Goal: Task Accomplishment & Management: Use online tool/utility

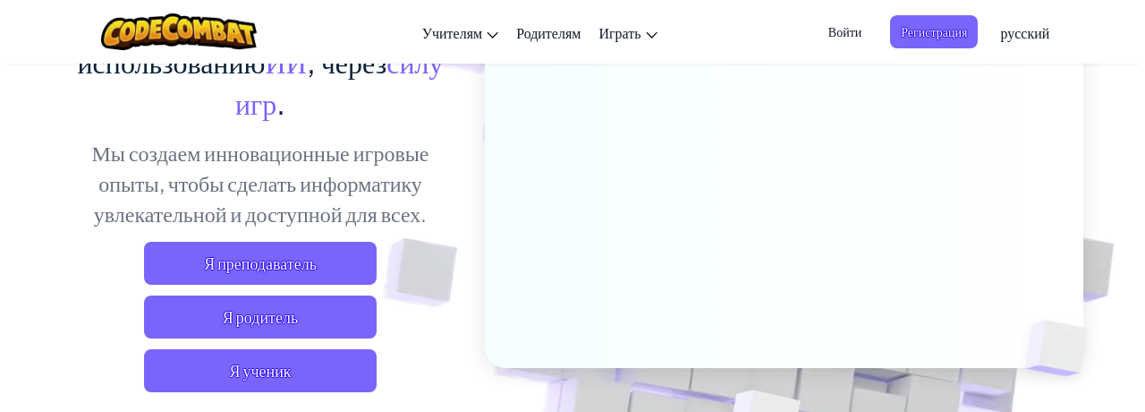
scroll to position [322, 0]
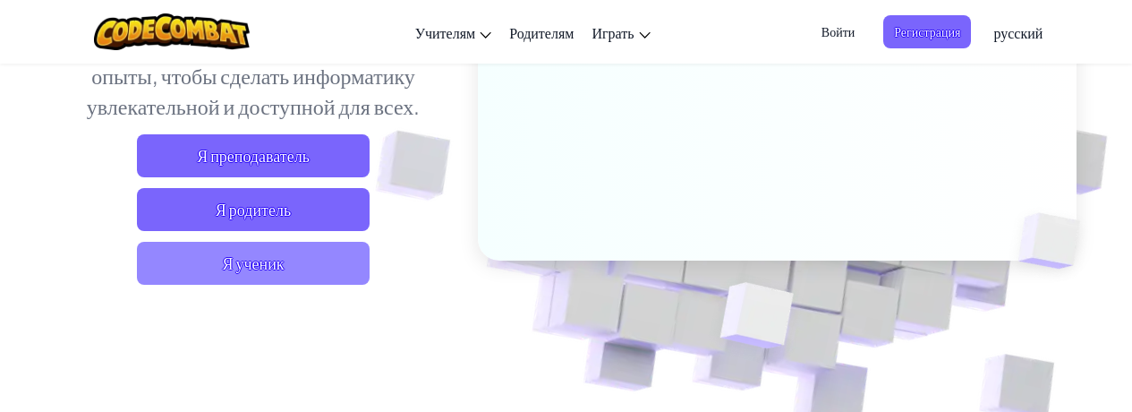
click at [269, 259] on span "Я ученик" at bounding box center [253, 263] width 233 height 43
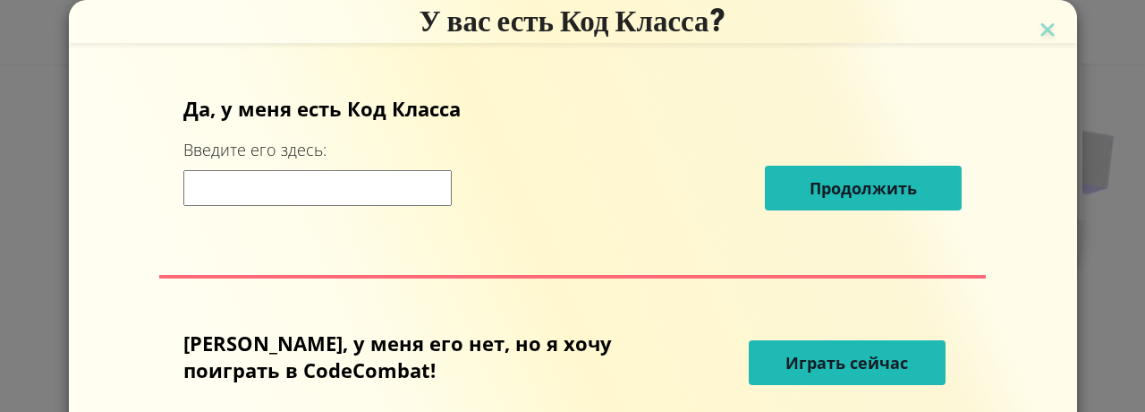
click at [378, 190] on input at bounding box center [317, 188] width 268 height 36
type input "spellHouseMouth"
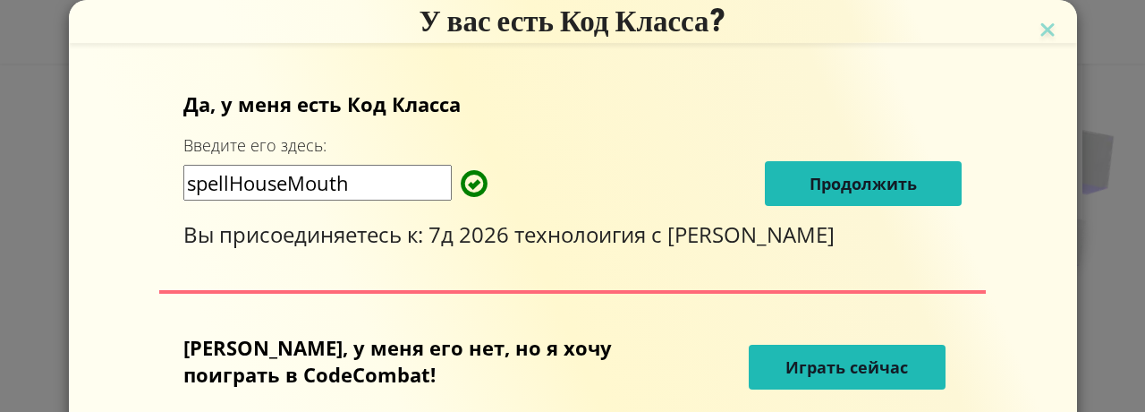
click at [846, 378] on span "Играть сейчас" at bounding box center [847, 366] width 123 height 21
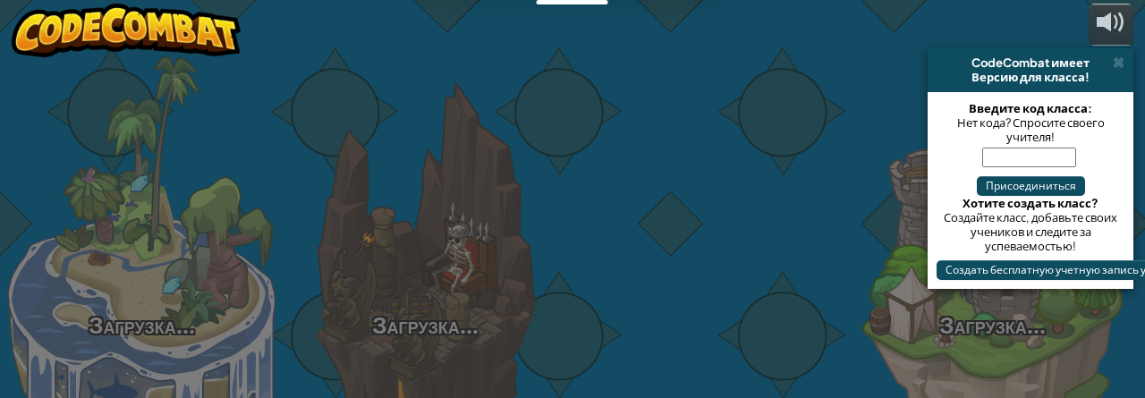
select select "ru"
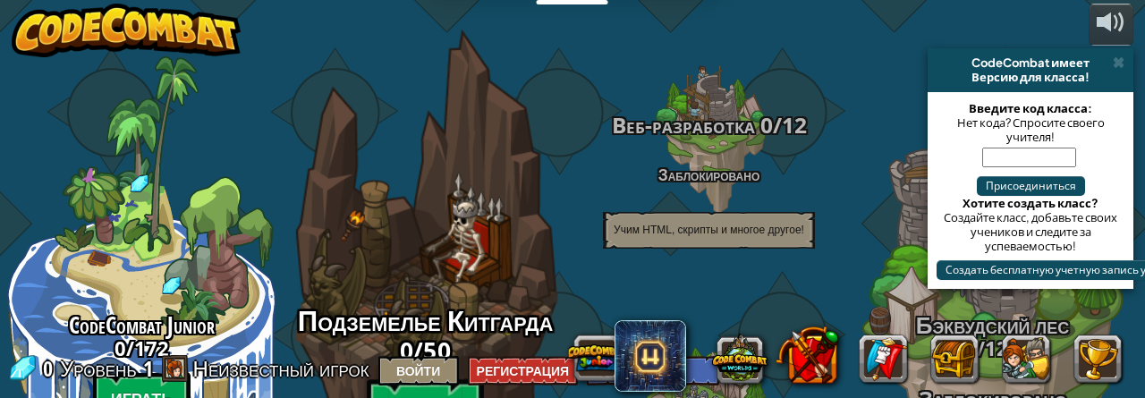
select select "ru"
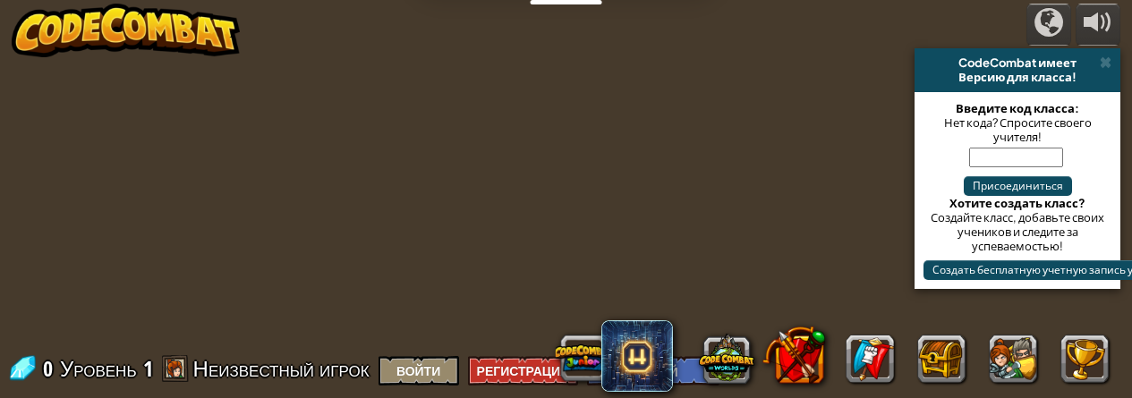
select select "ru"
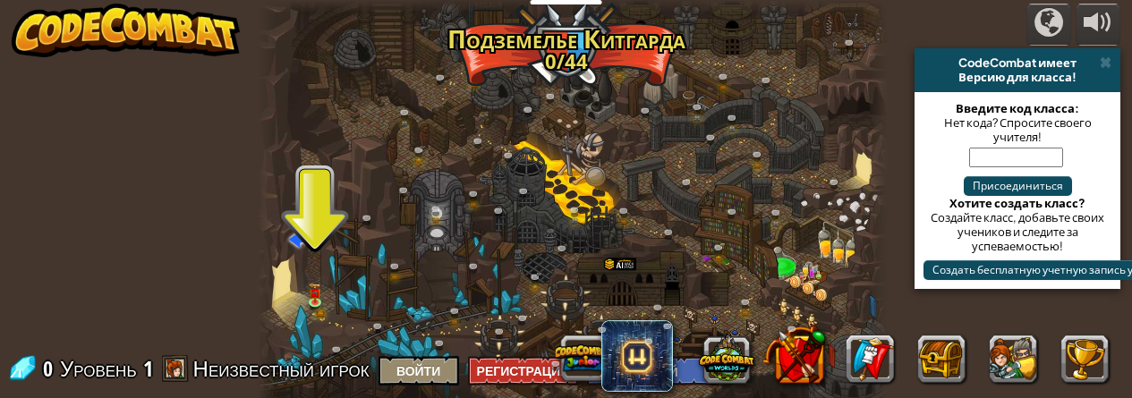
click at [322, 287] on div at bounding box center [573, 206] width 630 height 412
click at [314, 299] on img at bounding box center [315, 287] width 13 height 27
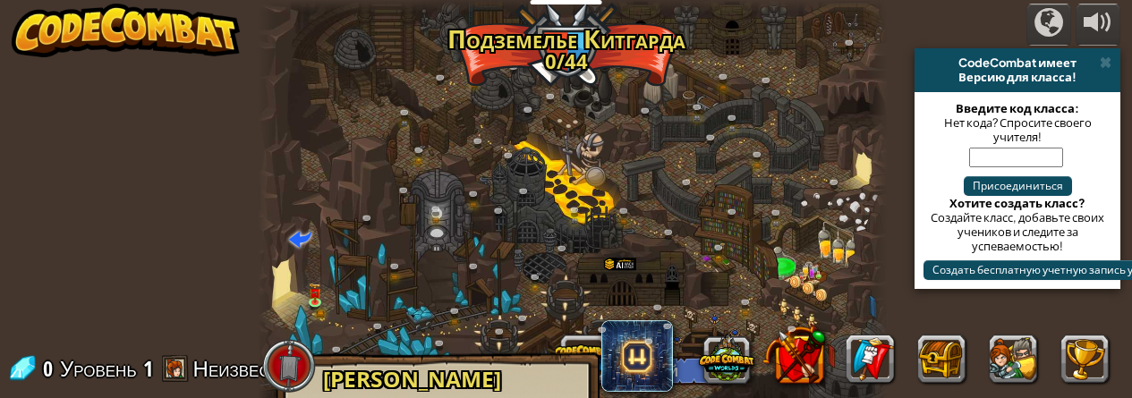
click at [390, 370] on span "[PERSON_NAME]" at bounding box center [412, 379] width 178 height 30
click at [316, 300] on img at bounding box center [315, 287] width 13 height 27
click at [314, 300] on img at bounding box center [315, 287] width 13 height 27
click at [318, 285] on img at bounding box center [315, 287] width 13 height 27
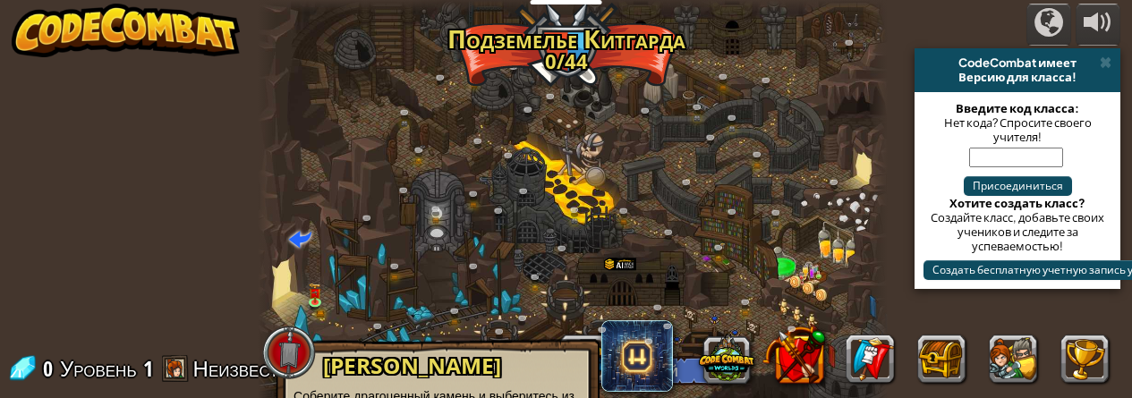
click at [377, 365] on span "[PERSON_NAME]" at bounding box center [412, 366] width 178 height 30
click at [319, 197] on div at bounding box center [573, 206] width 630 height 412
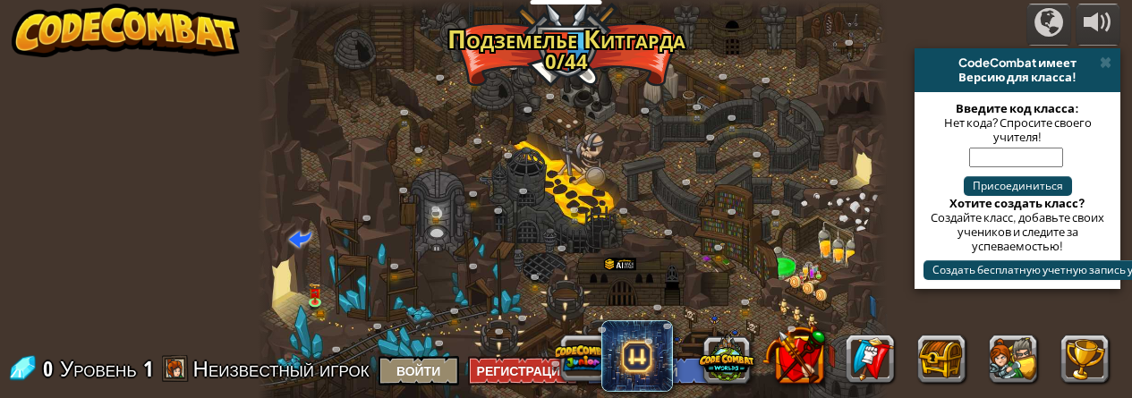
drag, startPoint x: 503, startPoint y: 251, endPoint x: 548, endPoint y: 241, distance: 45.8
click at [548, 241] on div at bounding box center [573, 206] width 630 height 412
click at [841, 137] on div "Крутой каньон (Заблокировано) Задание: собрать больше золота, используя все нав…" at bounding box center [573, 206] width 630 height 412
drag, startPoint x: 319, startPoint y: 289, endPoint x: 320, endPoint y: 280, distance: 9.0
click at [320, 289] on img at bounding box center [315, 287] width 13 height 27
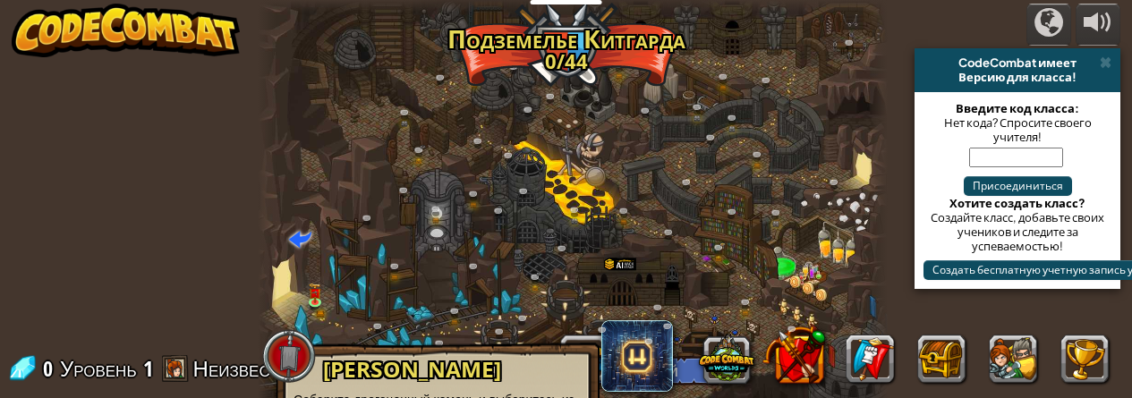
click at [276, 367] on div at bounding box center [289, 356] width 54 height 54
click at [279, 360] on div at bounding box center [289, 356] width 54 height 54
click at [286, 353] on div at bounding box center [289, 356] width 54 height 54
click at [364, 292] on div at bounding box center [573, 206] width 630 height 412
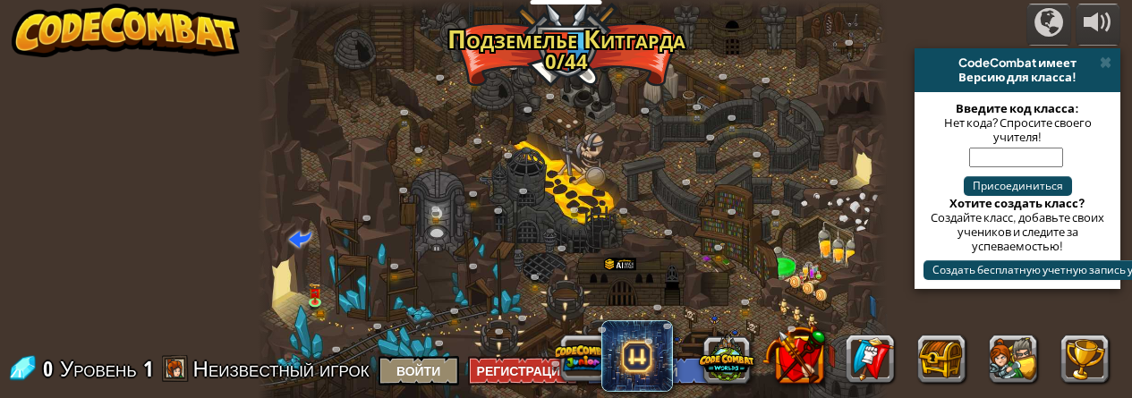
click at [236, 198] on div "powered by CodeCombat имеет Версию для класса! Введите код класса: Нет кода? Сп…" at bounding box center [566, 199] width 1132 height 398
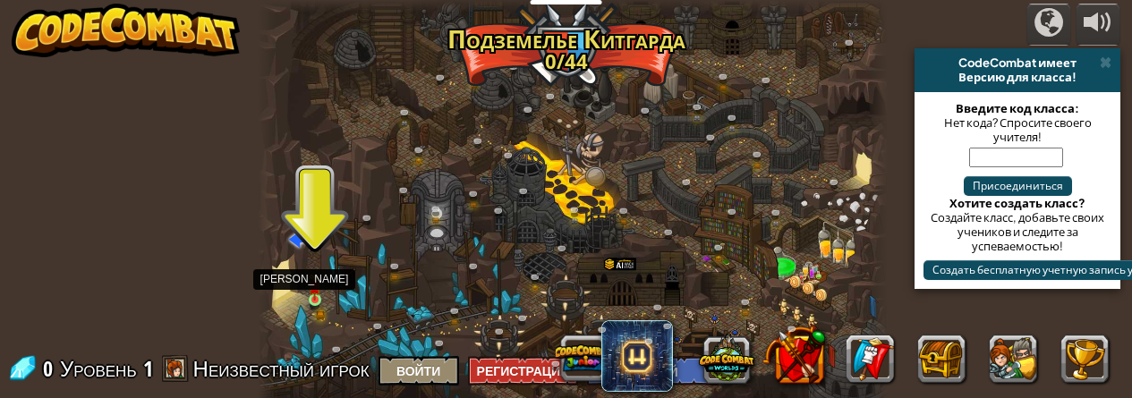
click at [314, 296] on img at bounding box center [315, 287] width 13 height 27
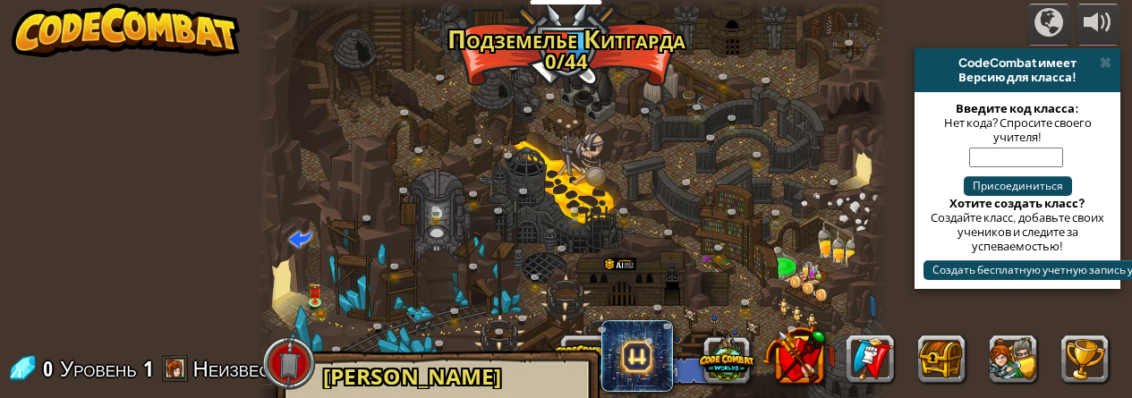
click at [372, 379] on span "[PERSON_NAME]" at bounding box center [412, 376] width 178 height 30
click at [501, 383] on span "[PERSON_NAME]" at bounding box center [412, 376] width 178 height 30
click at [501, 382] on span "[PERSON_NAME]" at bounding box center [412, 376] width 178 height 30
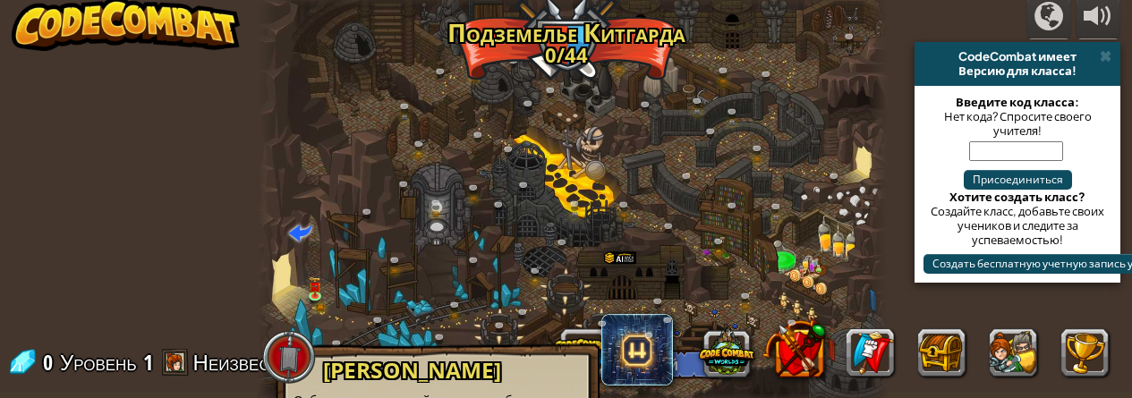
scroll to position [183, 0]
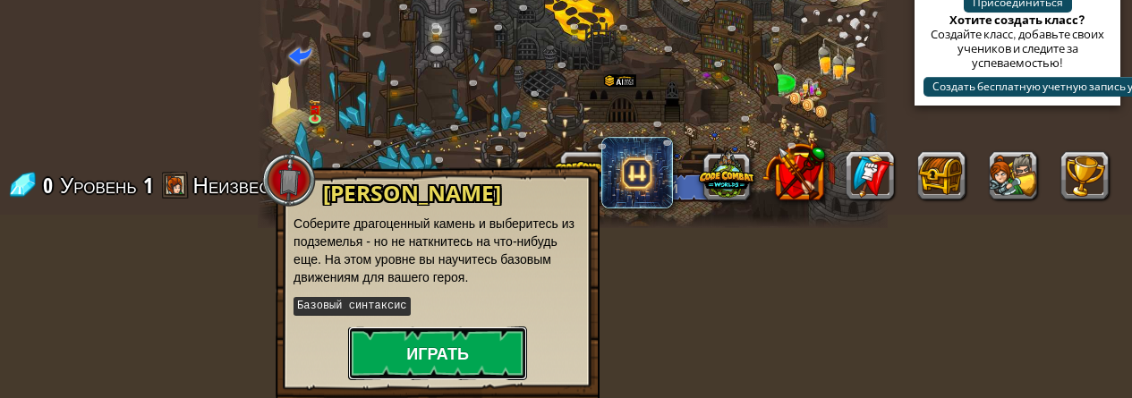
click at [475, 350] on button "Играть" at bounding box center [437, 354] width 179 height 54
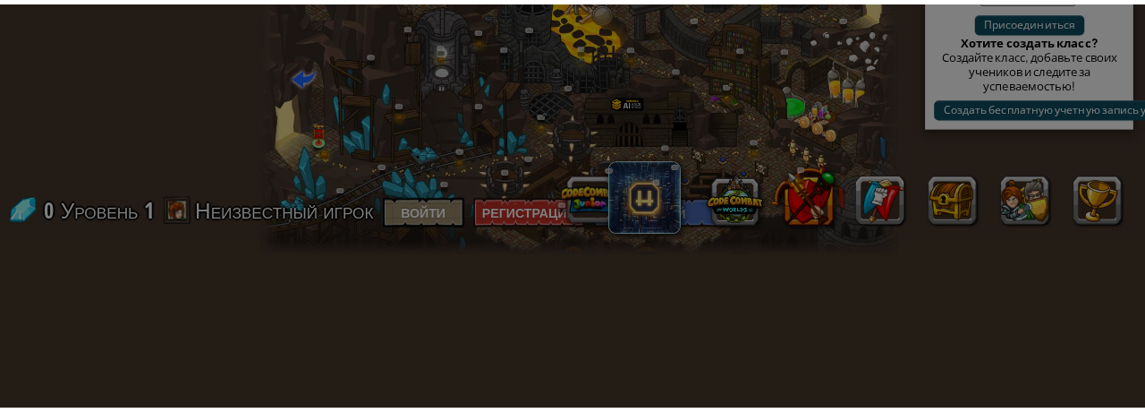
scroll to position [152, 0]
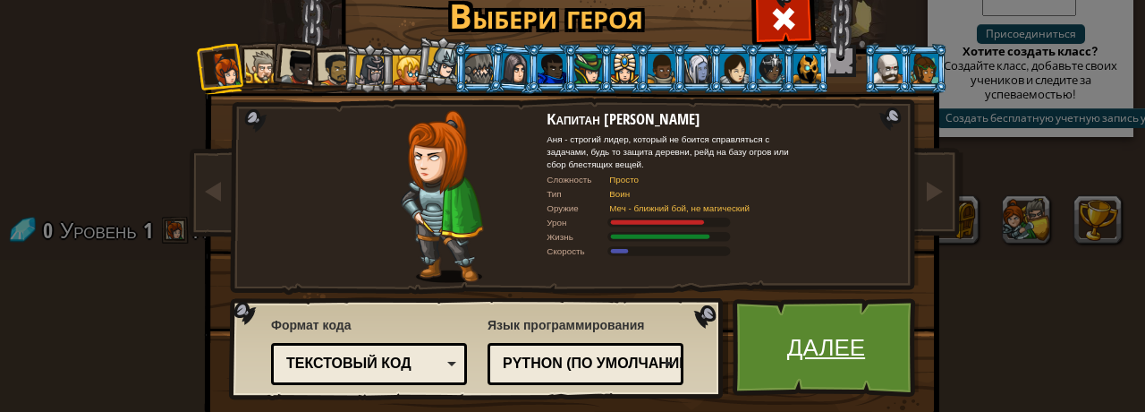
click at [844, 347] on link "Далее" at bounding box center [826, 347] width 187 height 98
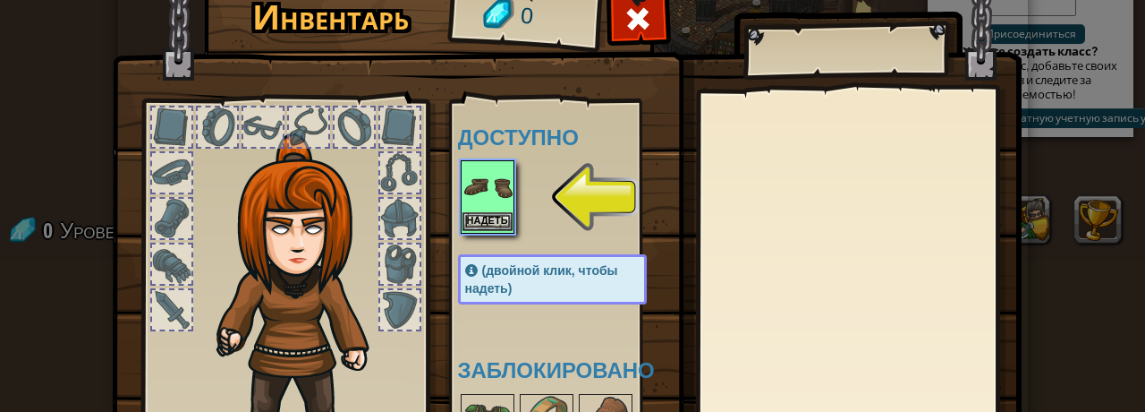
click at [496, 195] on img at bounding box center [488, 187] width 50 height 50
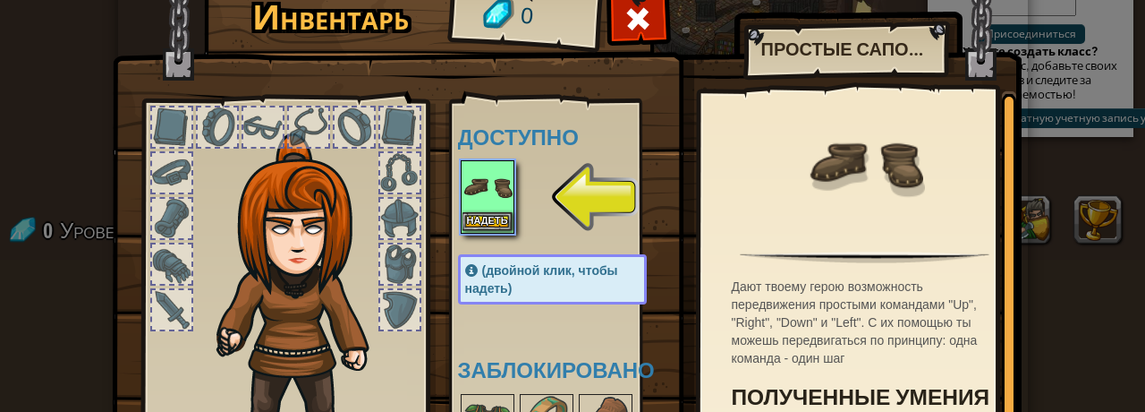
drag, startPoint x: 497, startPoint y: 209, endPoint x: 493, endPoint y: 200, distance: 10.0
click at [496, 203] on img at bounding box center [488, 187] width 50 height 50
click at [476, 199] on img at bounding box center [488, 187] width 50 height 50
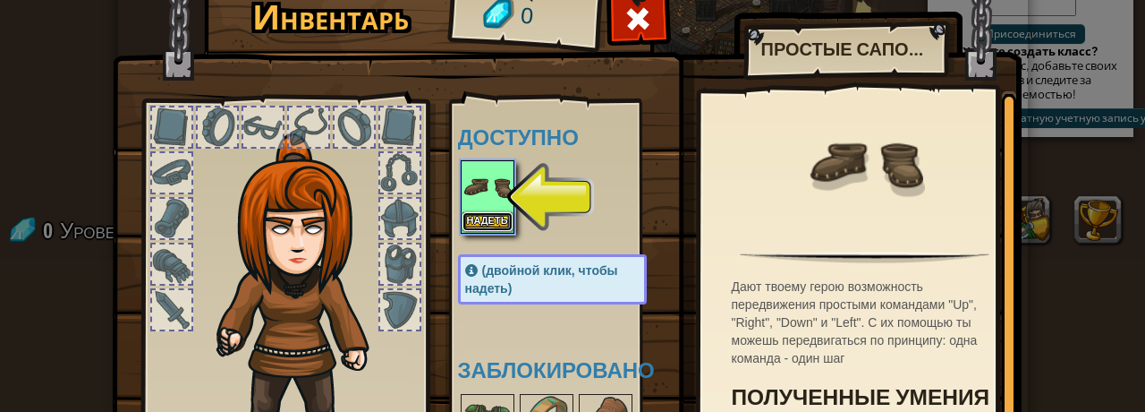
click at [483, 222] on button "Надеть" at bounding box center [488, 221] width 50 height 19
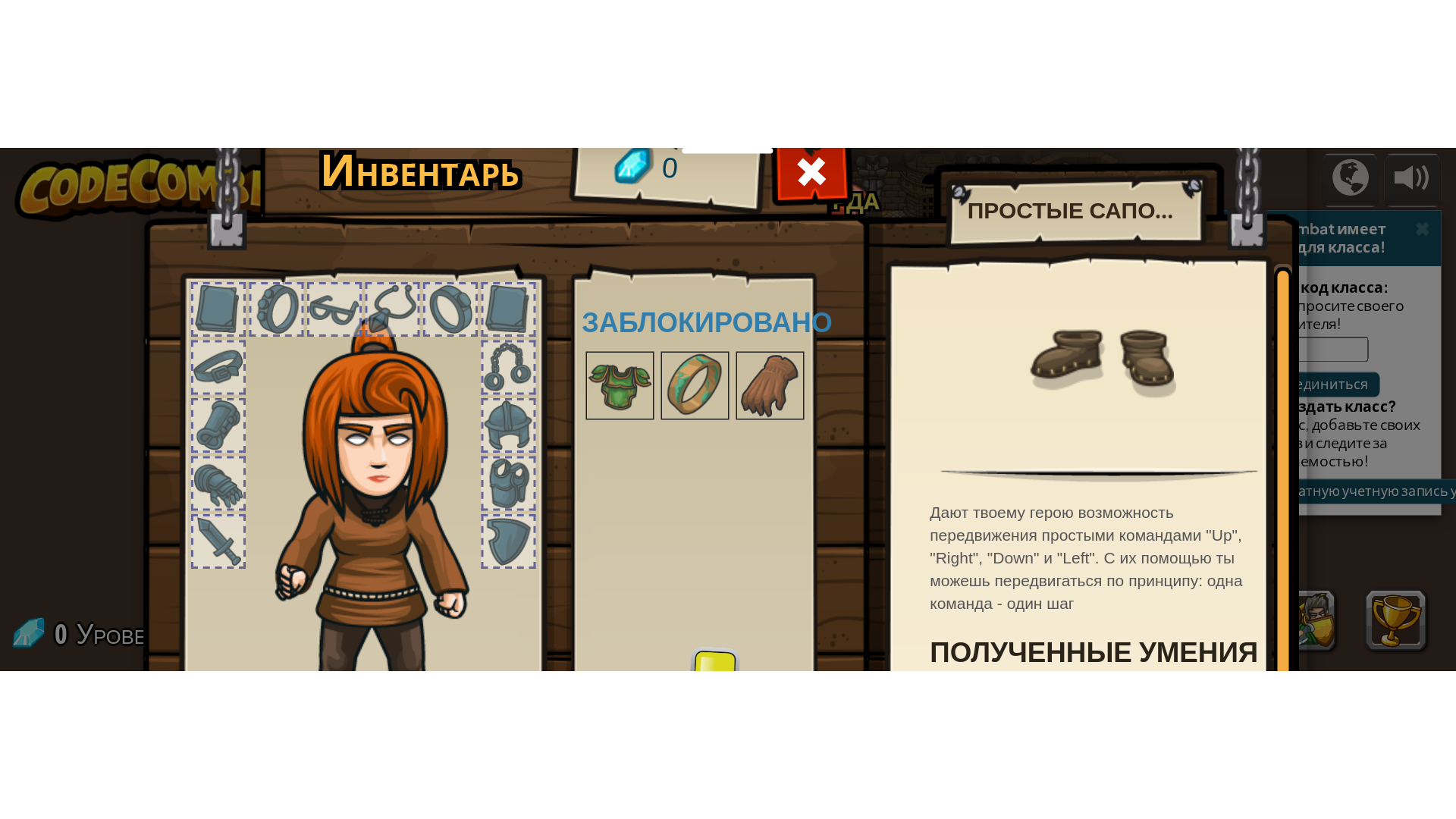
scroll to position [175, 0]
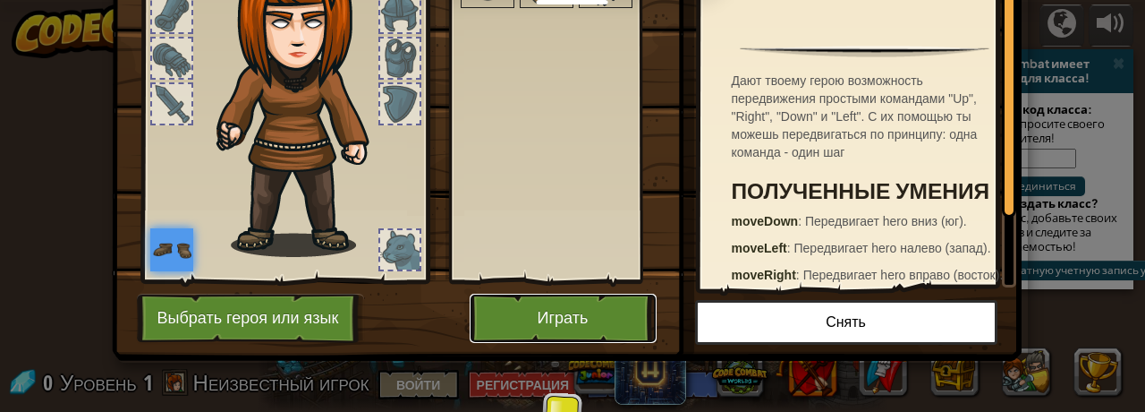
click at [557, 319] on button "Играть" at bounding box center [563, 317] width 187 height 49
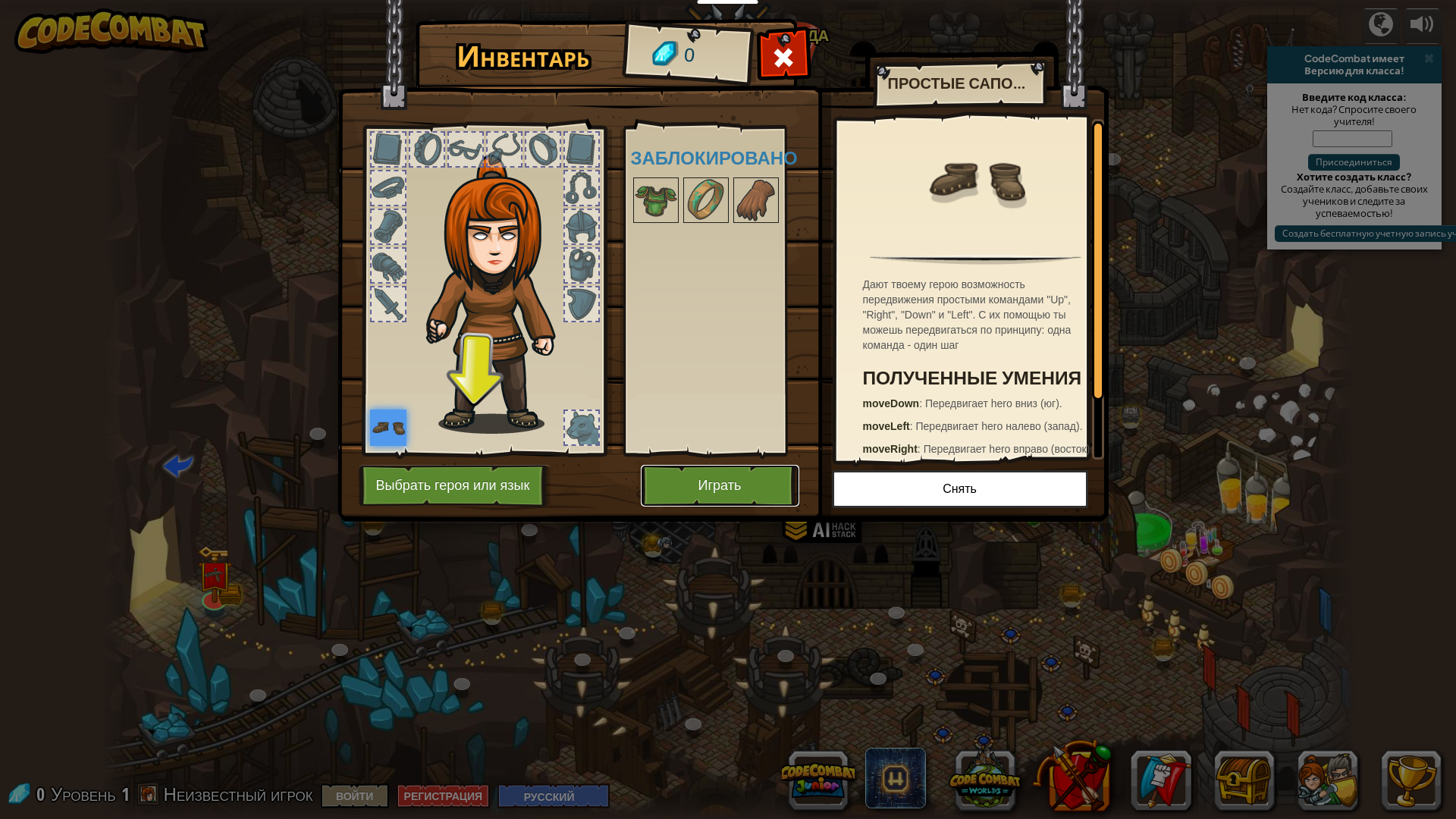
scroll to position [0, 0]
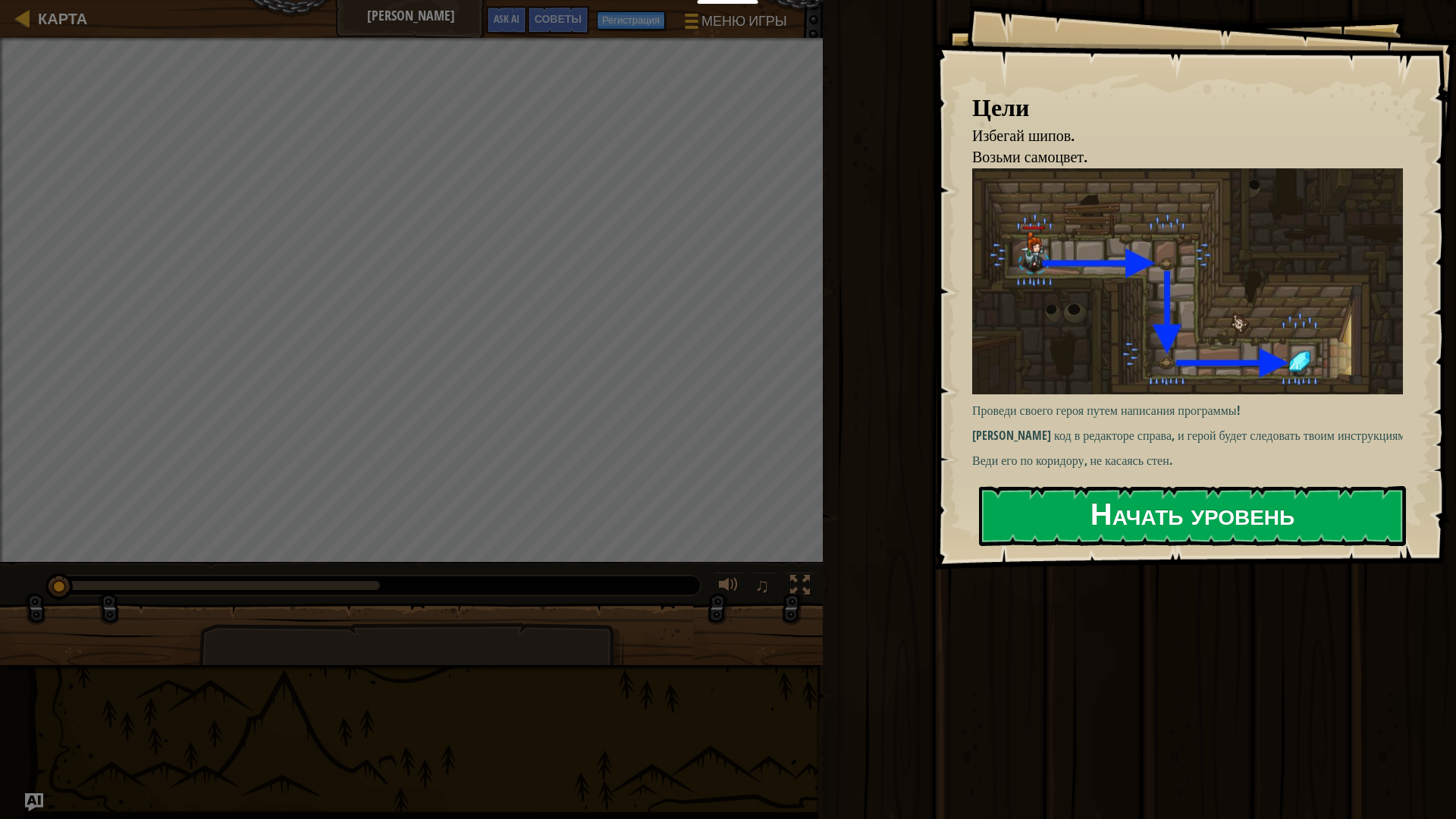
click at [959, 348] on button "Начать уровень" at bounding box center [1192, 516] width 427 height 60
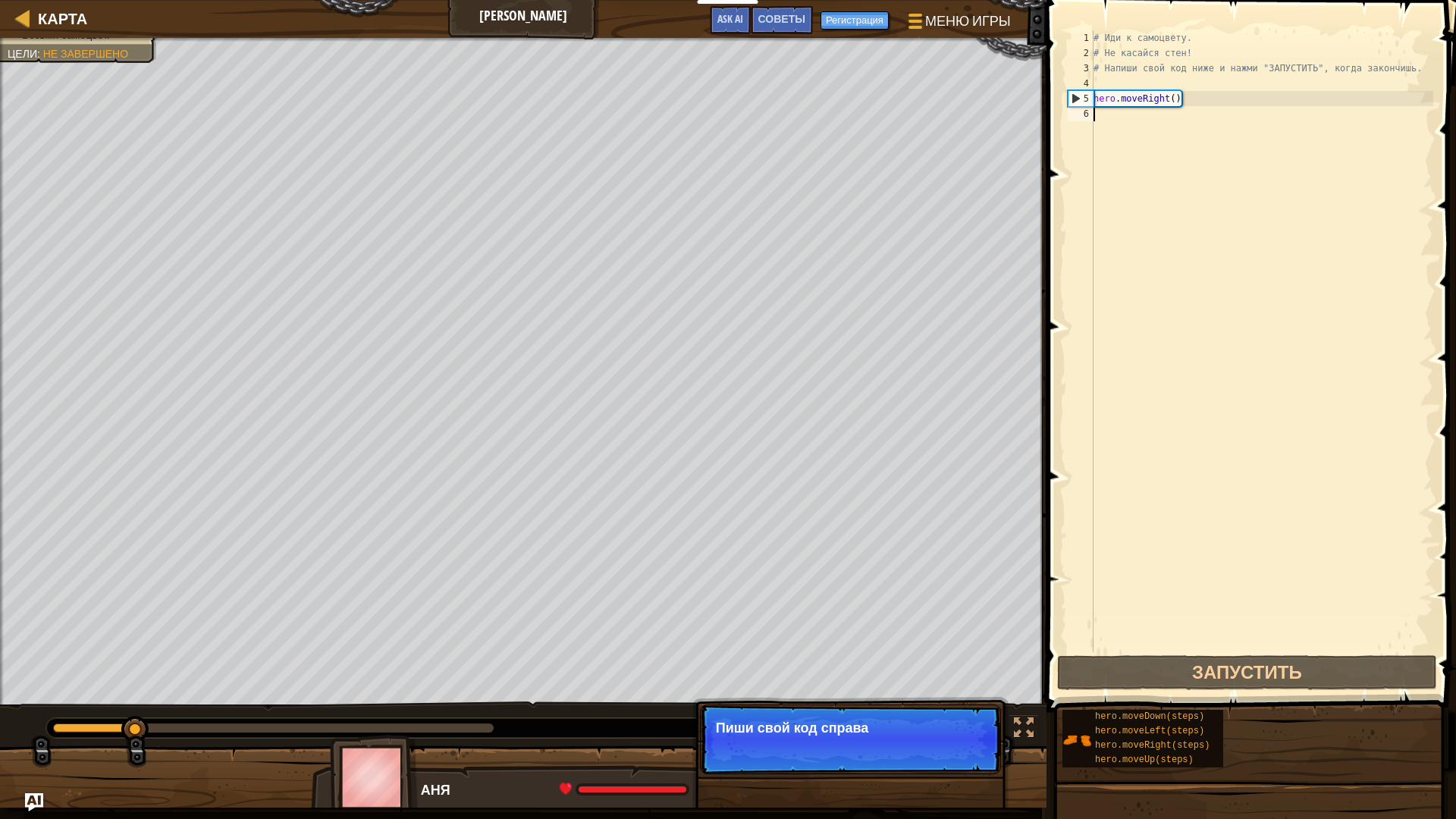
type textarea "р"
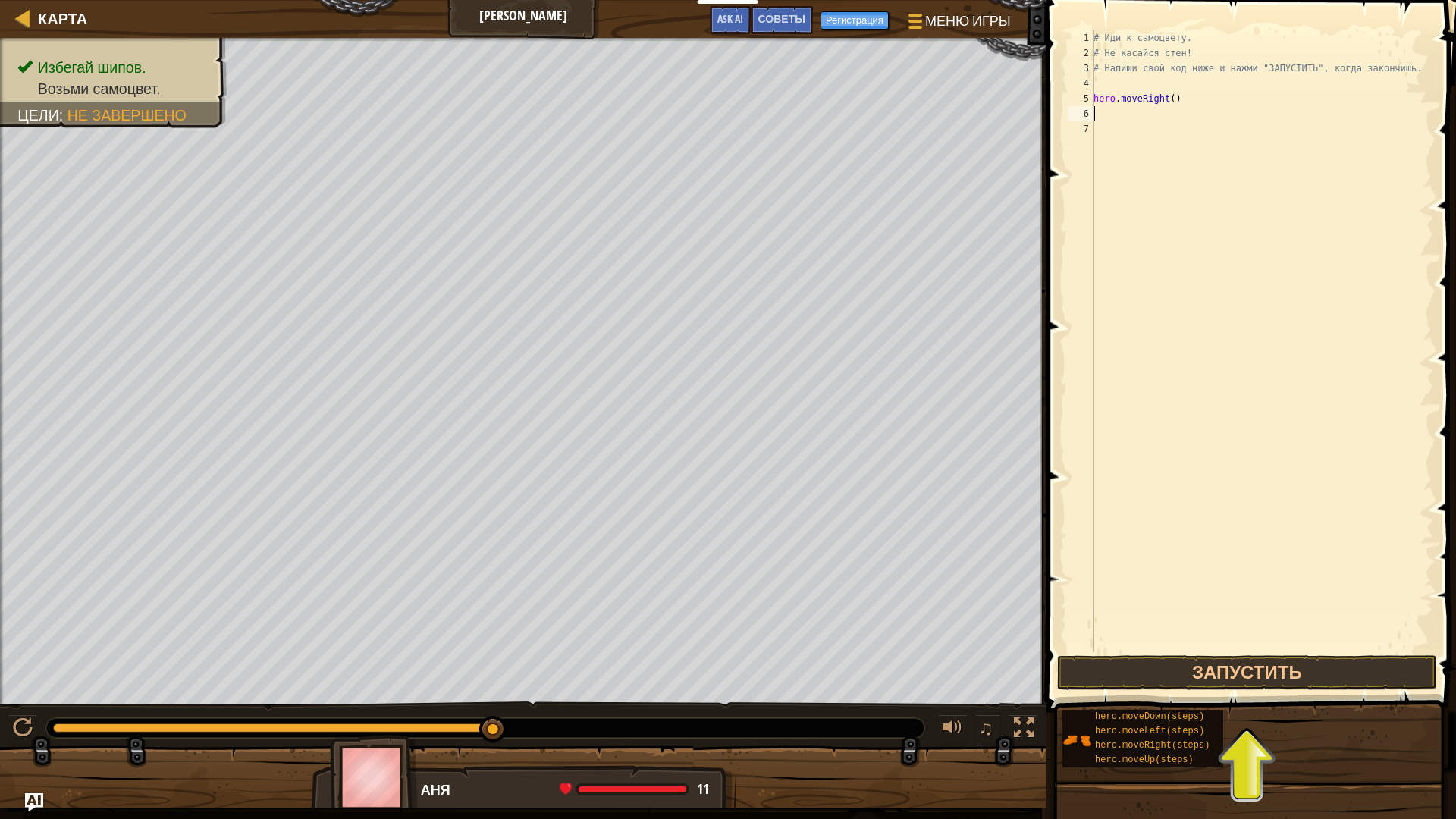
type textarea "р"
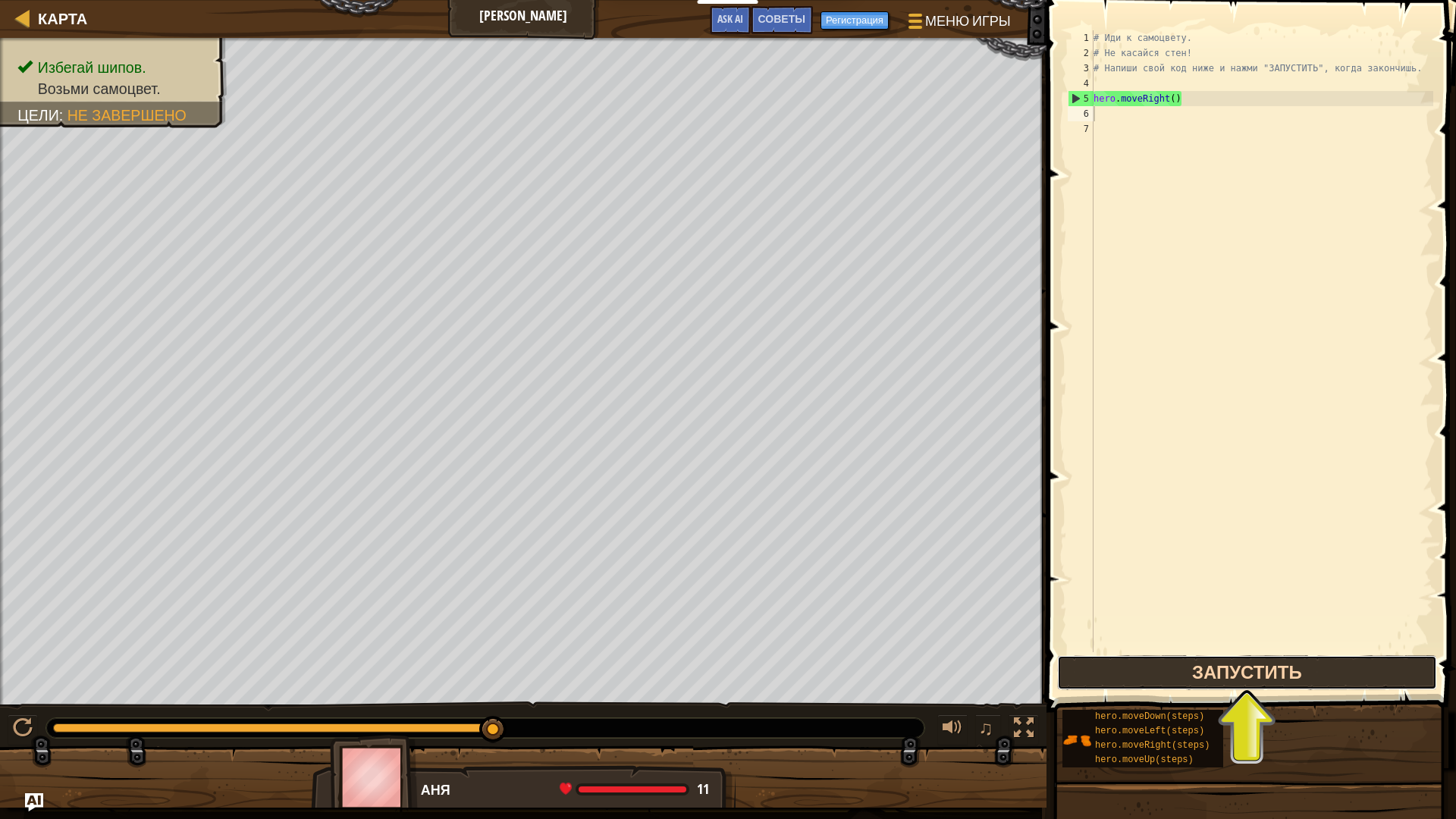
click at [959, 348] on button "Запустить" at bounding box center [1247, 672] width 380 height 35
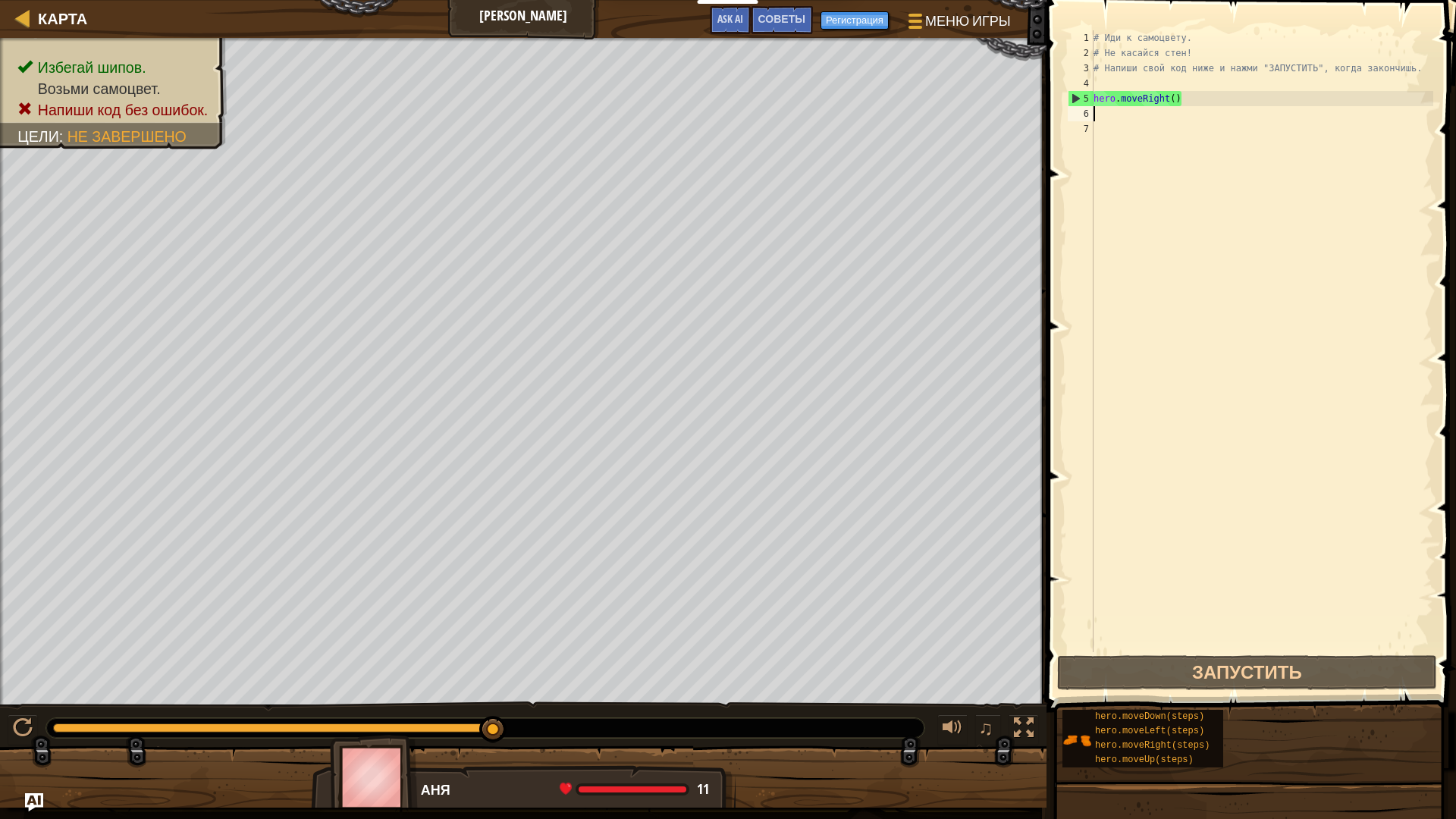
type textarea "р"
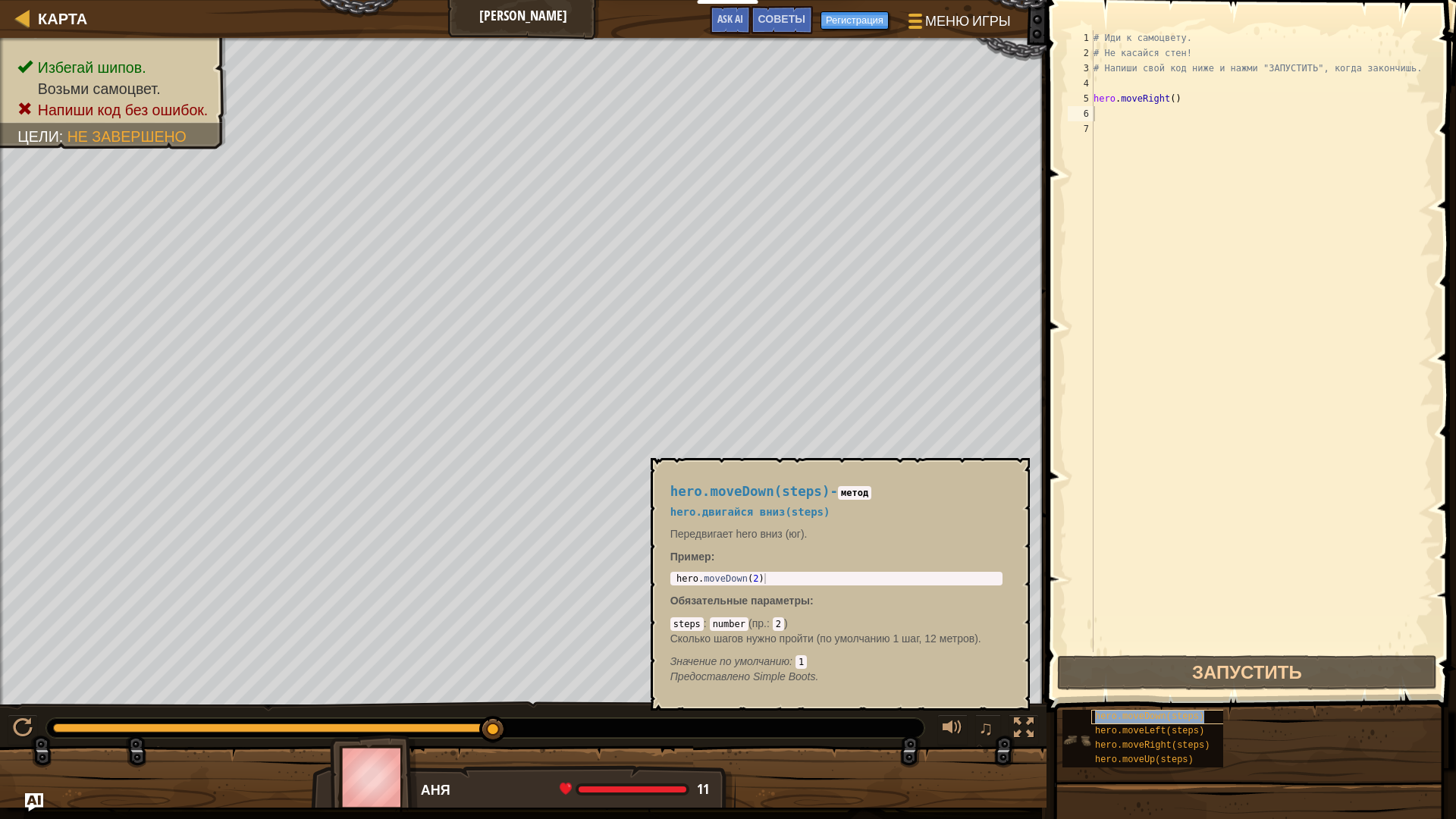
click at [959, 348] on span "hero.moveDown(steps)" at bounding box center [1149, 716] width 109 height 11
type textarea "hero.moveDown(steps)"
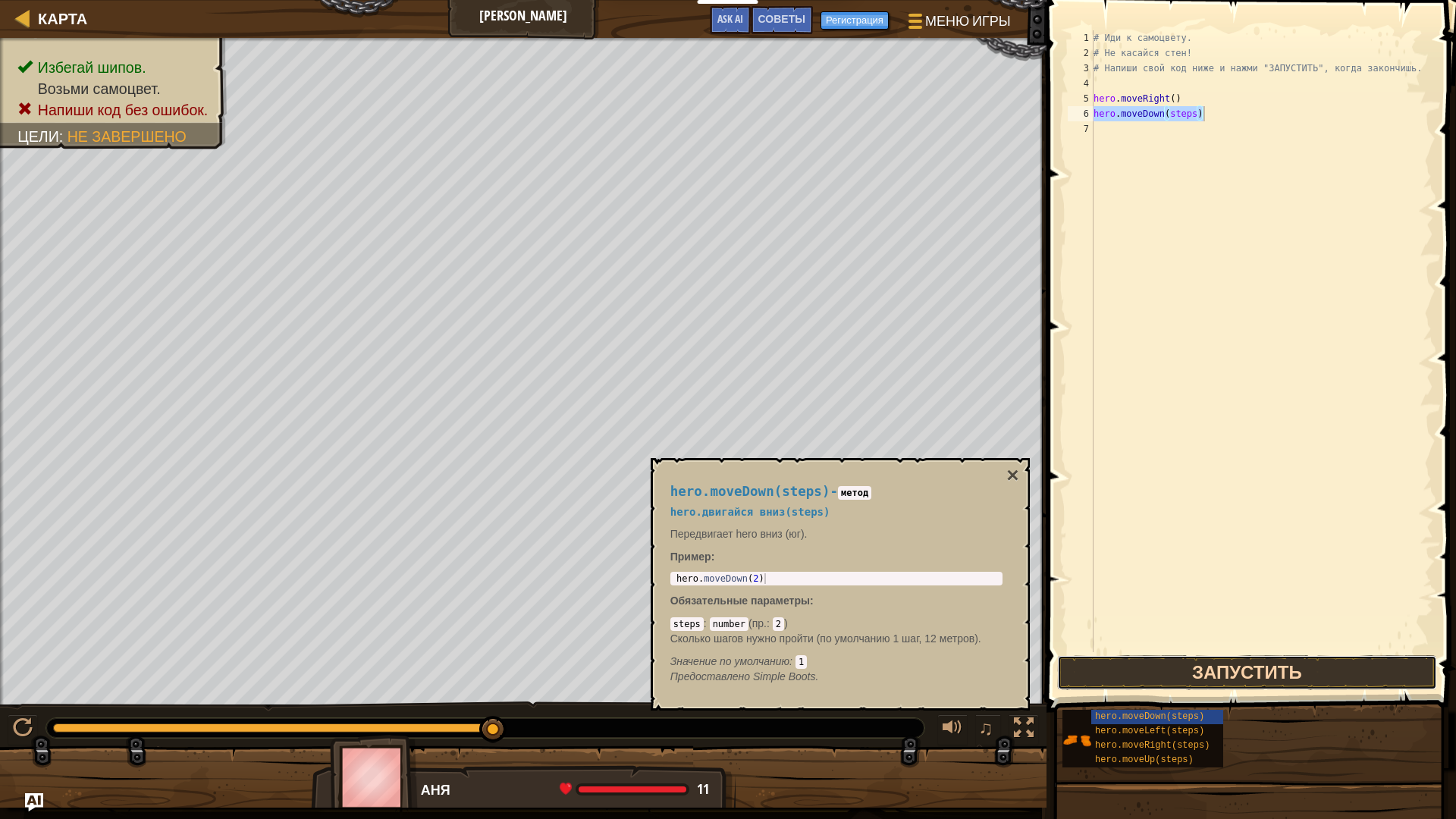
drag, startPoint x: 1253, startPoint y: 666, endPoint x: 1238, endPoint y: 665, distance: 15.0
click at [959, 348] on button "Запустить" at bounding box center [1247, 672] width 380 height 35
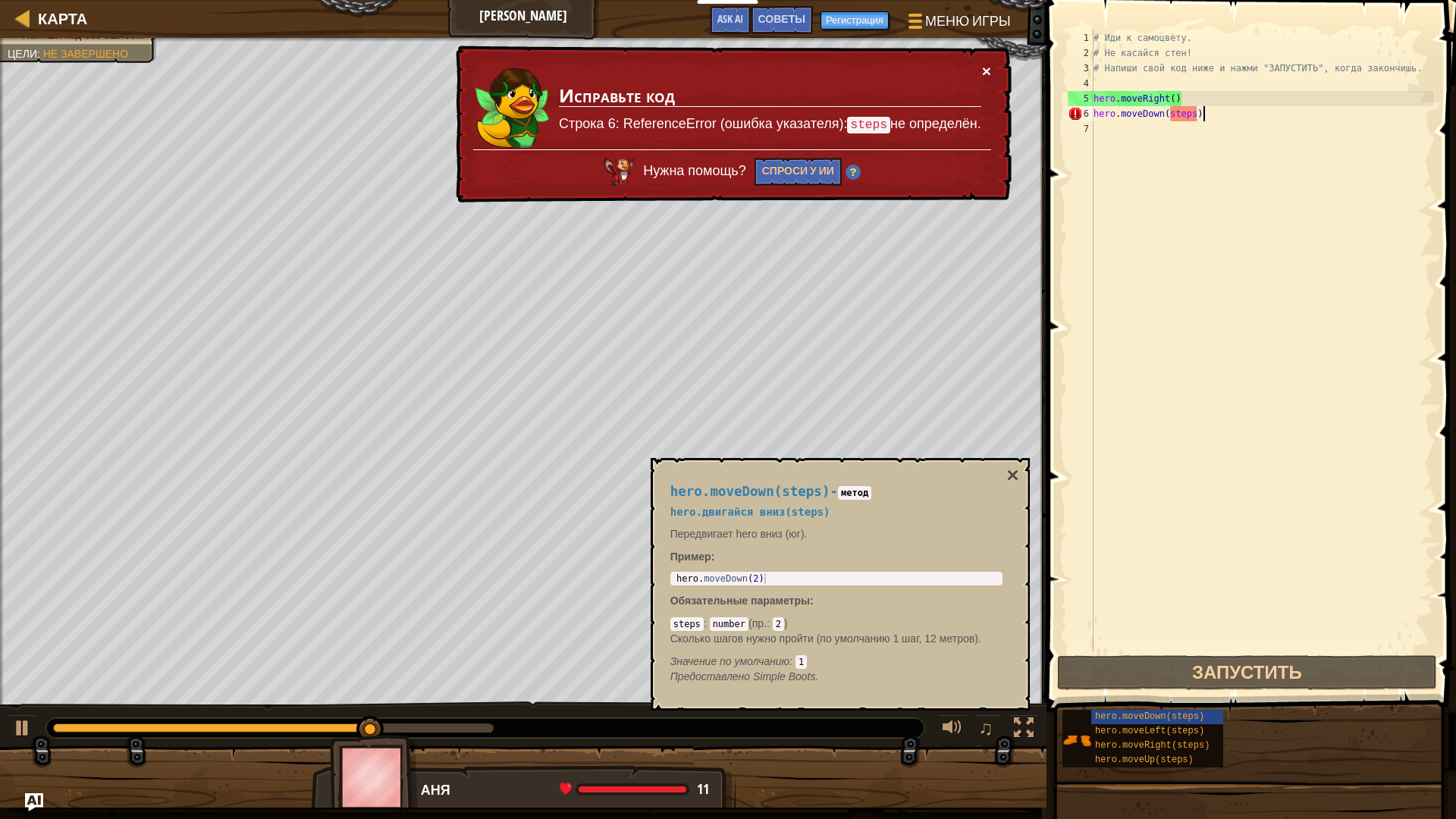
click at [959, 64] on button "×" at bounding box center [986, 70] width 9 height 16
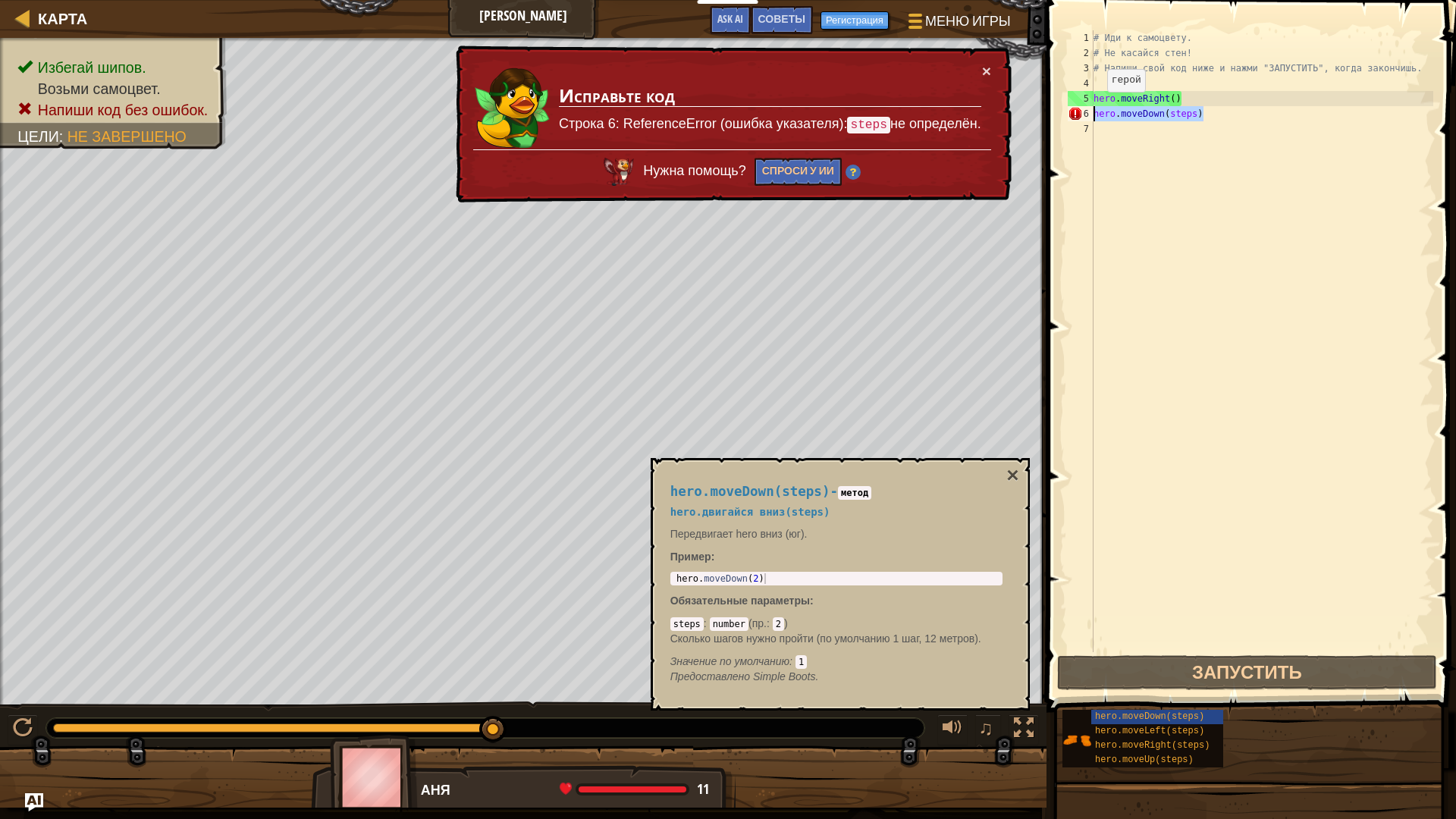
drag, startPoint x: 1270, startPoint y: 114, endPoint x: 1090, endPoint y: 107, distance: 180.1
click at [959, 107] on div "1 2 3 4 5 6 7 # Иди к самоцвету. # Не касайся стен! # Напиши свой код ниже и на…" at bounding box center [1248, 342] width 369 height 622
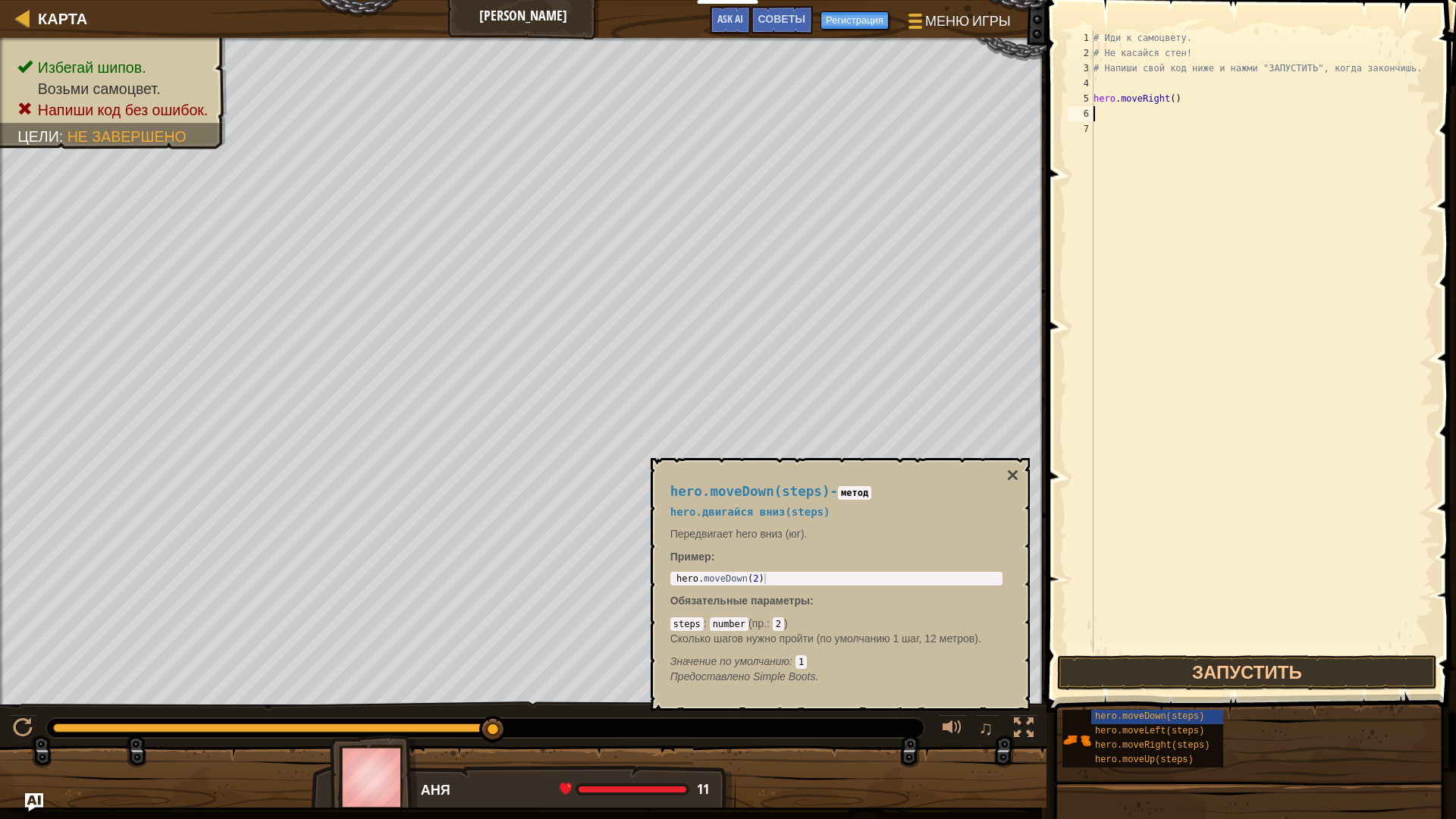
type textarea "р"
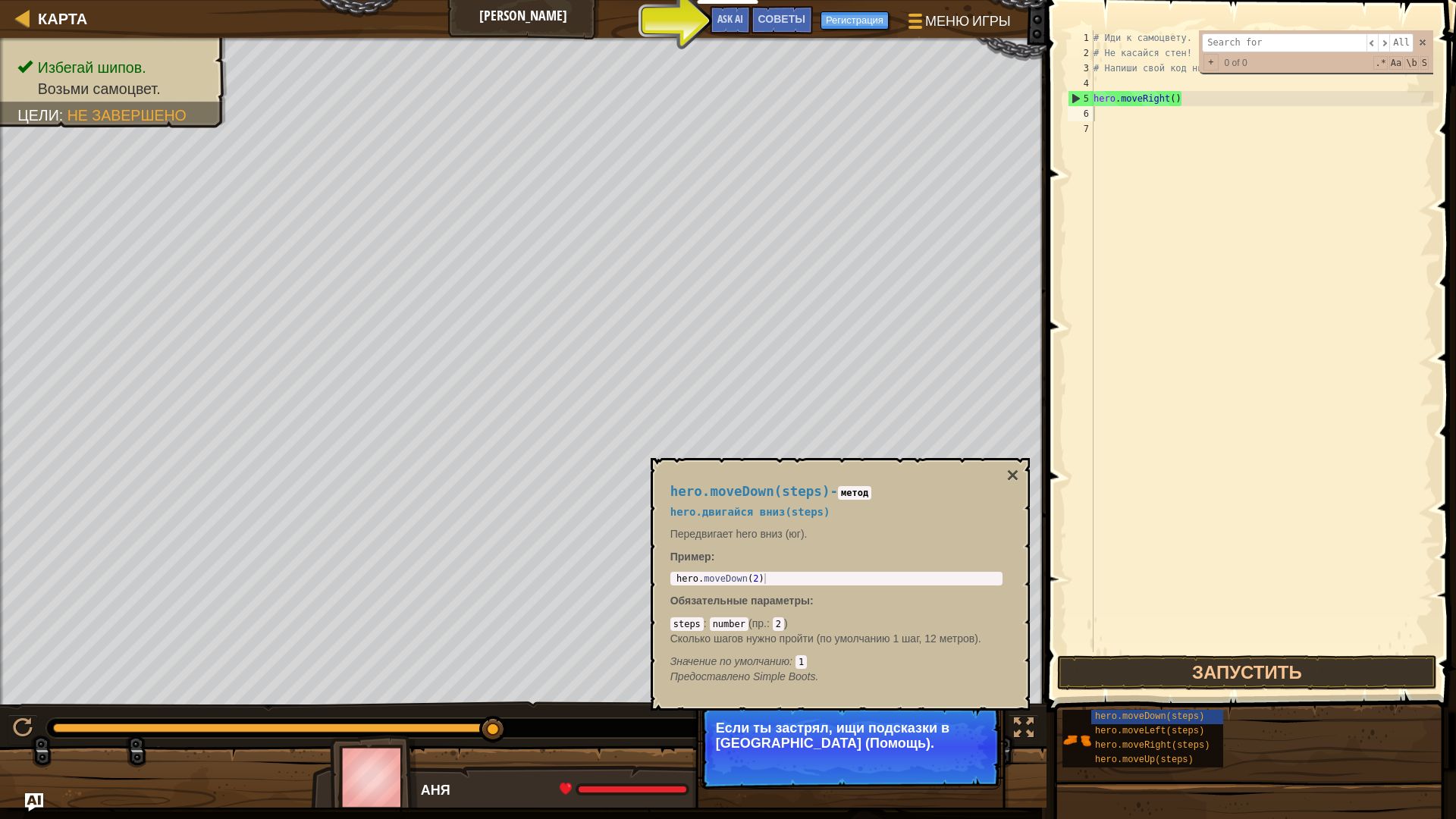
type input "р"
click at [959, 41] on span at bounding box center [1422, 42] width 11 height 11
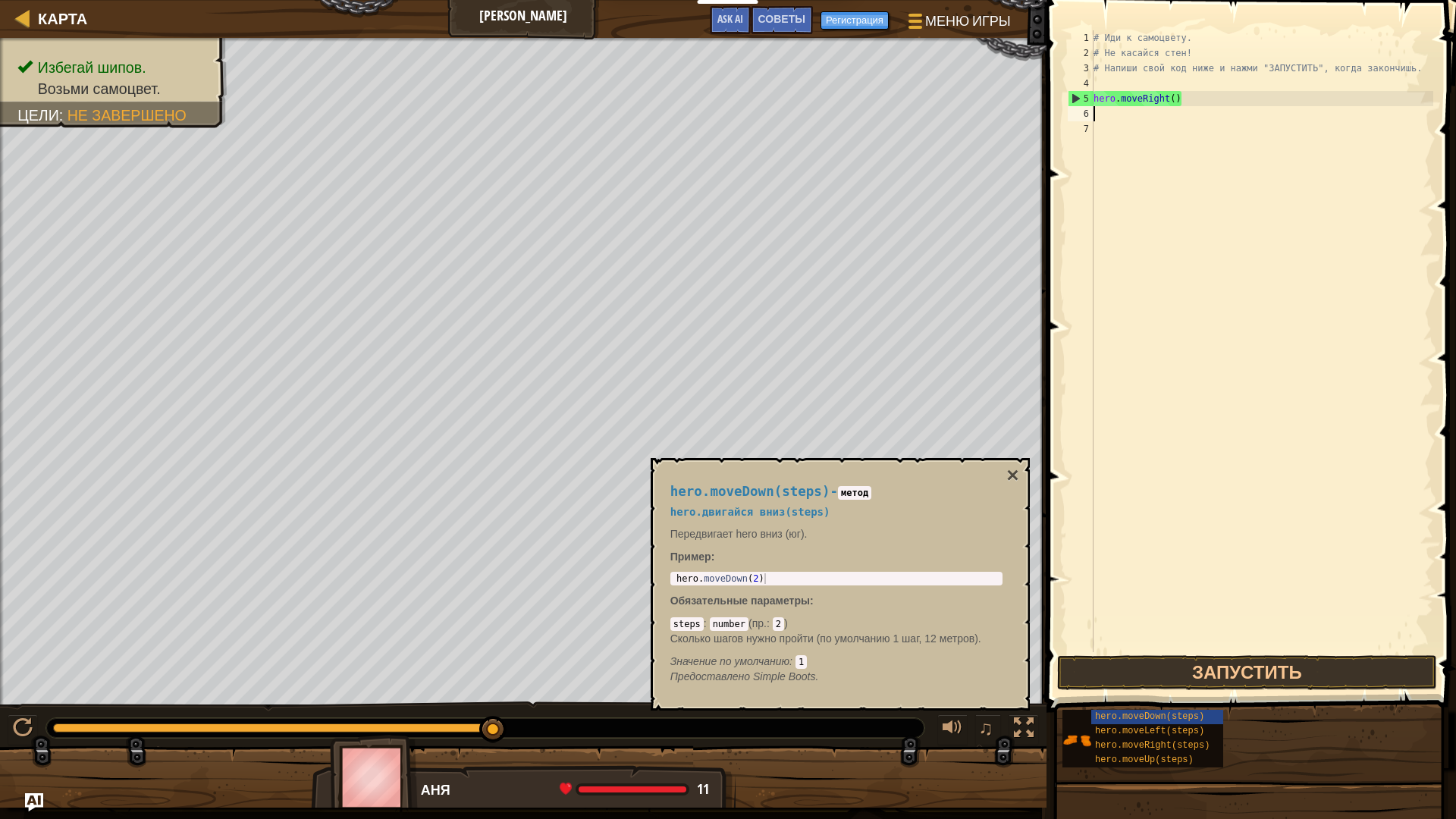
type textarea "р"
type textarea "е"
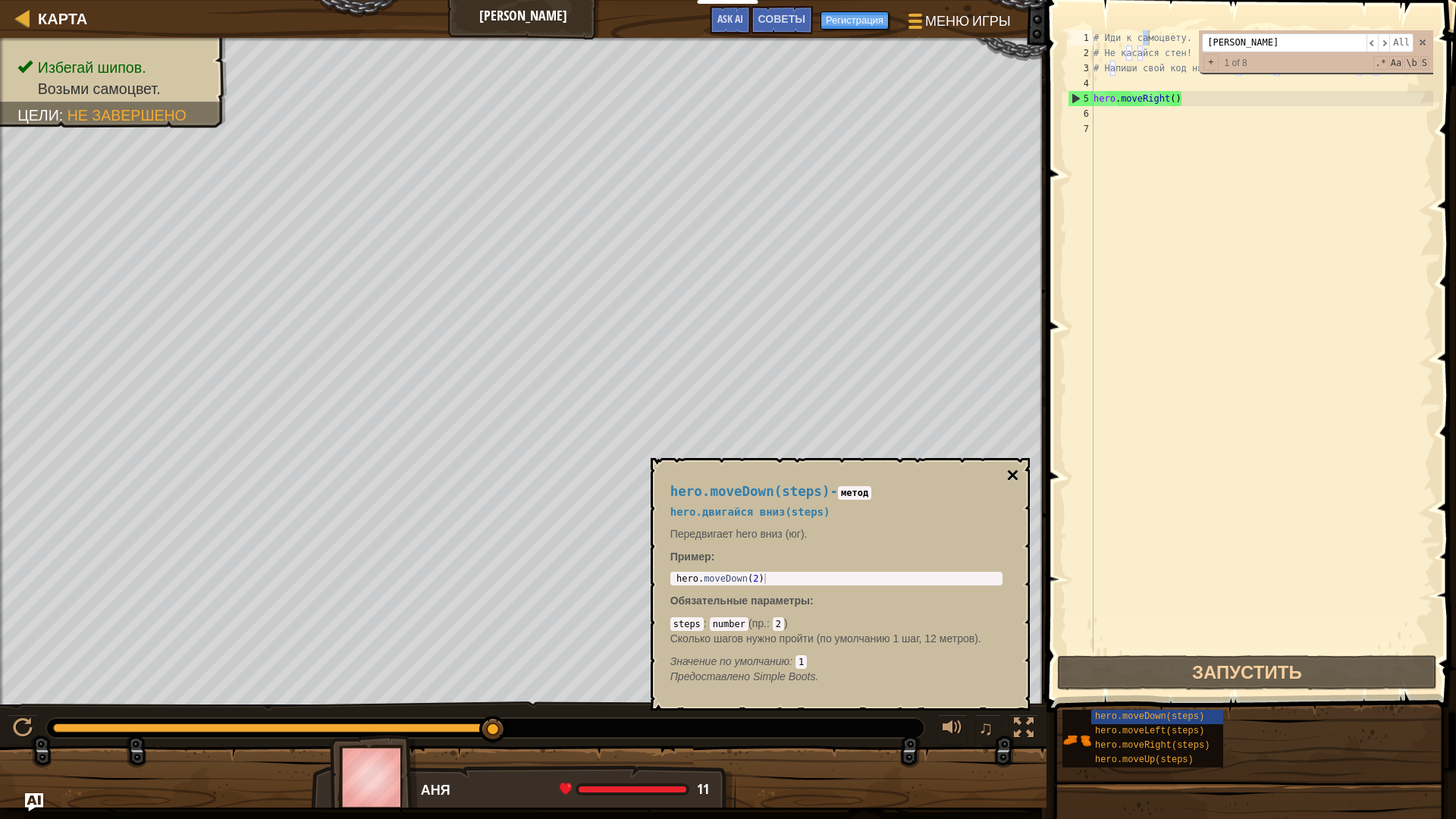
type input "[PERSON_NAME]"
click at [959, 348] on button "×" at bounding box center [1012, 475] width 12 height 21
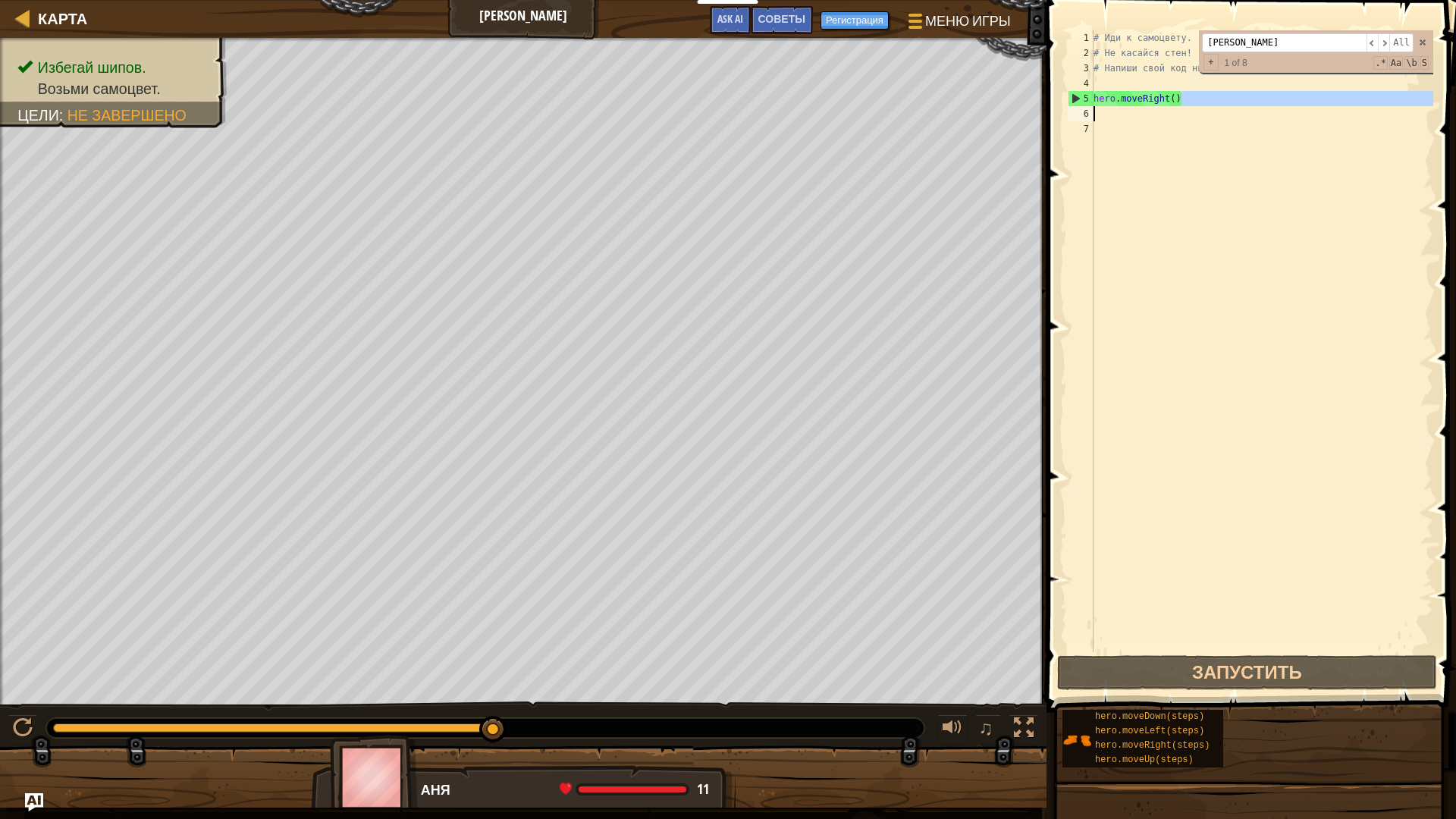
drag, startPoint x: 1231, startPoint y: 104, endPoint x: 1085, endPoint y: 118, distance: 146.7
click at [959, 118] on div "hero.moveRight() 1 2 3 4 5 6 7 # Иди к самоцвету. # Не касайся стен! # Напиши с…" at bounding box center [1248, 342] width 369 height 622
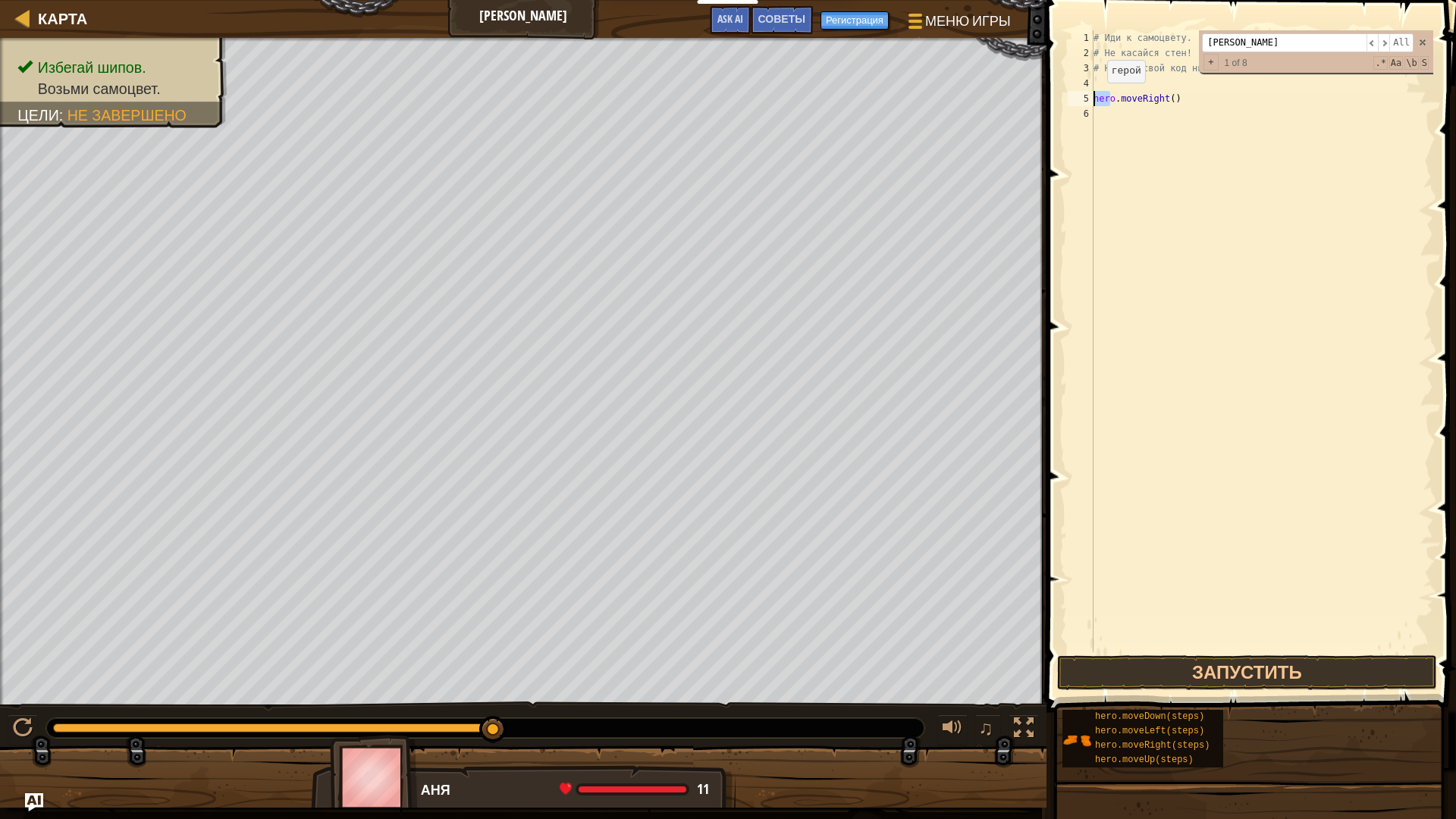
drag, startPoint x: 1109, startPoint y: 96, endPoint x: 1085, endPoint y: 99, distance: 24.2
click at [959, 99] on div "hero.moveRight() 1 2 3 4 5 6 # Иди к самоцвету. # Не касайся стен! # Напиши сво…" at bounding box center [1248, 342] width 369 height 622
type textarea "o.moveRight()"
drag, startPoint x: 1187, startPoint y: 91, endPoint x: 1083, endPoint y: 103, distance: 104.7
click at [959, 103] on div "o.moveRight() 1 2 3 4 5 6 # Иди к самоцвету. # Не касайся стен! # Напиши свой к…" at bounding box center [1248, 342] width 369 height 622
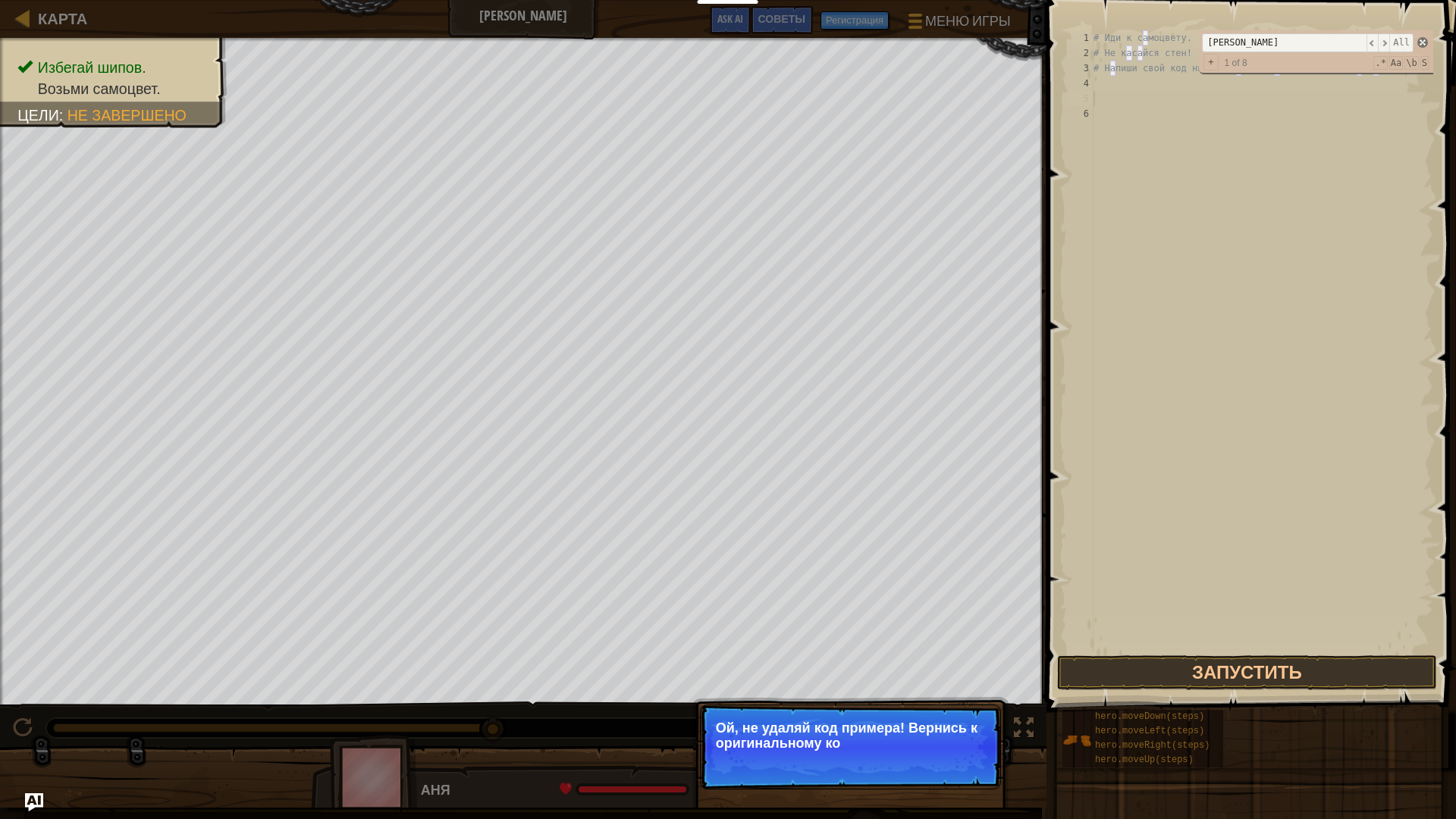
click at [959, 41] on span at bounding box center [1422, 42] width 11 height 11
click at [959, 125] on div "# Иди к самоцвету. # Не касайся стен! # Напиши свой код ниже и нажми "ЗАПУСТИТЬ…" at bounding box center [1262, 356] width 342 height 652
click at [959, 348] on button "↻ Reload" at bounding box center [955, 762] width 68 height 23
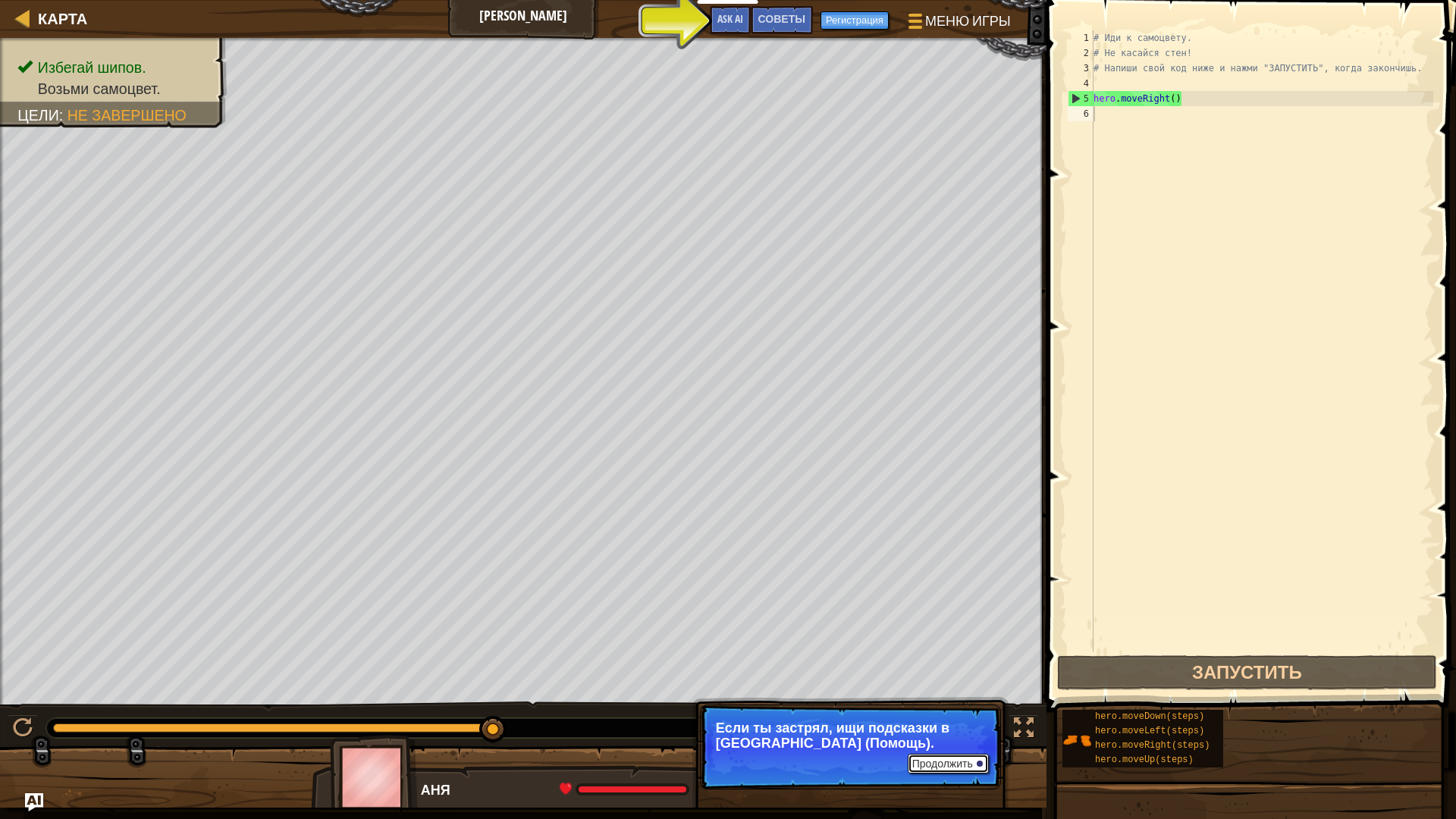
click at [957, 348] on button "Продолжить" at bounding box center [948, 763] width 81 height 20
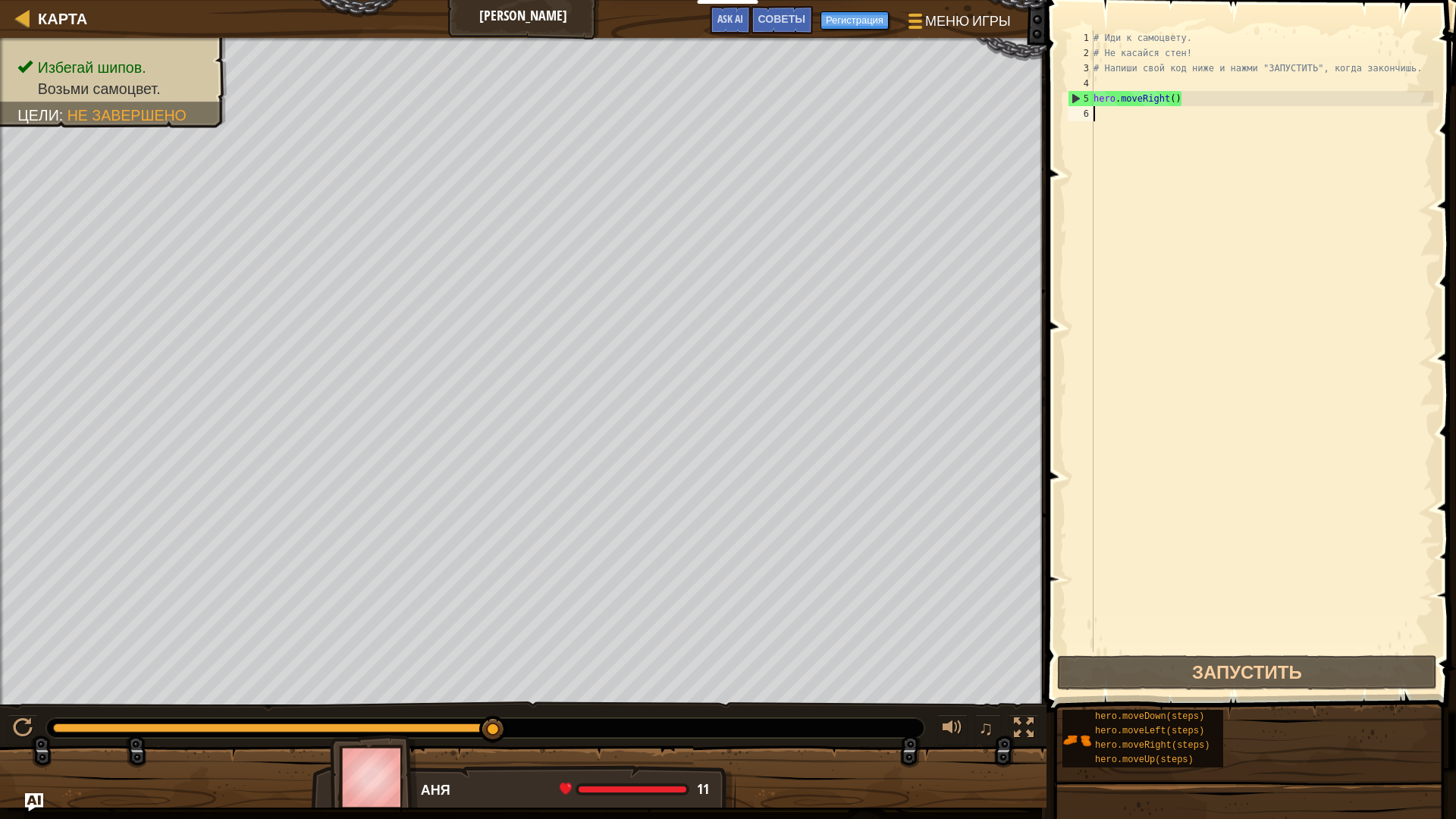
type textarea "р"
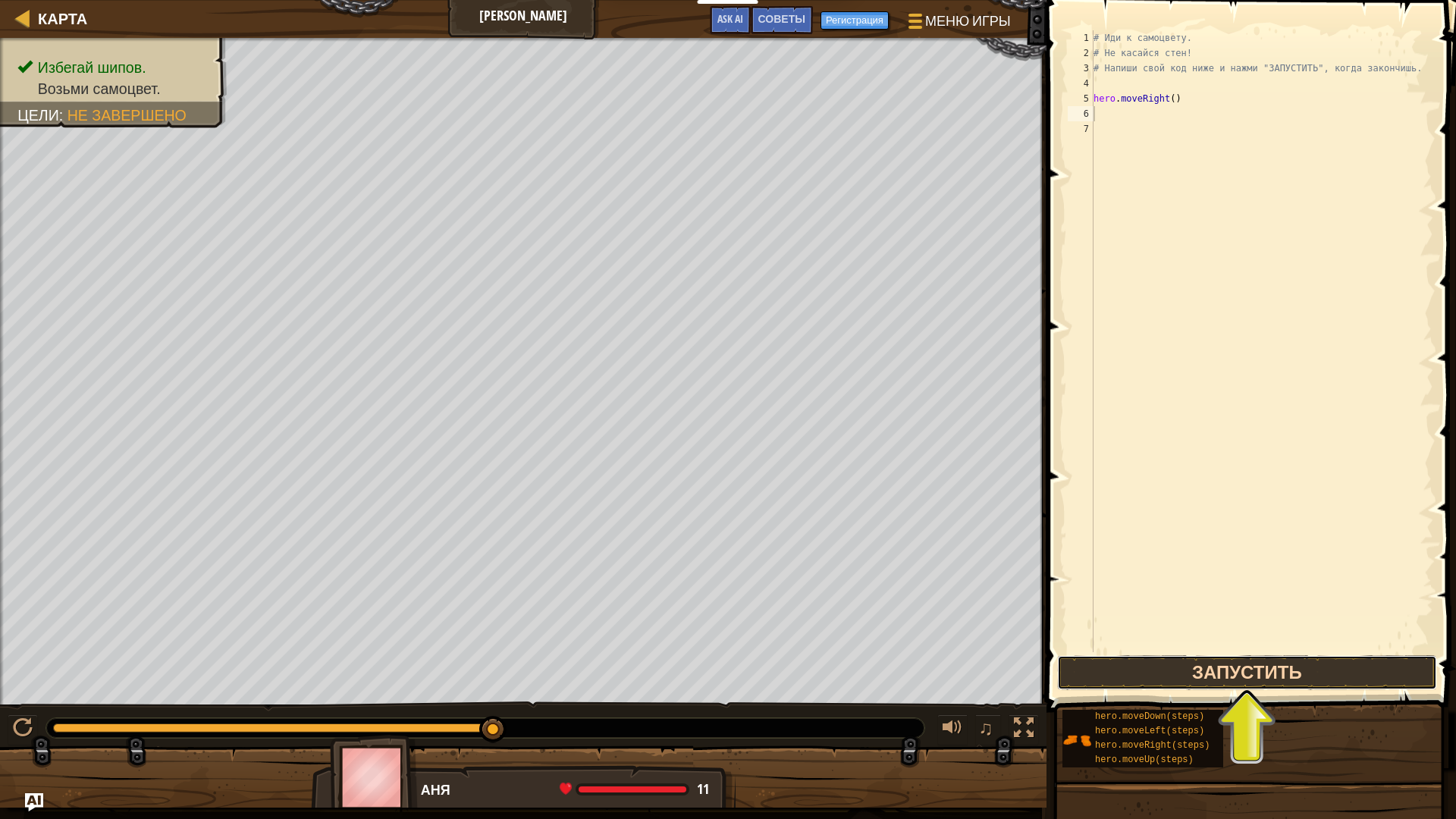
click at [959, 348] on button "Запустить" at bounding box center [1247, 672] width 380 height 35
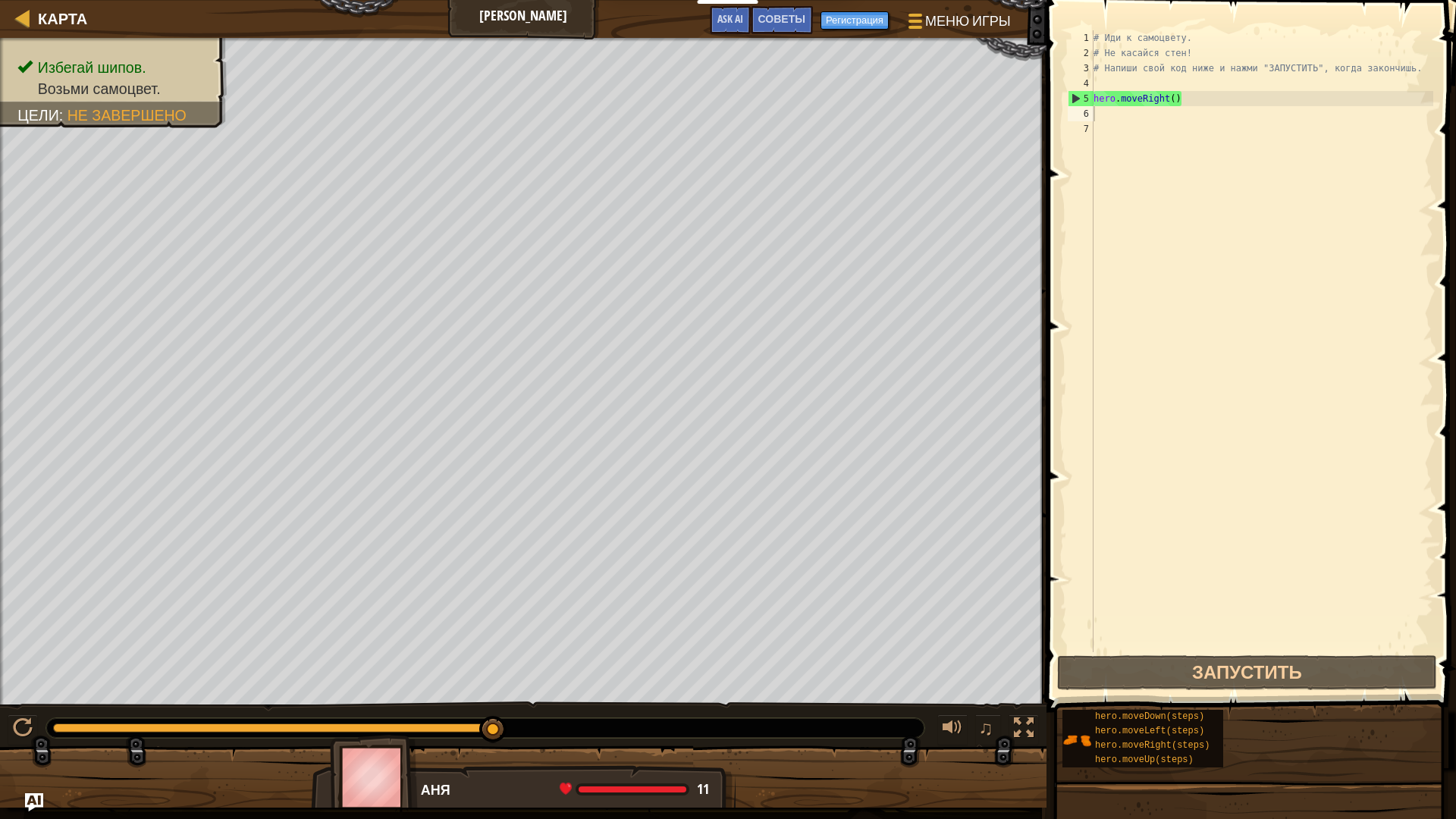
drag, startPoint x: 1430, startPoint y: 717, endPoint x: 1376, endPoint y: 724, distance: 54.5
click at [959, 348] on div "hero.moveDown(steps) hero.moveLeft(steps) hero.moveRight(steps) hero.moveUp(ste…" at bounding box center [1253, 739] width 384 height 59
click at [925, 24] on span "Меню игры" at bounding box center [969, 21] width 90 height 20
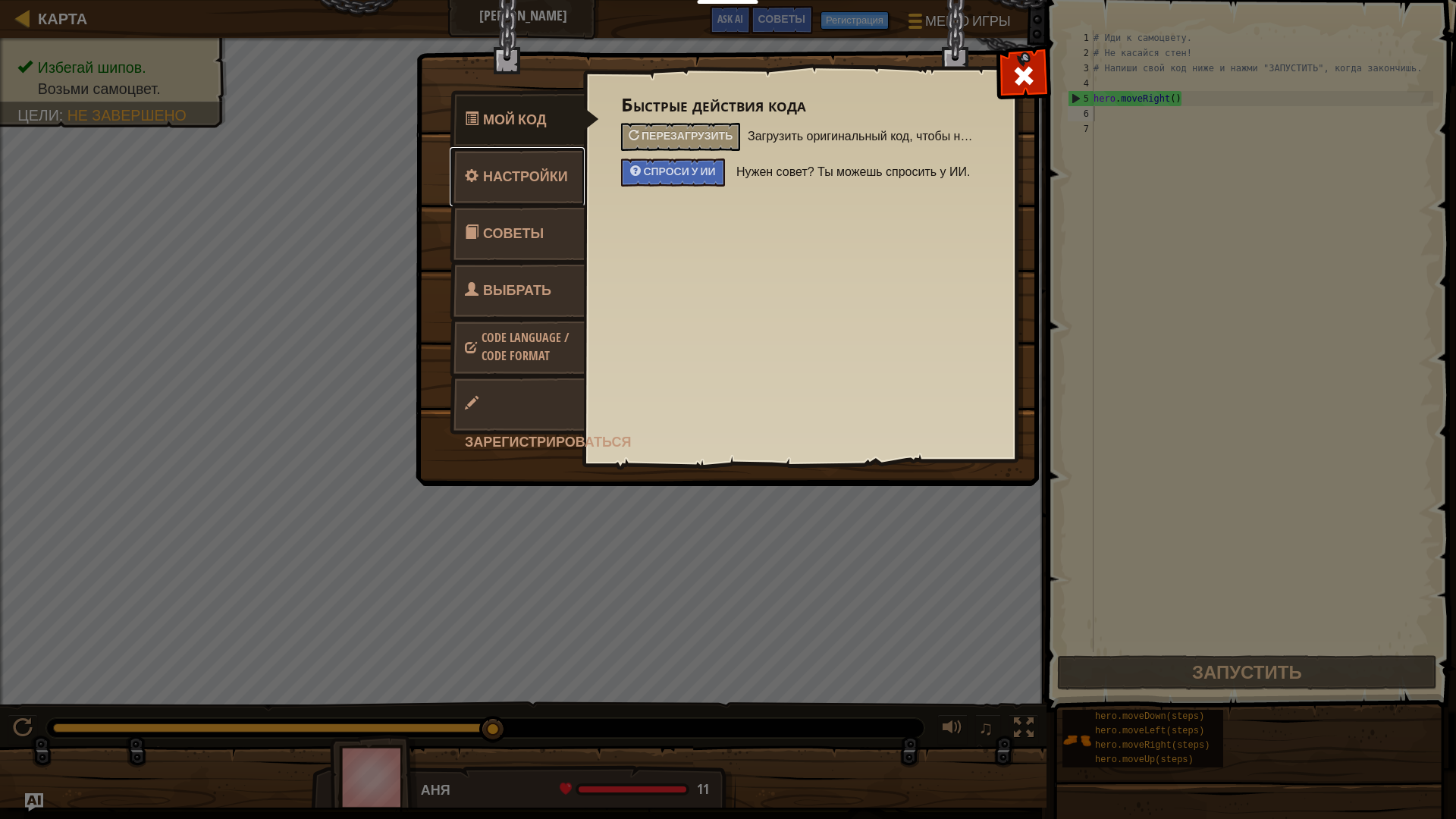
click at [472, 180] on span at bounding box center [471, 176] width 14 height 14
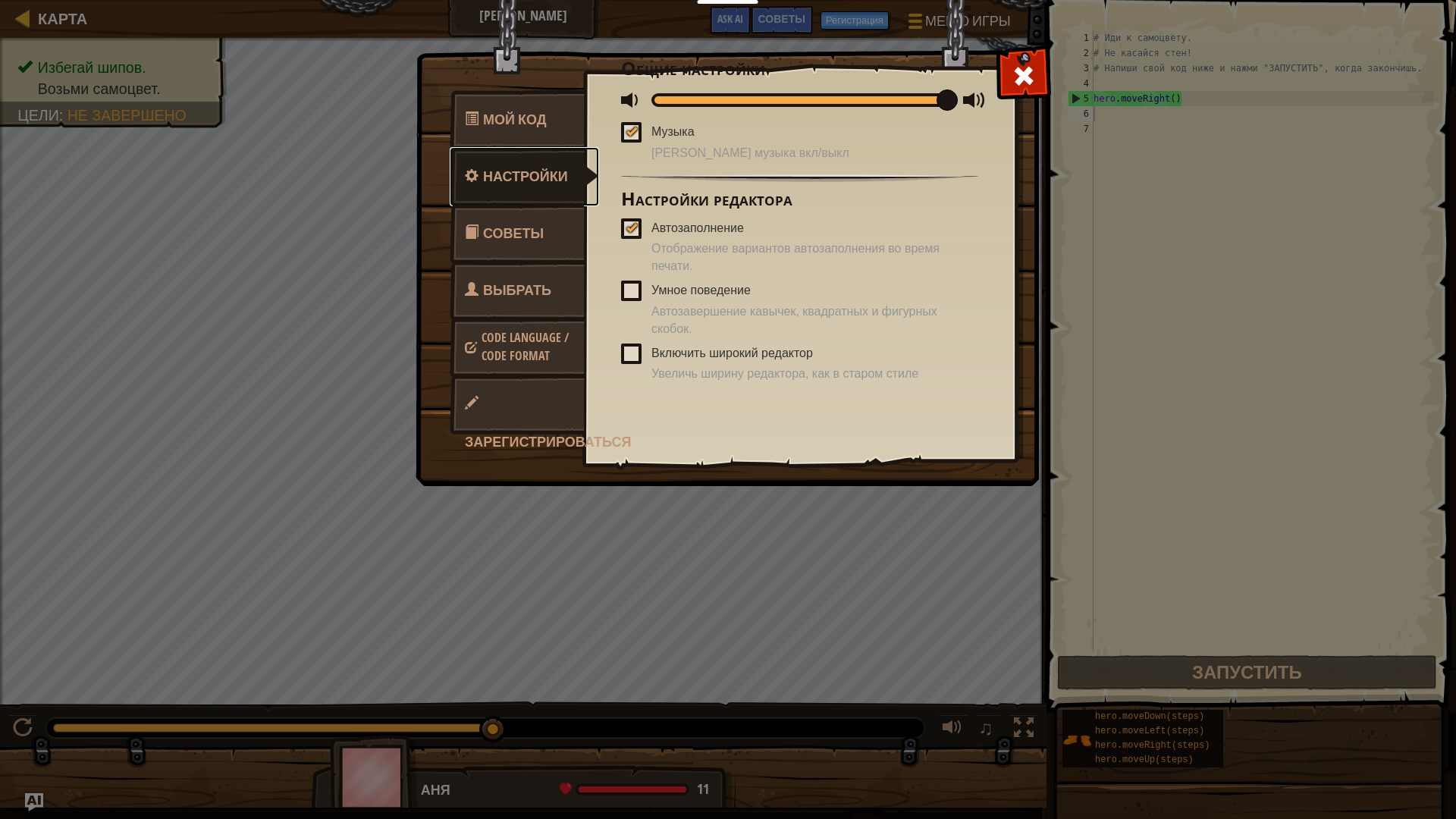
scroll to position [0, 0]
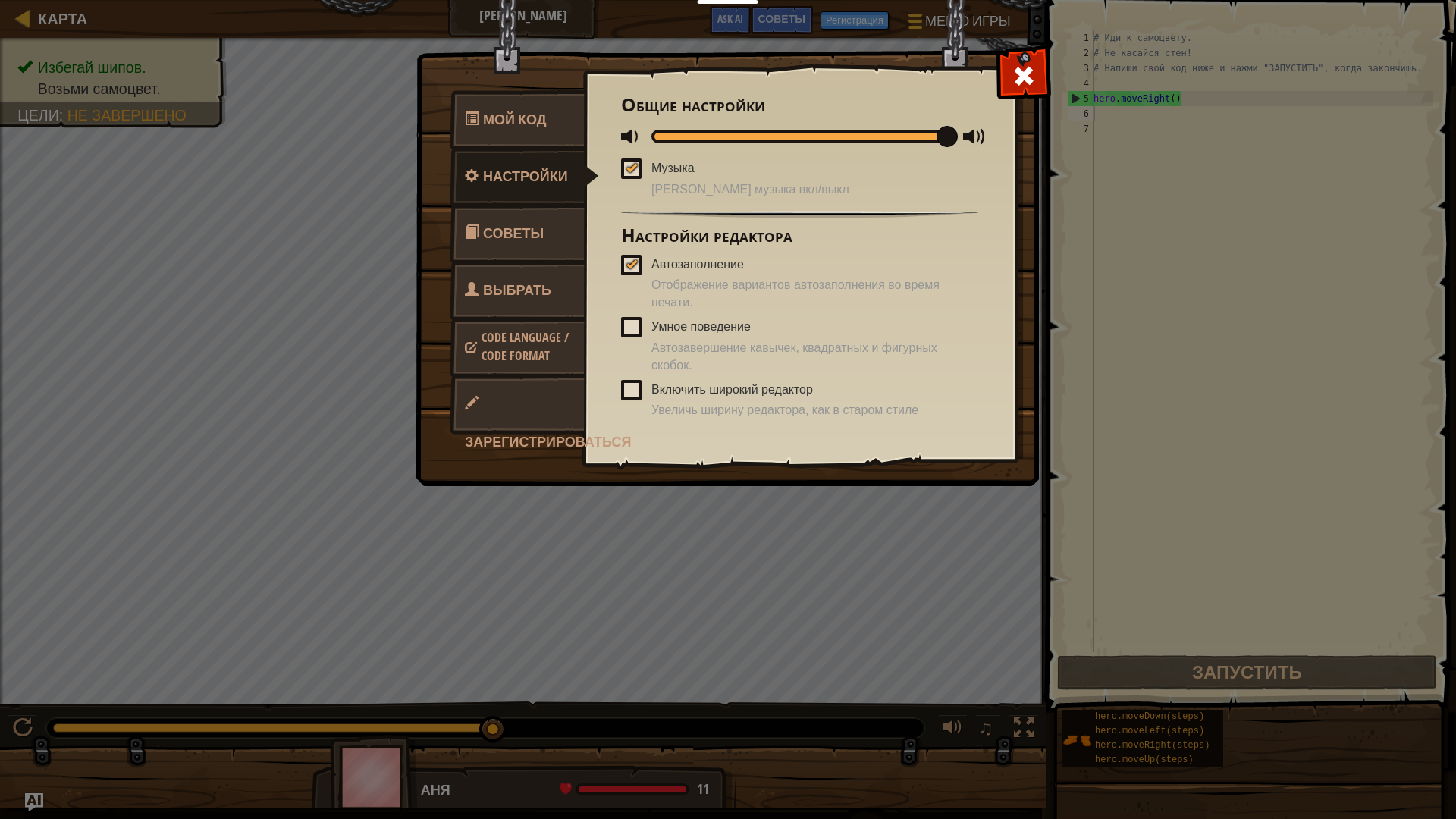
drag, startPoint x: 1043, startPoint y: 76, endPoint x: 1140, endPoint y: 76, distance: 97.0
click at [959, 76] on div at bounding box center [1023, 72] width 47 height 47
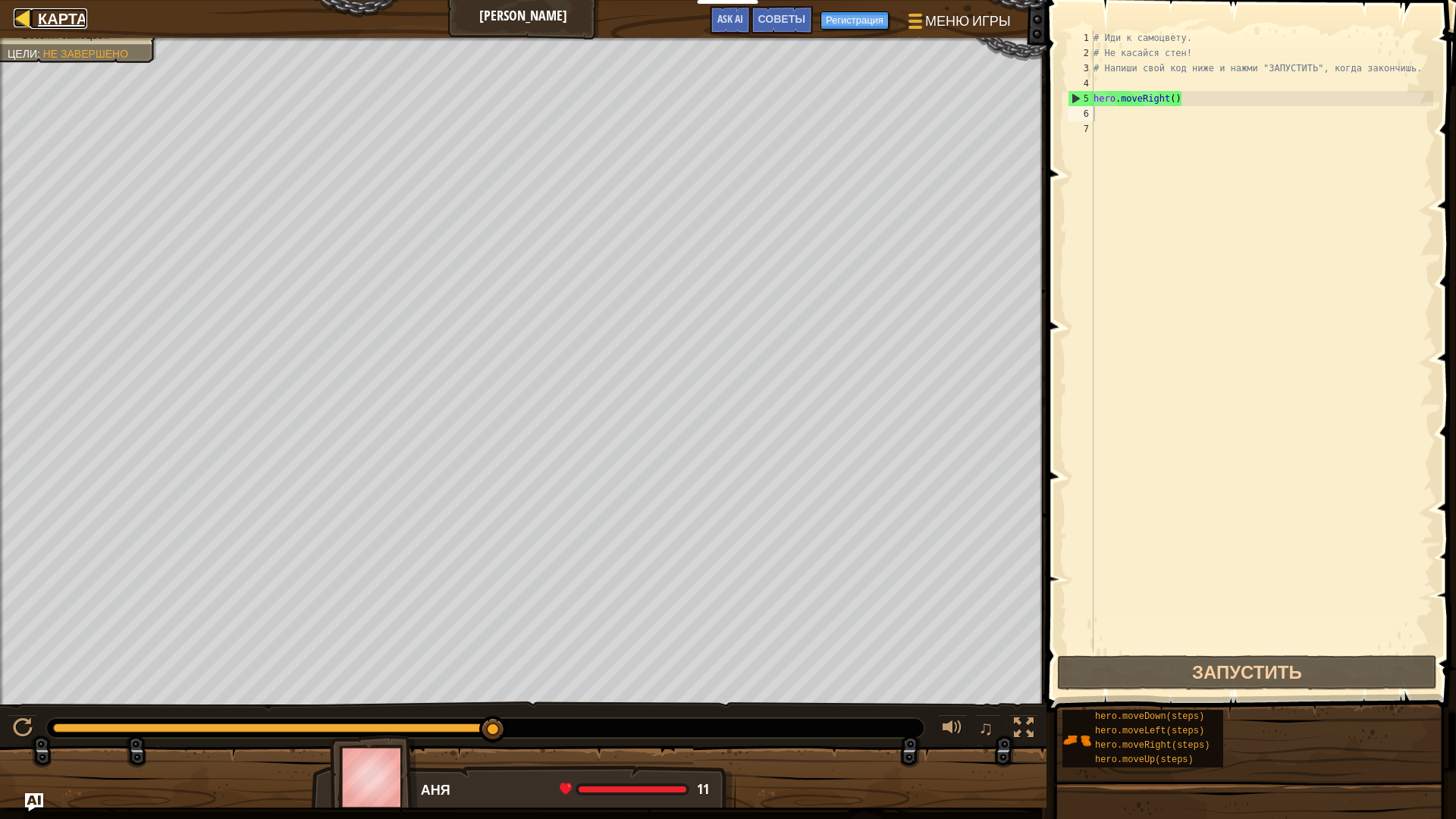
click at [22, 20] on div at bounding box center [23, 18] width 19 height 19
select select "ru"
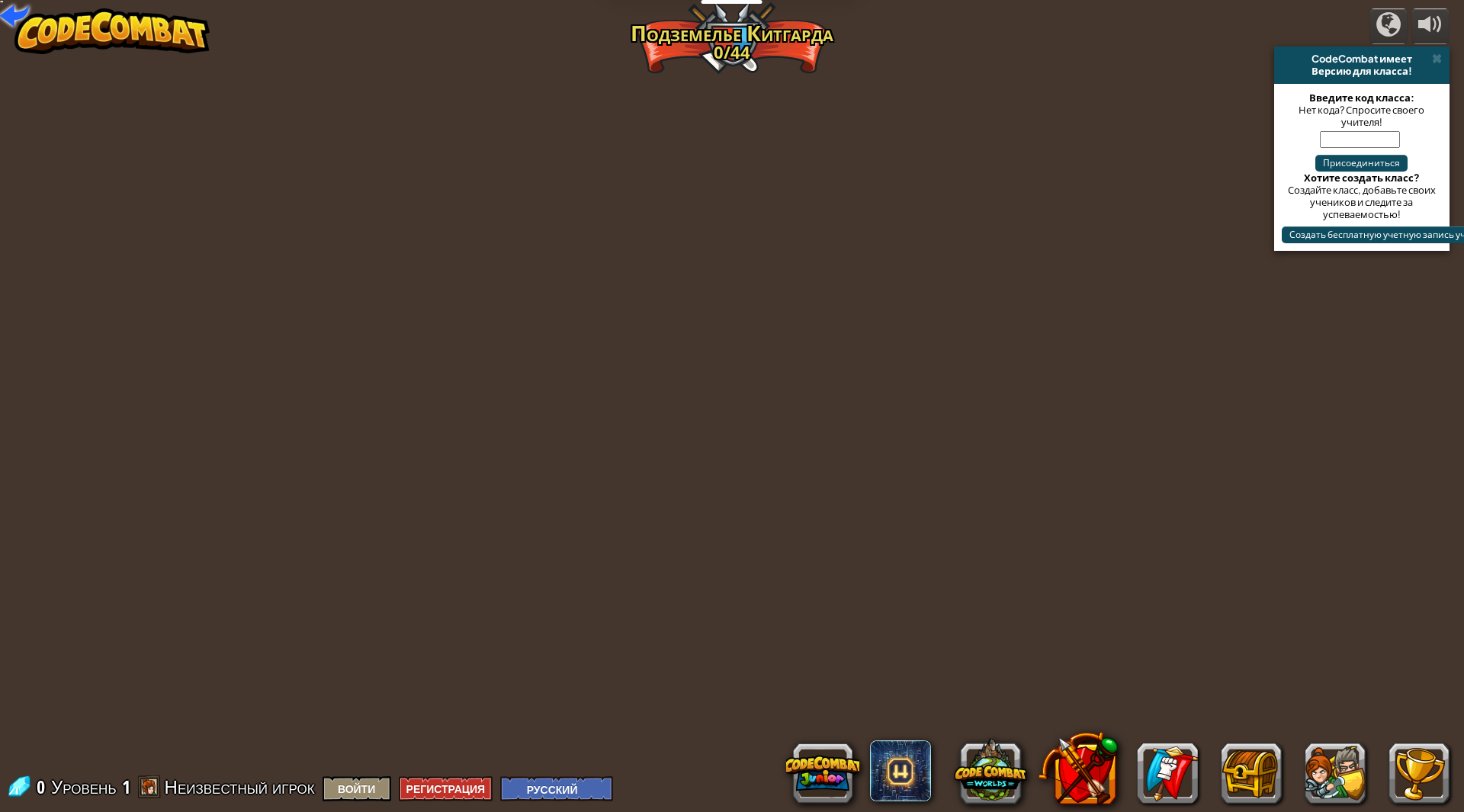
select select "ru"
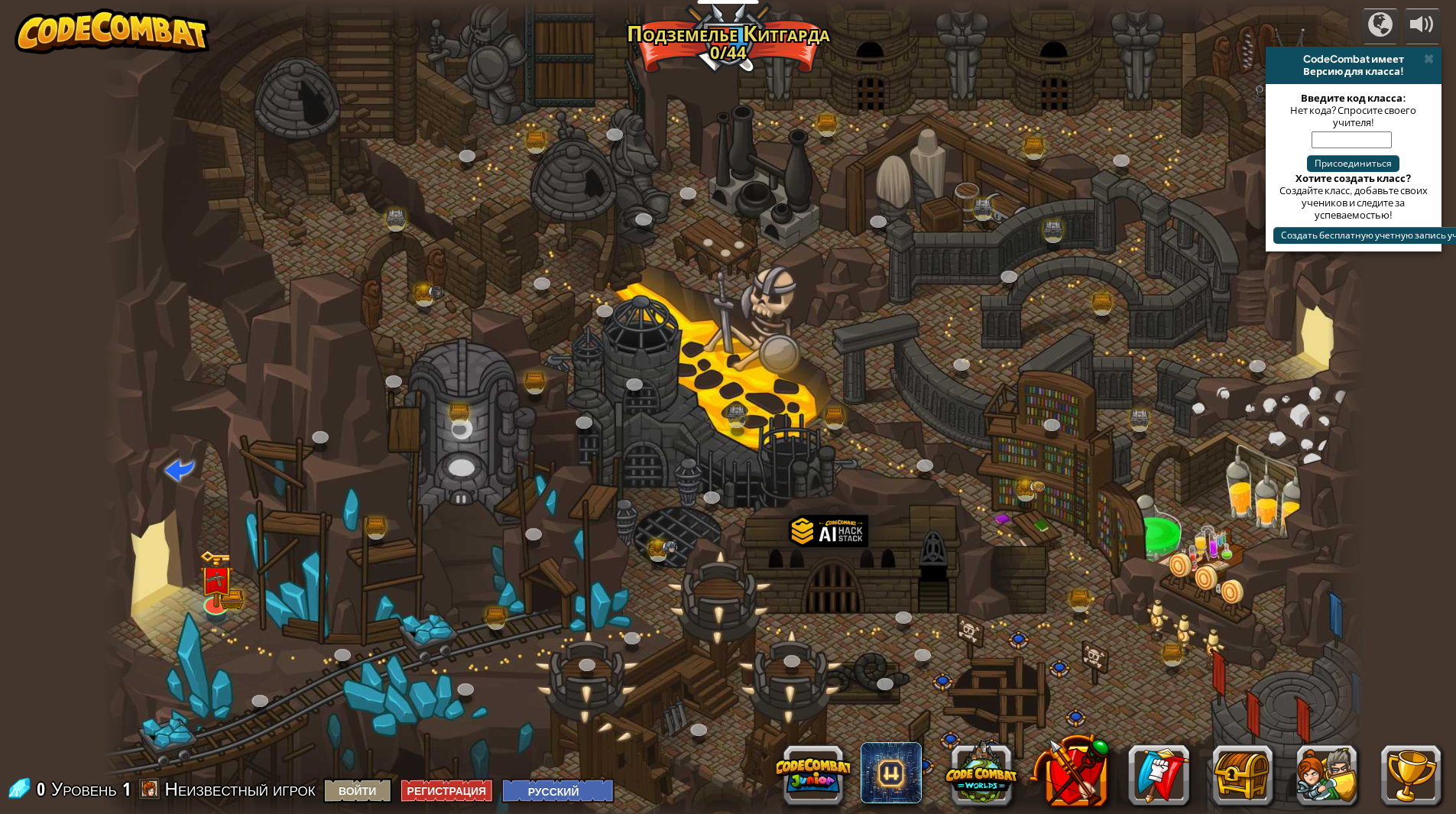
select select "ru"
click at [367, 351] on button "Войти" at bounding box center [357, 791] width 69 height 26
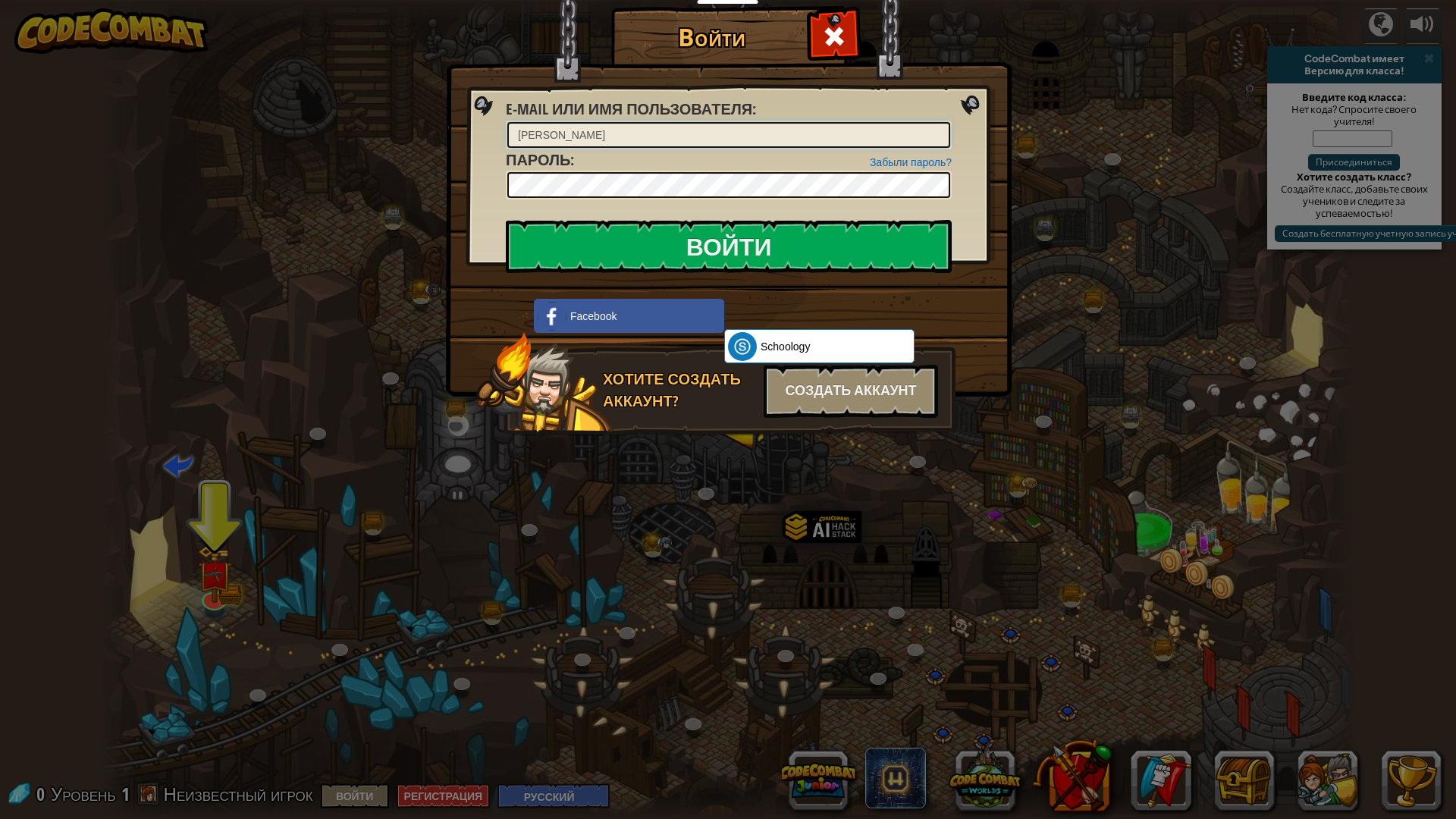
type input "[PERSON_NAME]"
click at [703, 242] on input "Войти" at bounding box center [729, 246] width 446 height 53
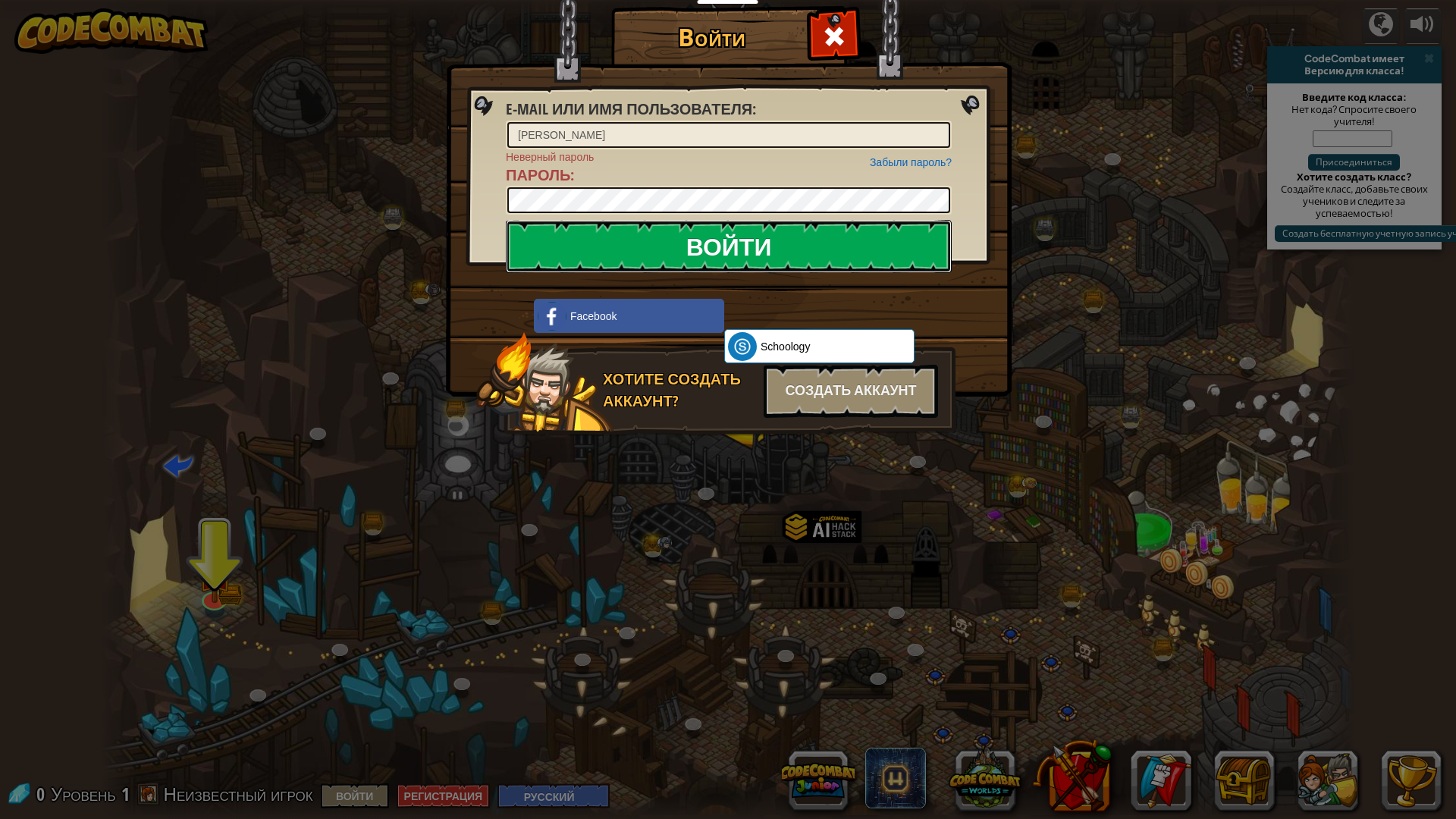
click at [741, 247] on input "Войти" at bounding box center [729, 246] width 446 height 53
click at [924, 156] on link "Забыли пароль?" at bounding box center [910, 162] width 82 height 12
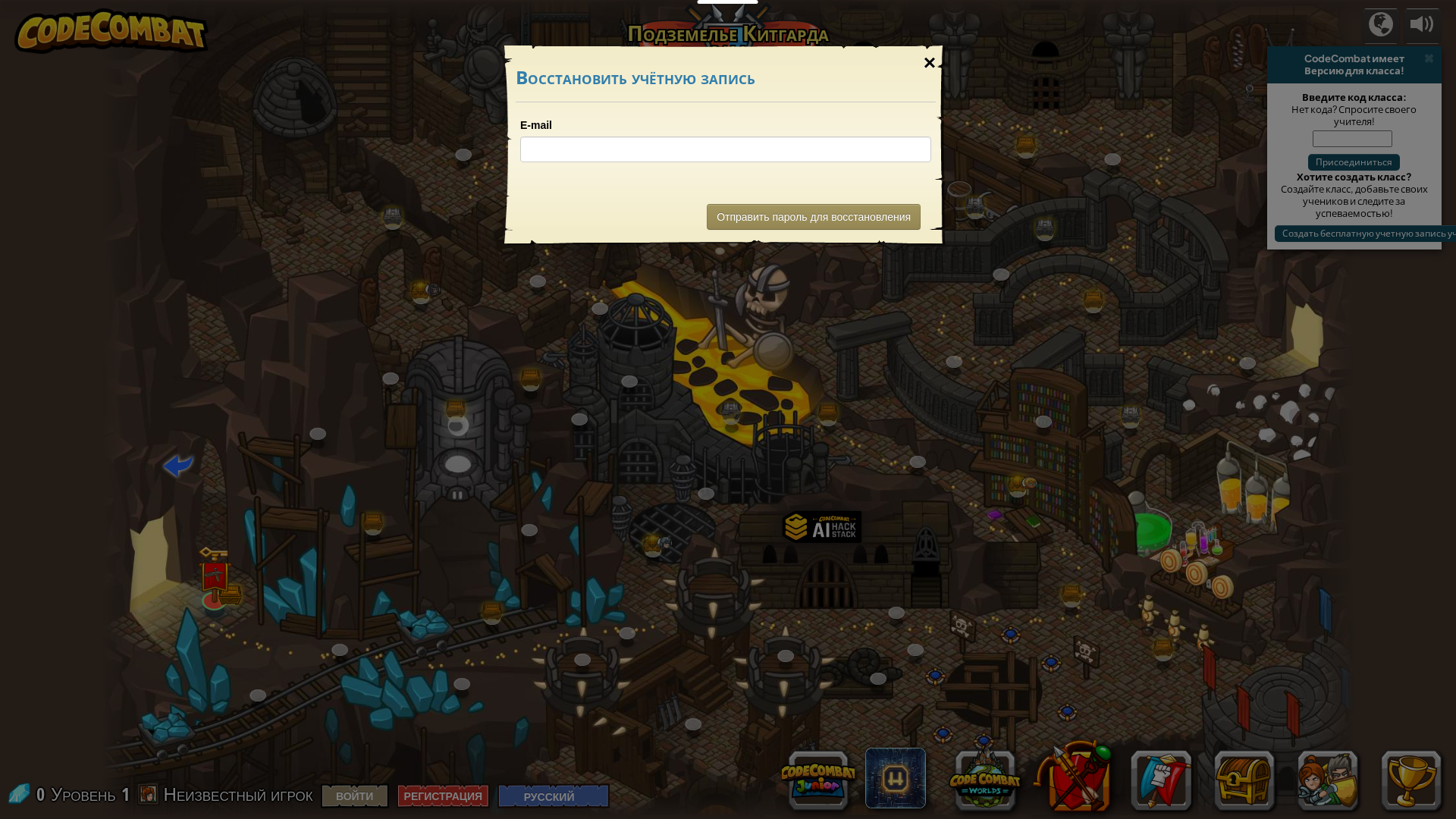
click at [936, 56] on div "×" at bounding box center [929, 63] width 35 height 44
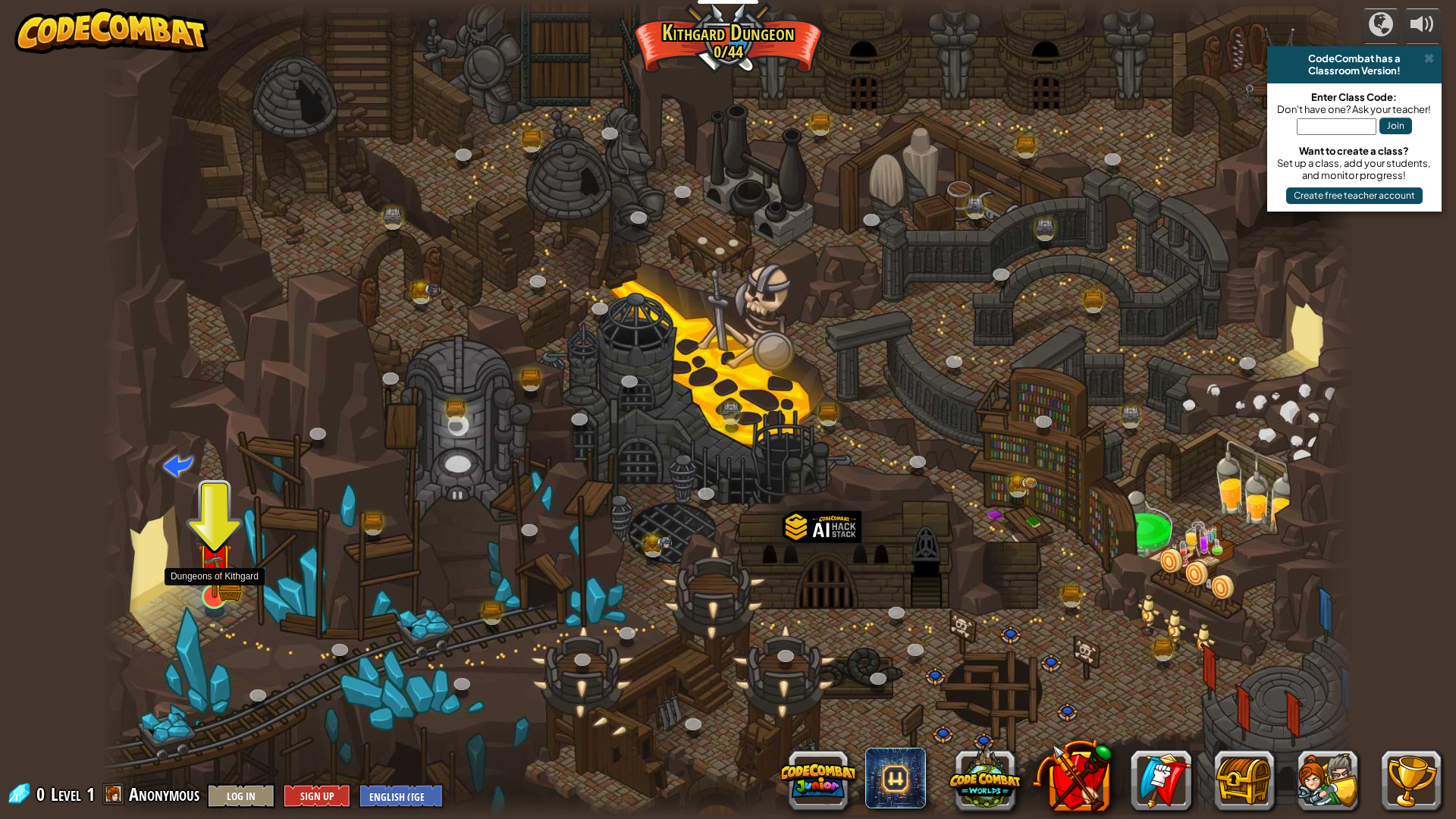
click at [201, 348] on img at bounding box center [214, 560] width 35 height 76
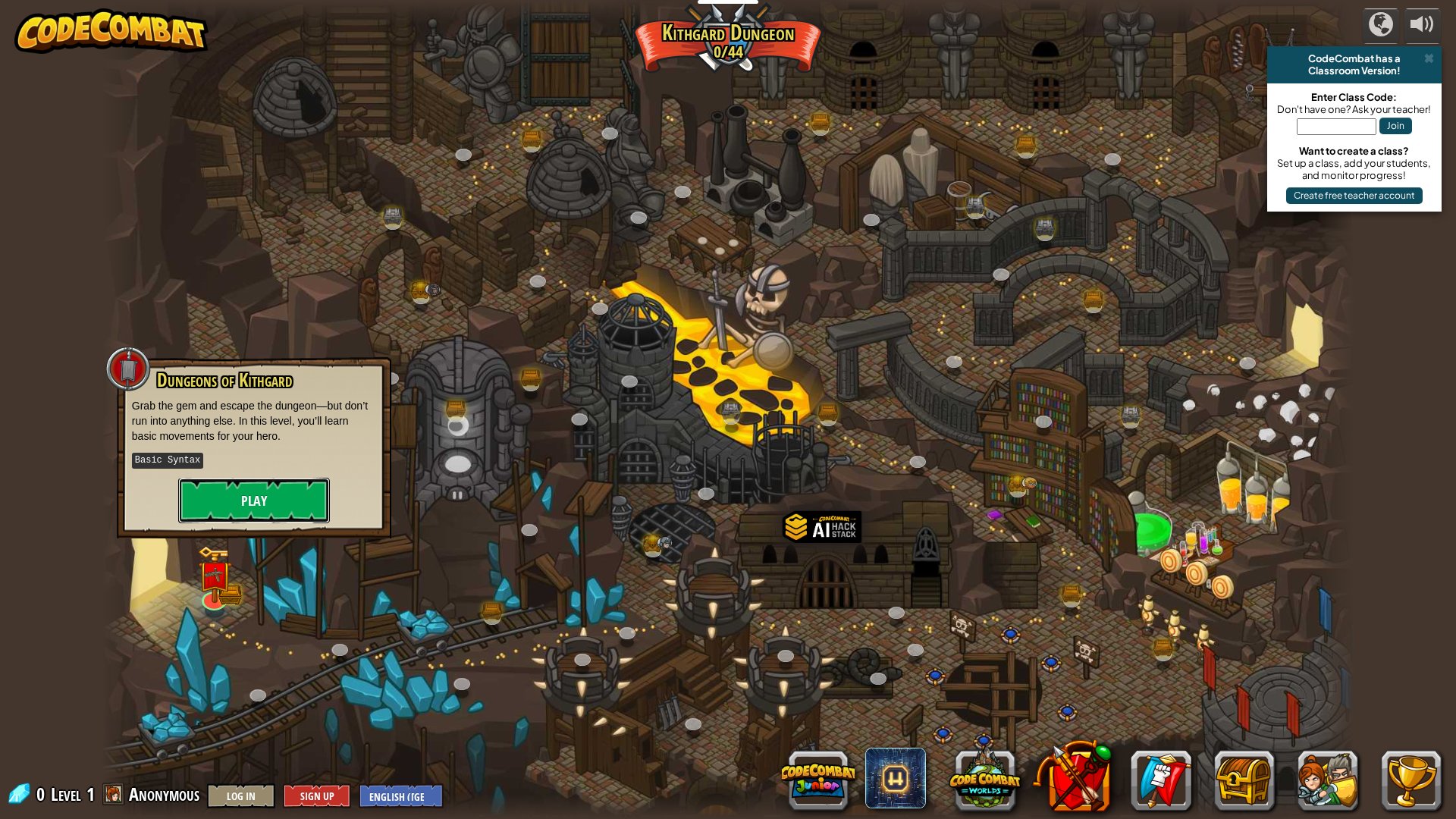
click at [271, 348] on button "Play" at bounding box center [253, 501] width 152 height 46
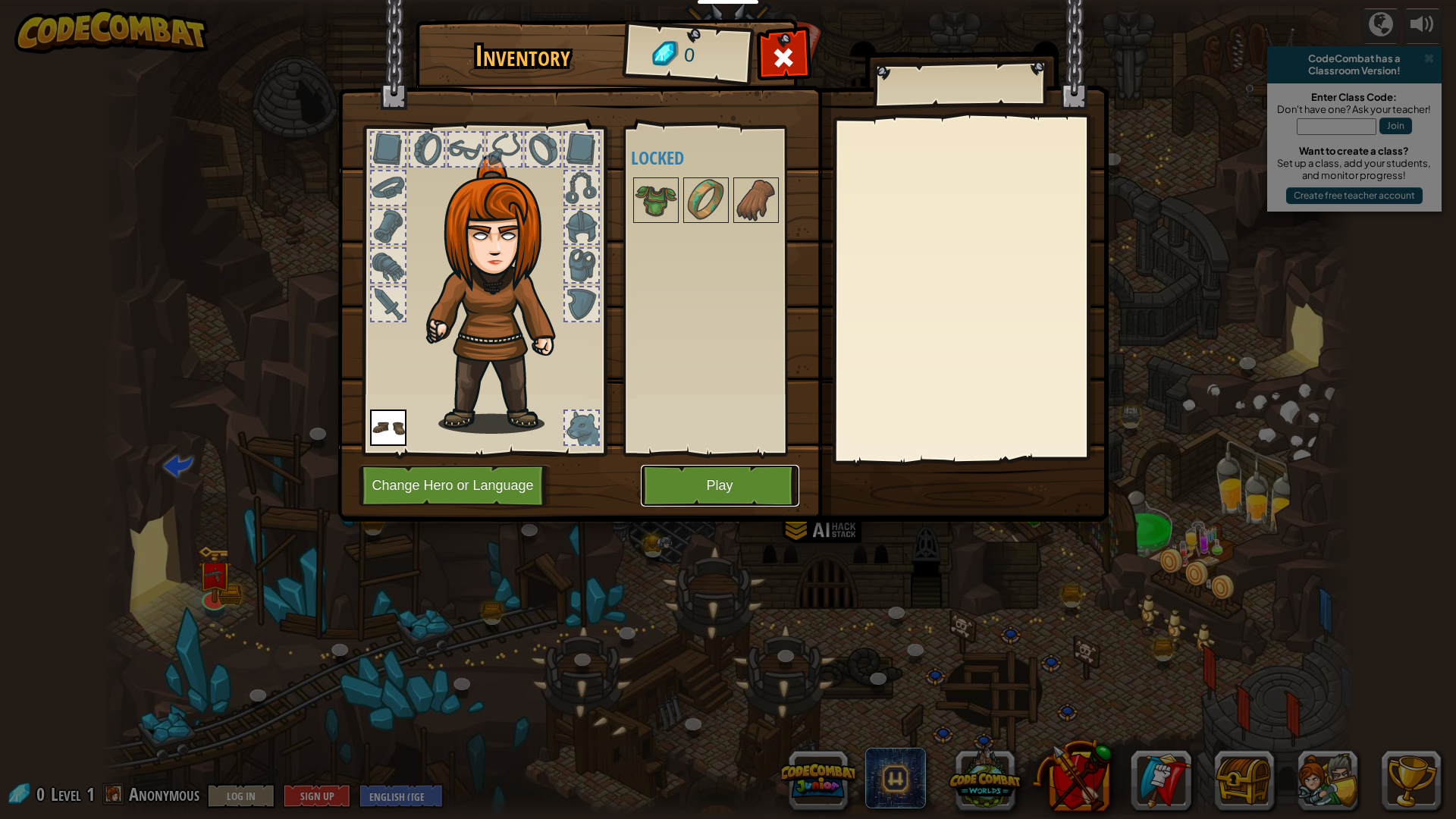
click at [716, 348] on button "Play" at bounding box center [720, 485] width 158 height 42
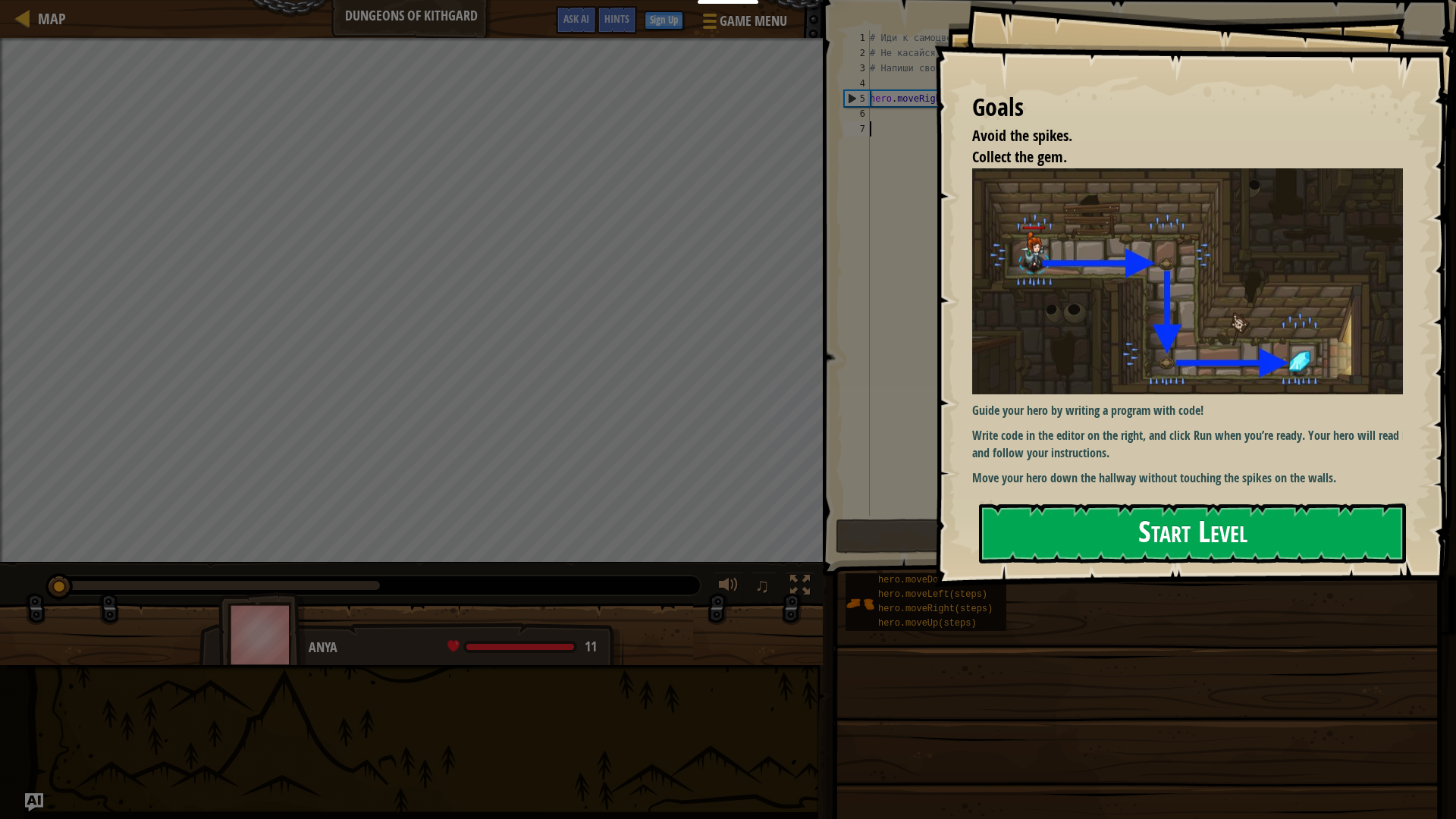
click at [959, 348] on button "Start Level" at bounding box center [1192, 533] width 427 height 60
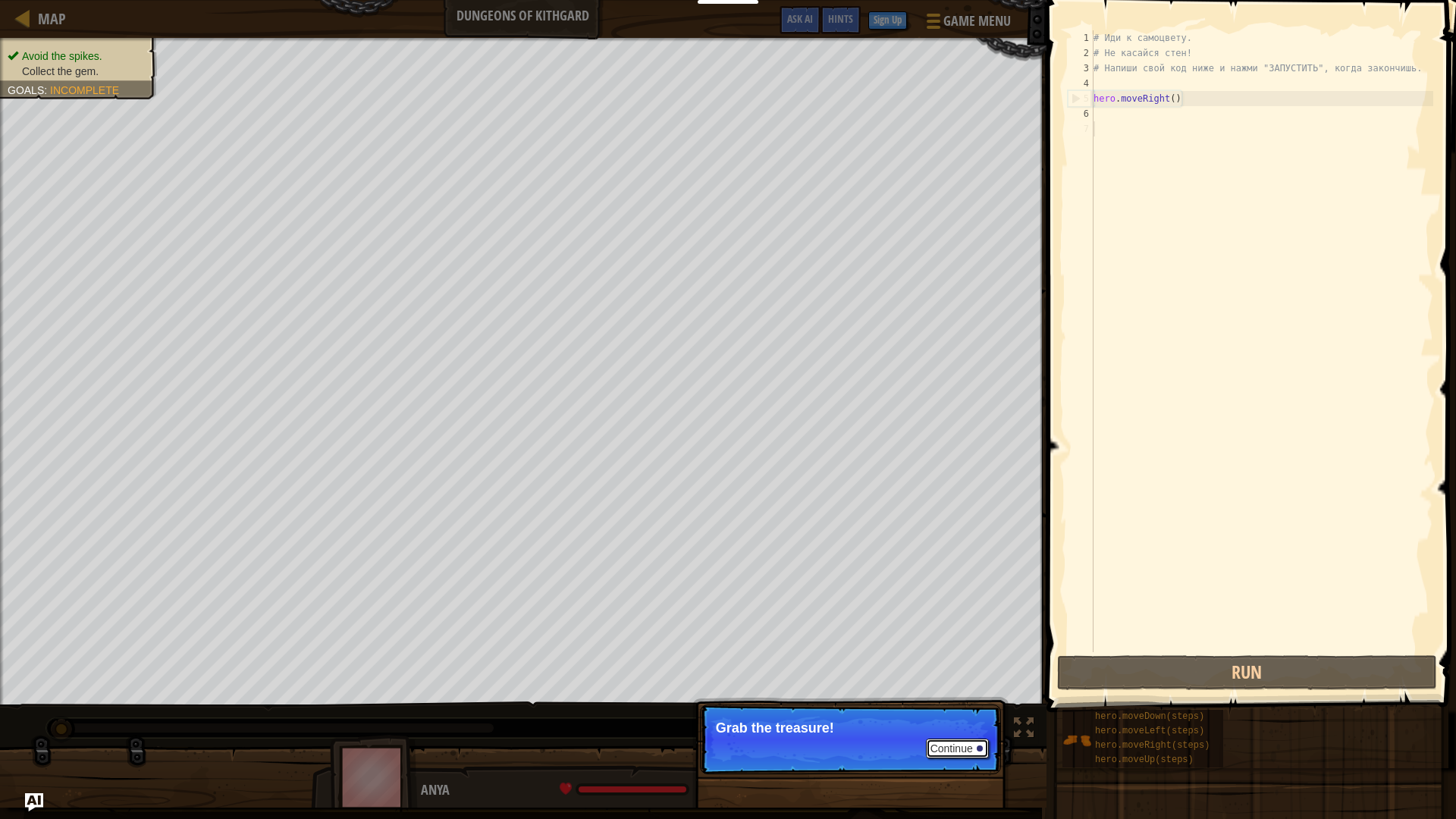
click at [959, 348] on button "Continue" at bounding box center [957, 748] width 63 height 20
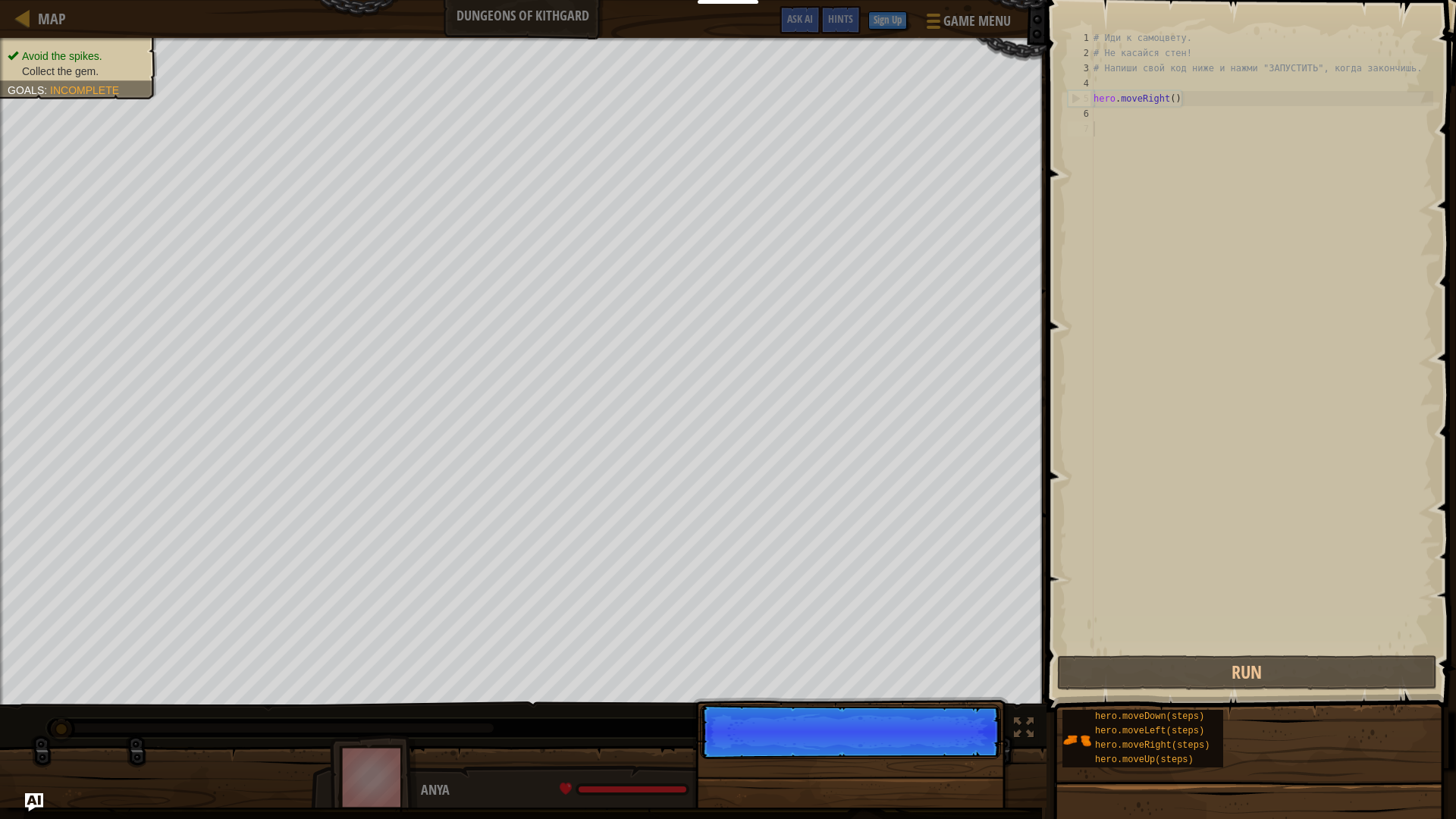
scroll to position [7, 0]
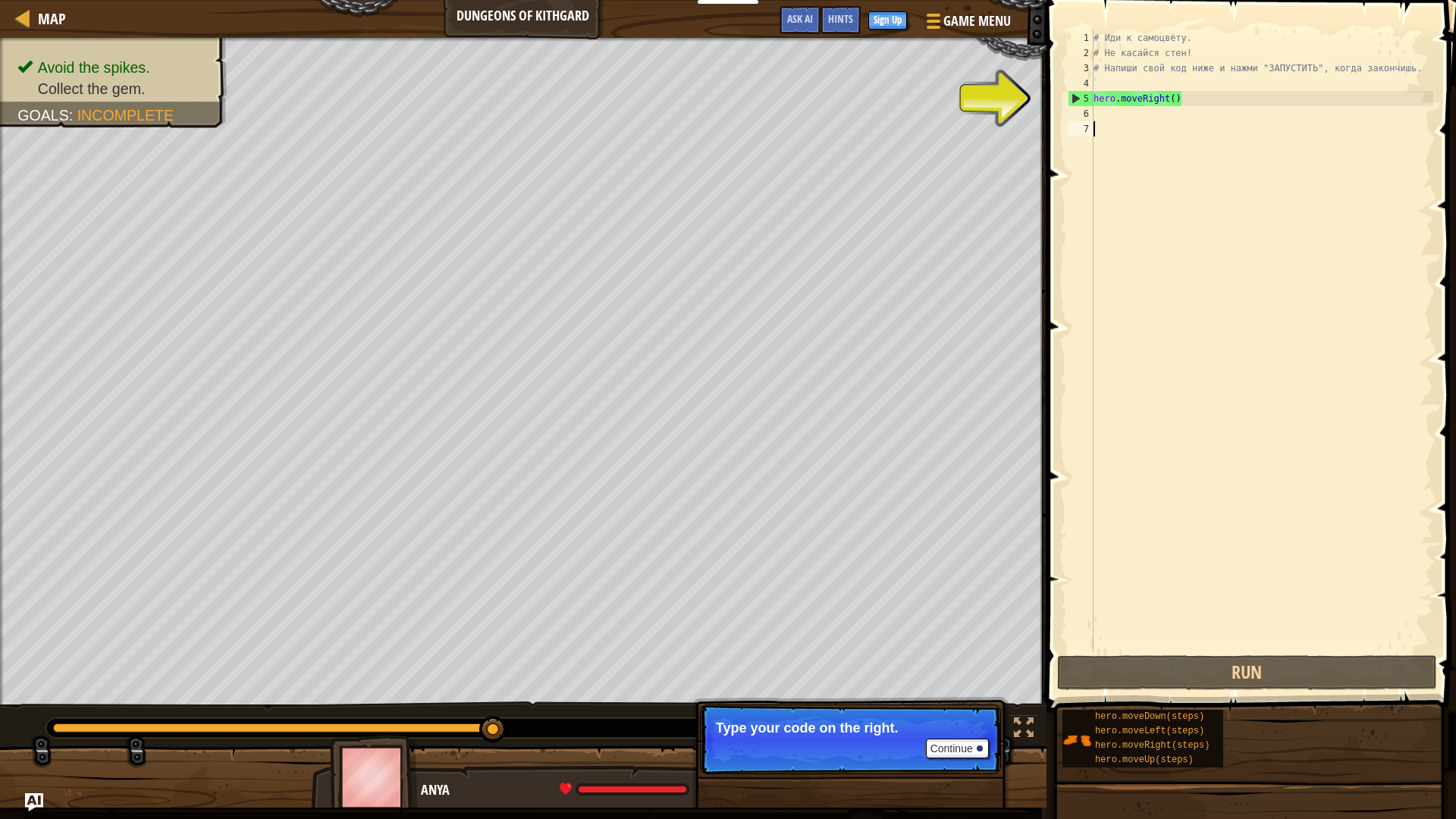
type textarea "р"
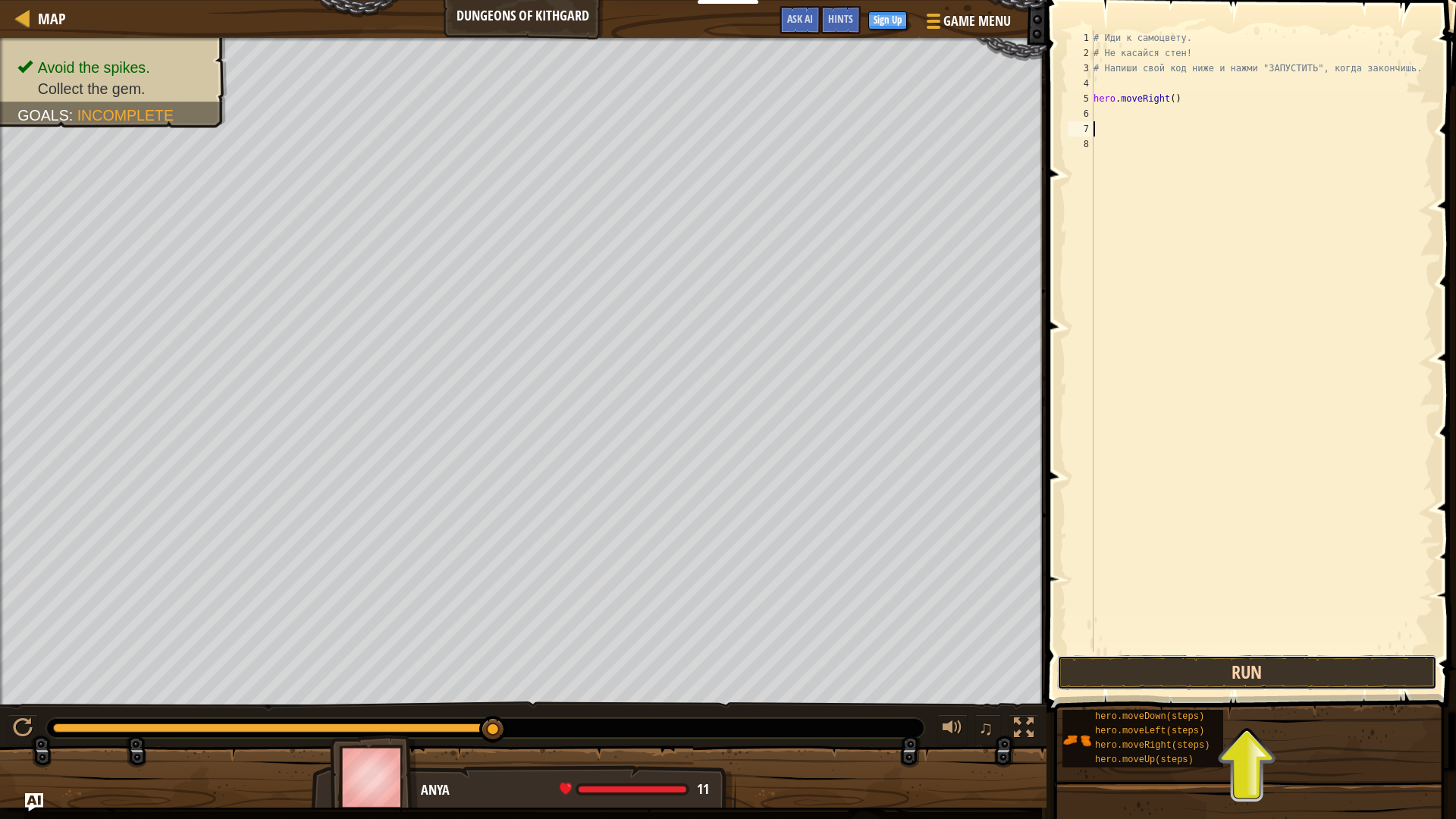
click at [959, 348] on button "Run" at bounding box center [1247, 672] width 380 height 35
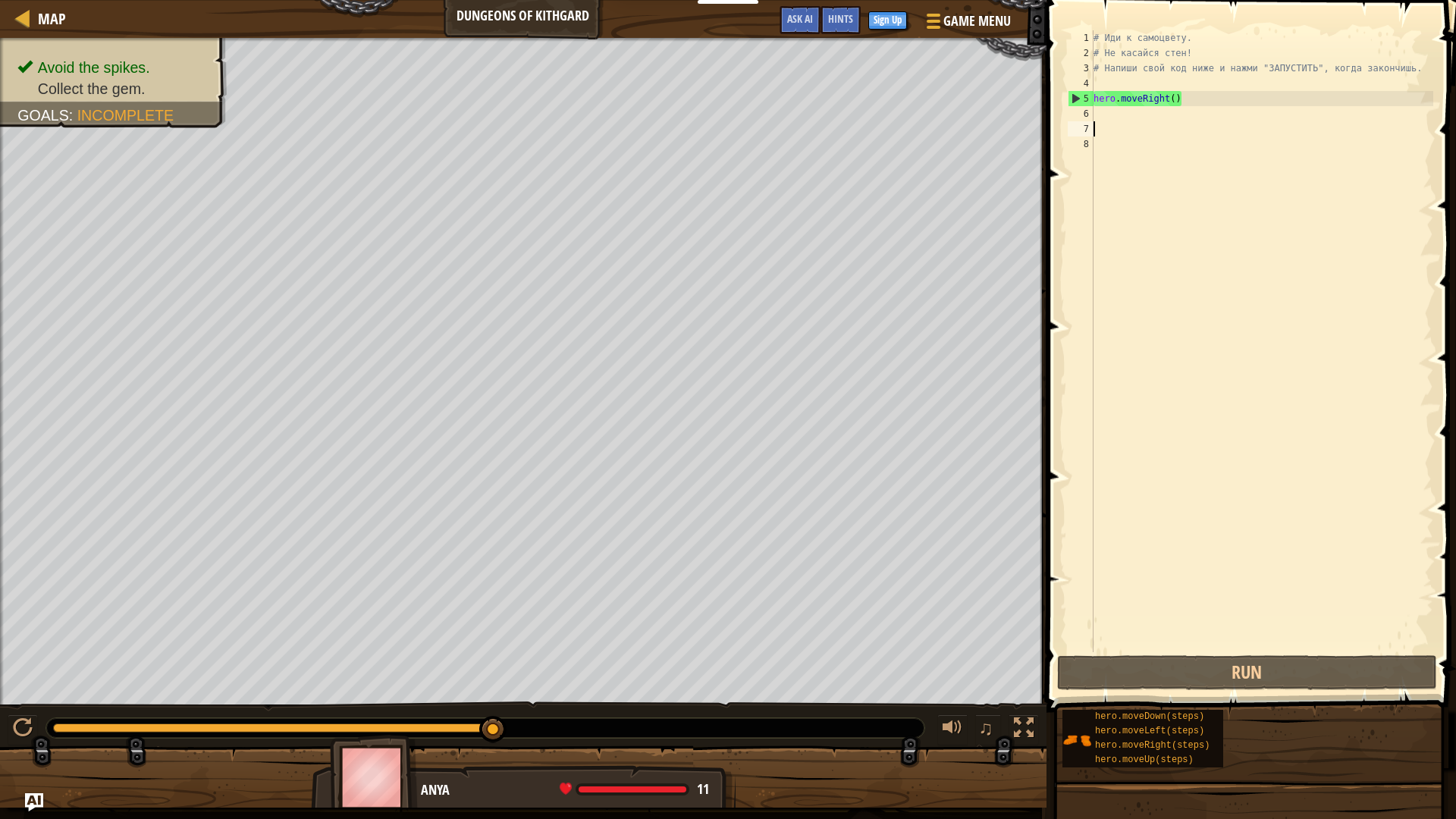
type textarea "р"
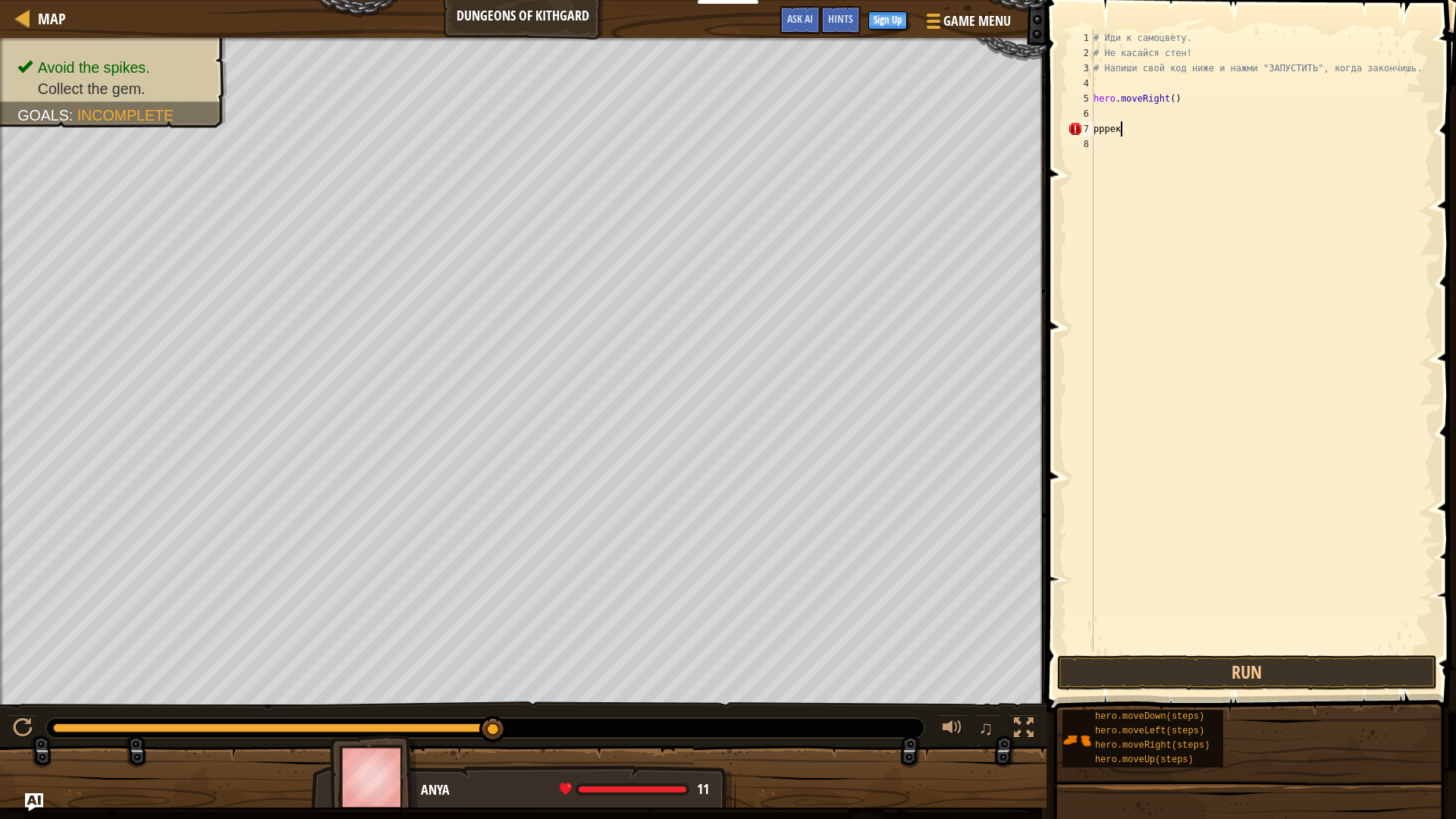
type textarea "р"
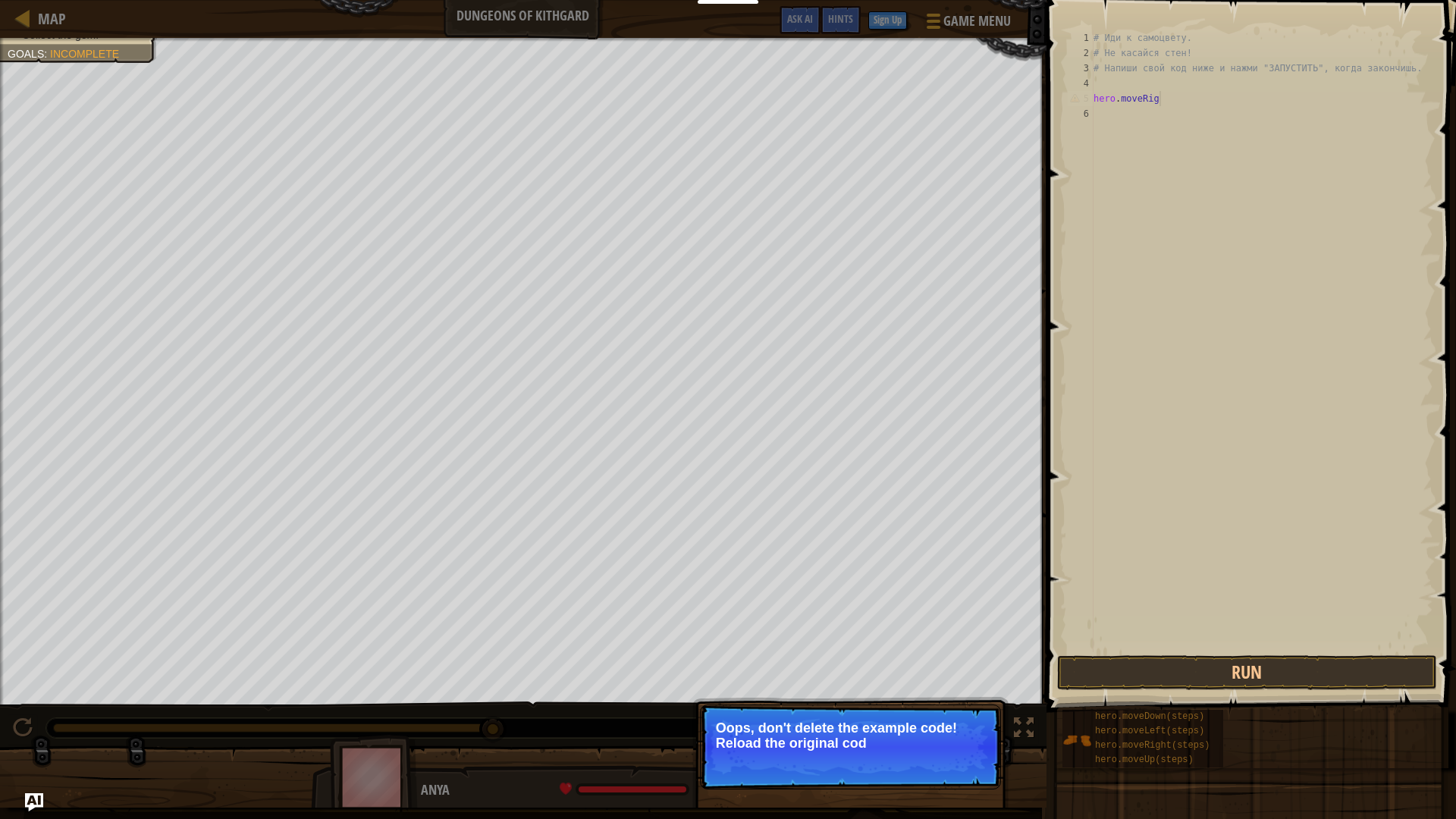
type textarea "hero.moveRig"
click at [786, 348] on p "Oops, don't delete the example code! Reload the original code." at bounding box center [851, 736] width 270 height 31
click at [959, 348] on p "↻ Reload Oops, don't delete the example code! Reload the original code." at bounding box center [850, 747] width 301 height 85
click at [959, 348] on button "↻ Reload" at bounding box center [955, 762] width 68 height 23
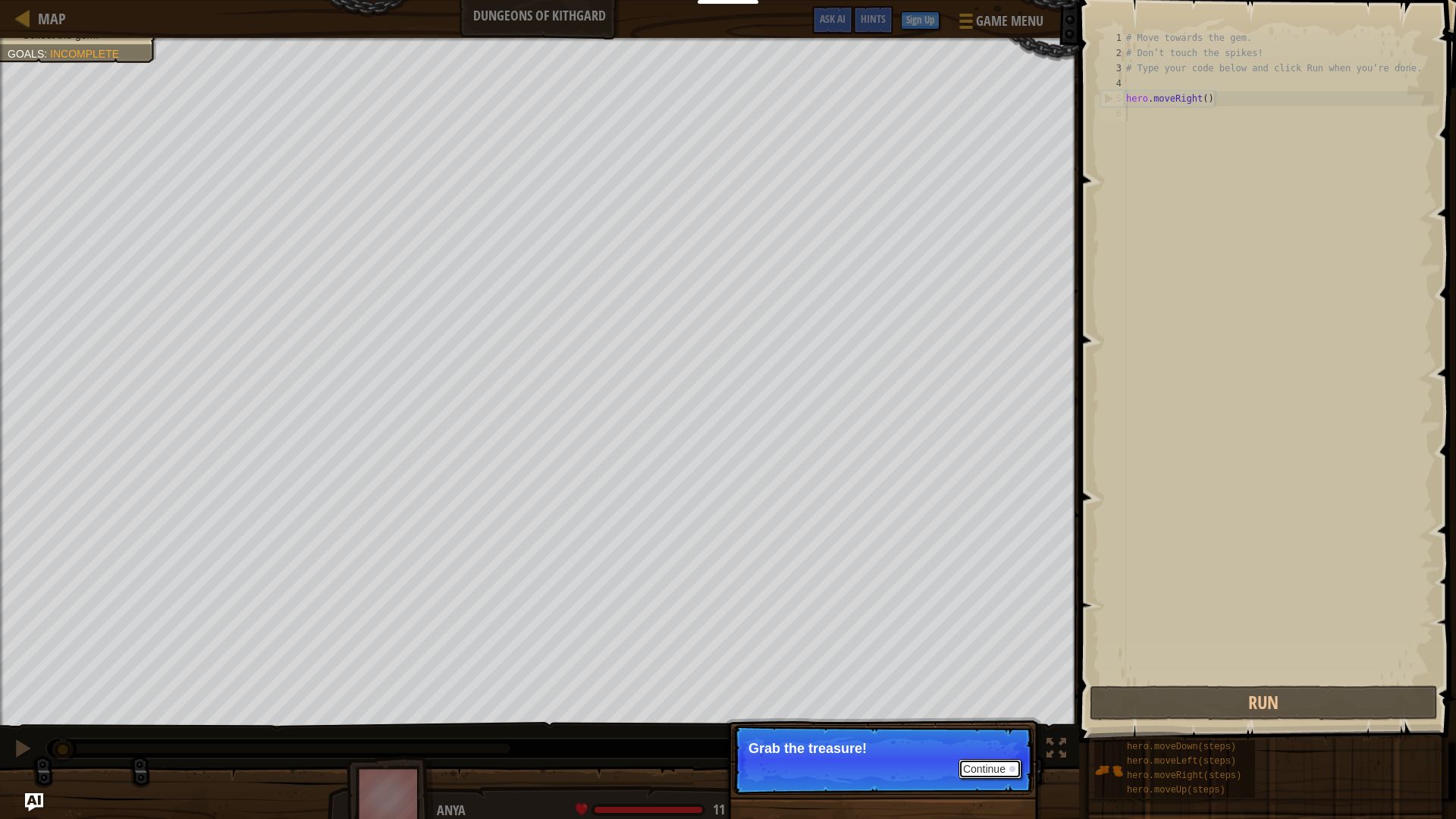
click at [959, 348] on button "Continue" at bounding box center [990, 769] width 63 height 20
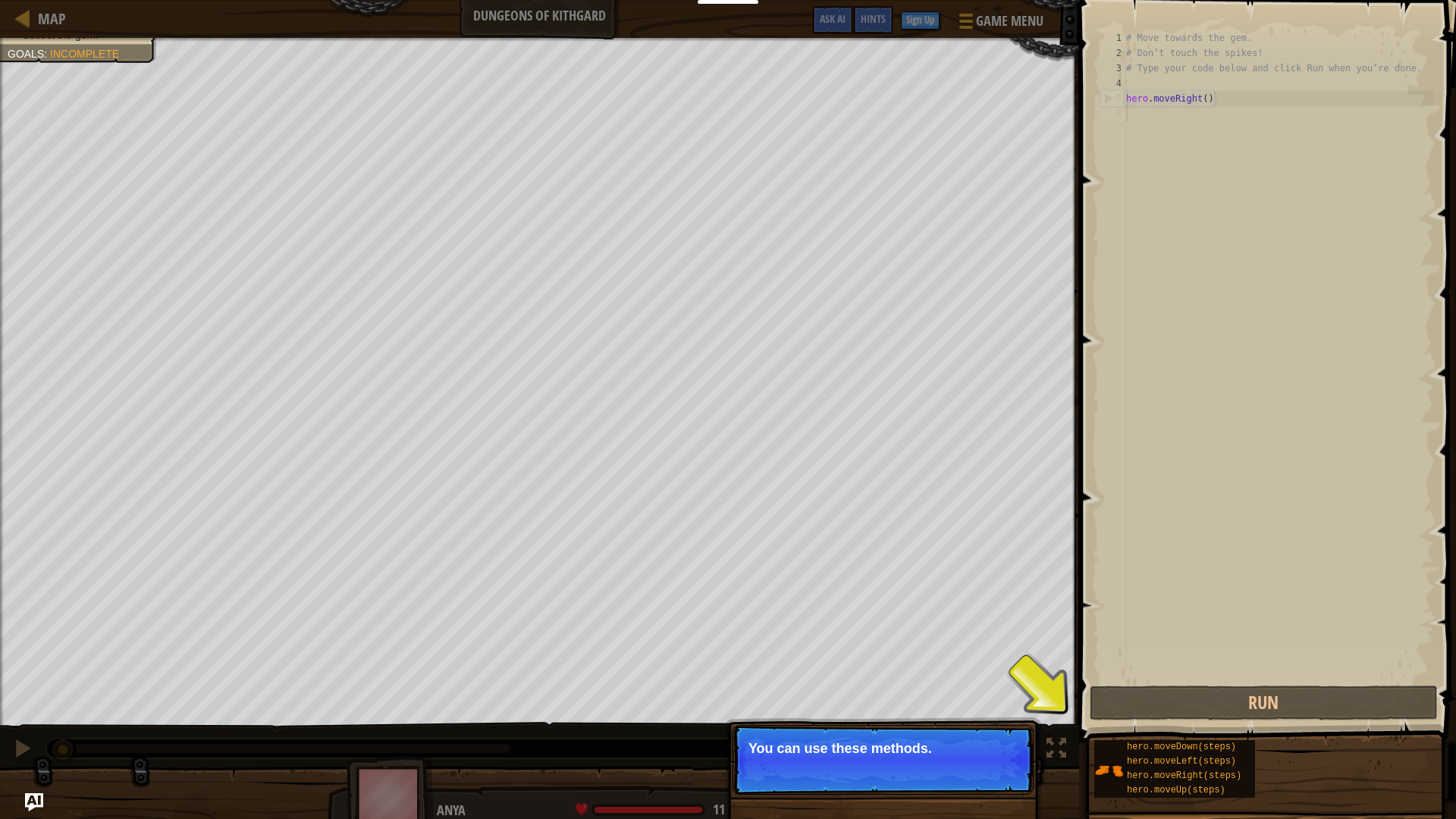
click at [959, 348] on span at bounding box center [1269, 349] width 389 height 788
click at [959, 348] on button "Continue" at bounding box center [990, 769] width 63 height 20
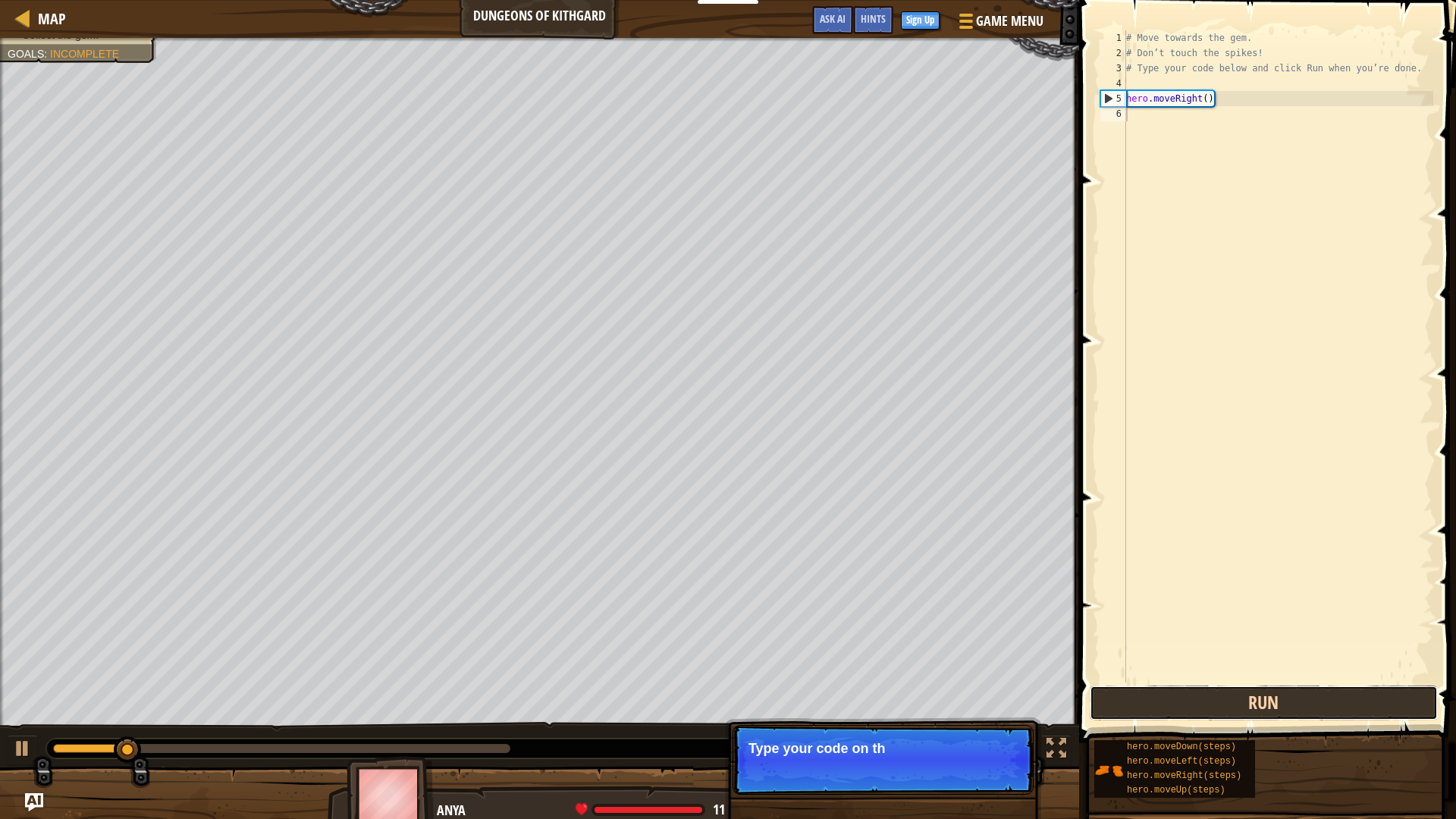
click at [959, 348] on button "Run" at bounding box center [1264, 703] width 348 height 35
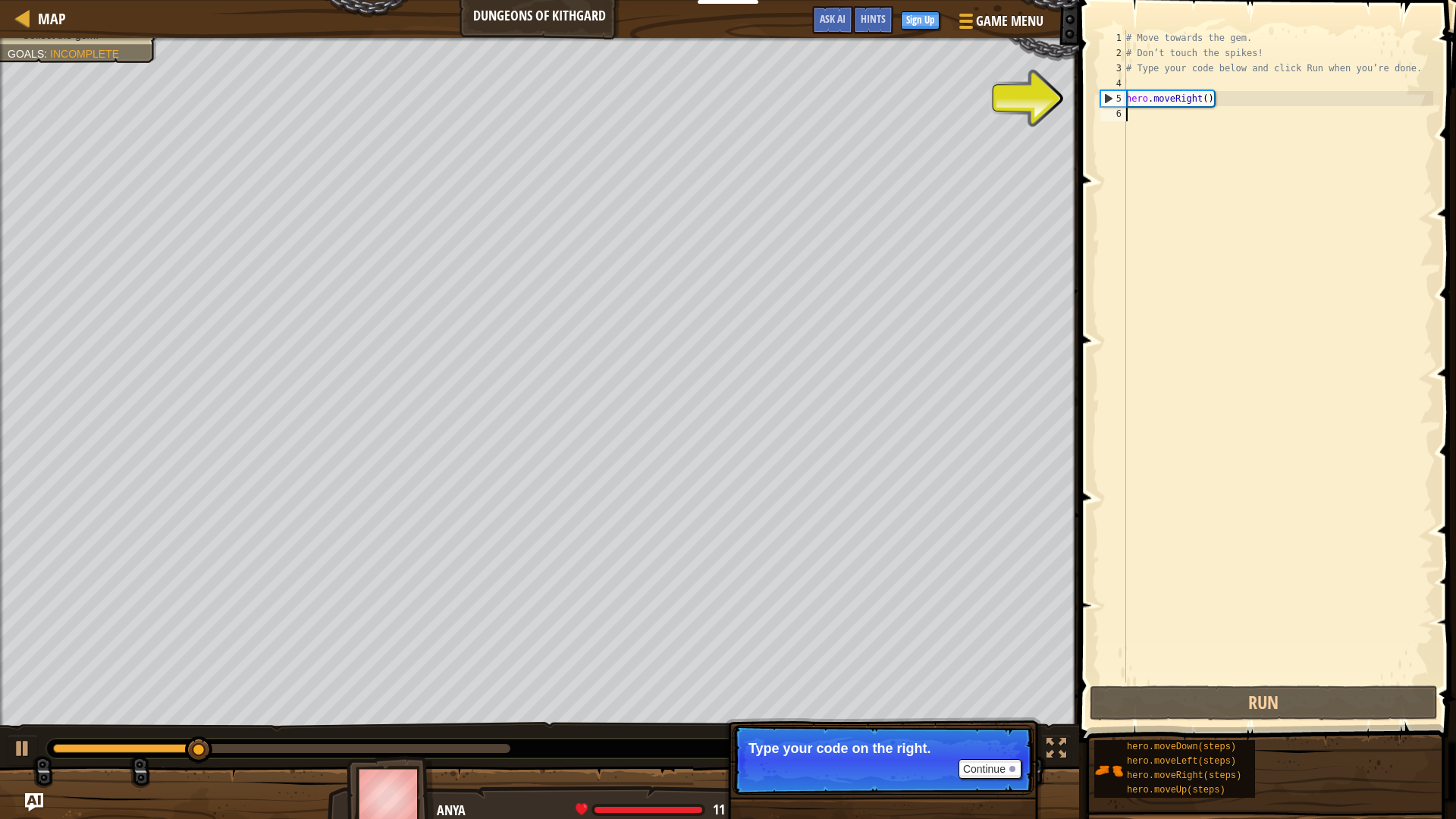
type textarea "р"
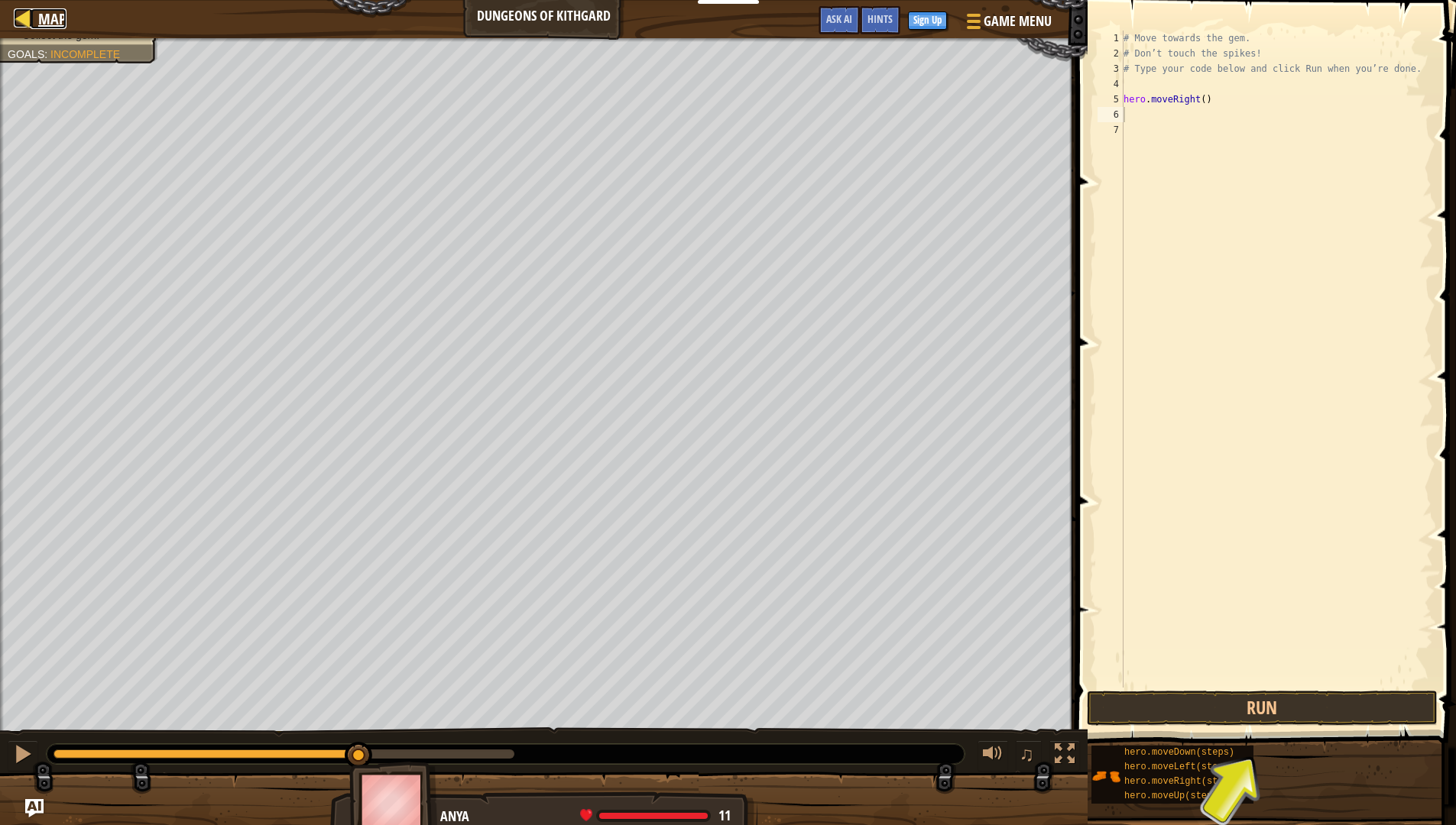
click at [25, 12] on div at bounding box center [23, 18] width 19 height 19
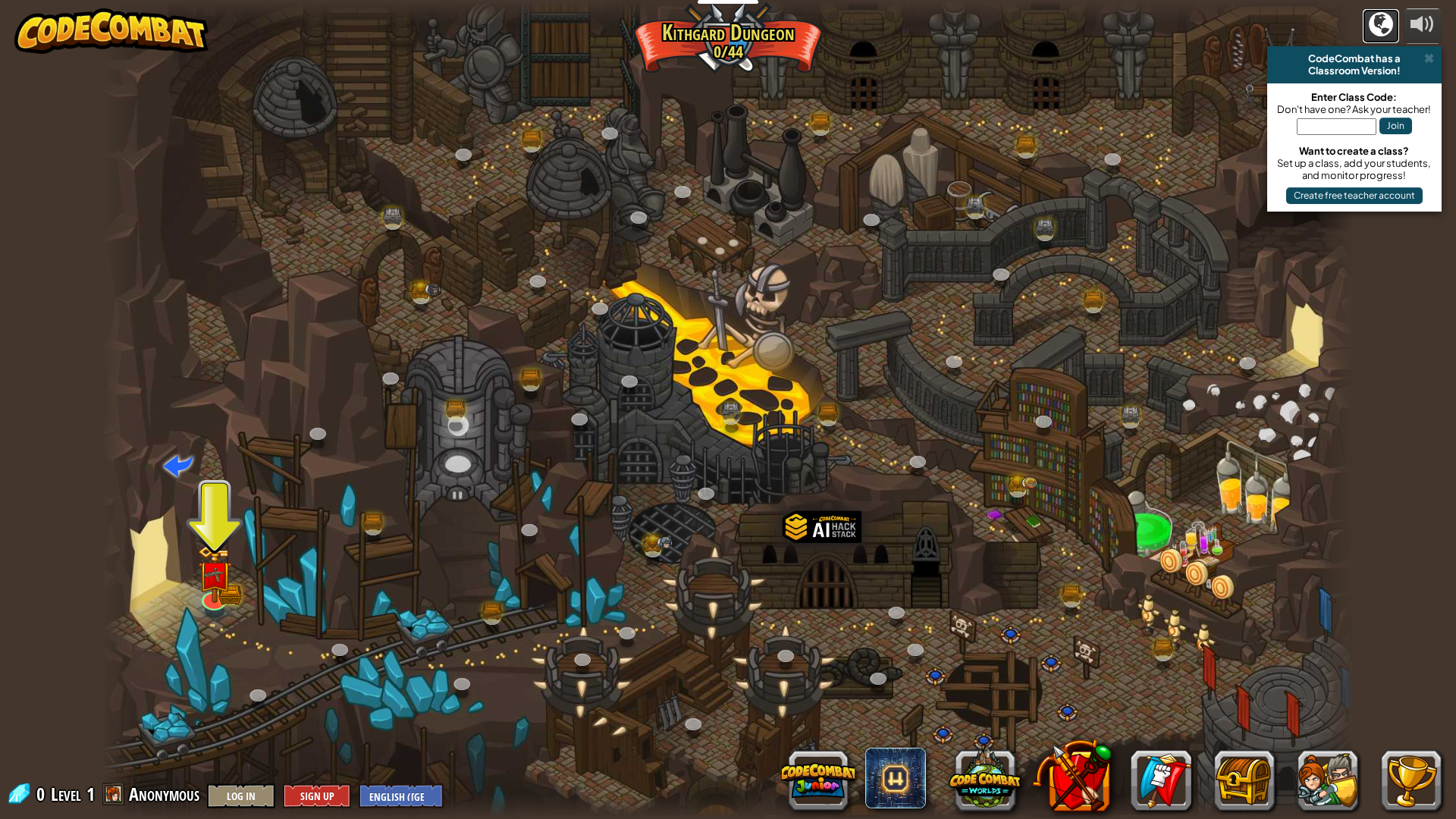
click at [959, 25] on div at bounding box center [1381, 24] width 25 height 25
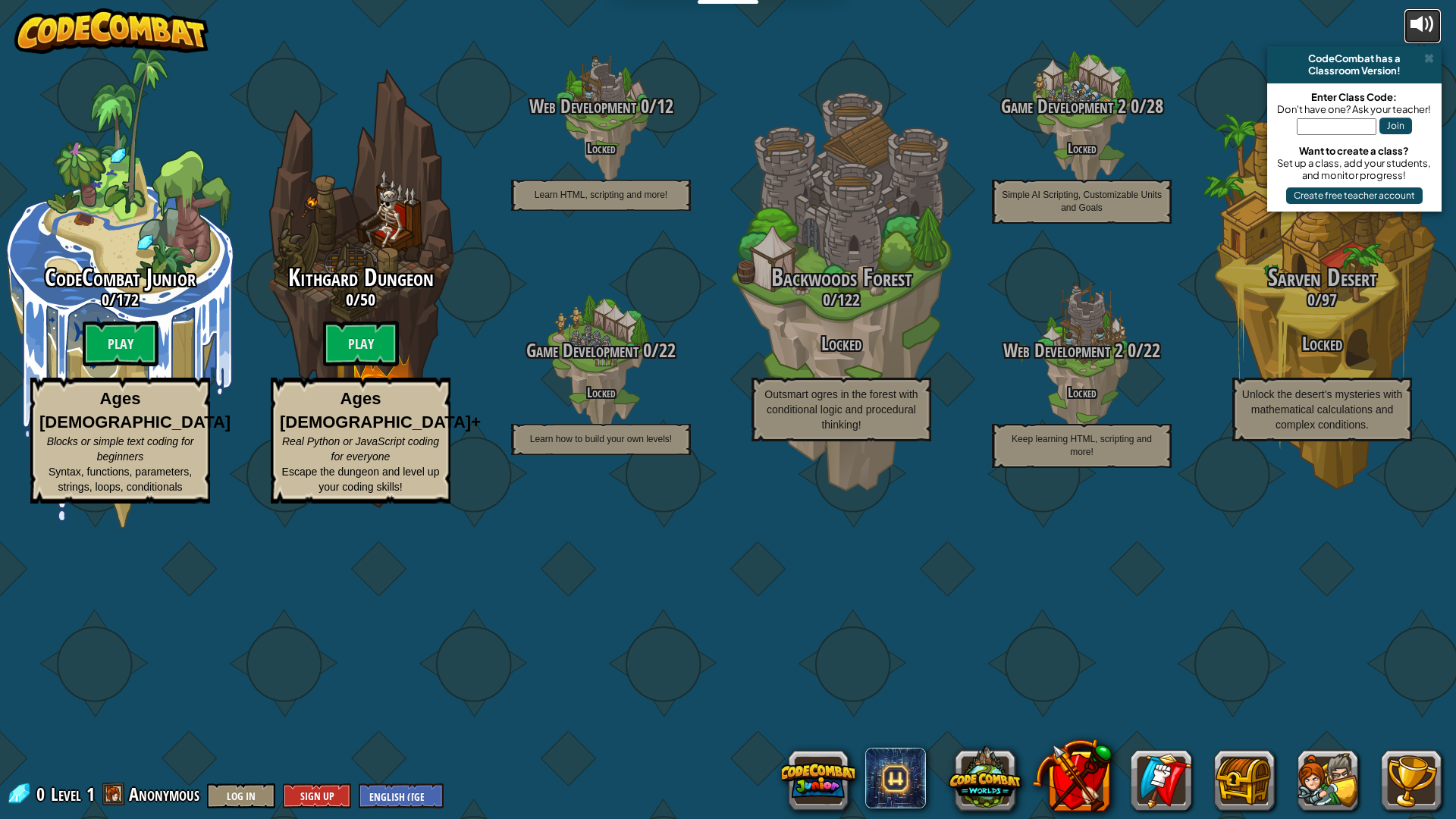
click at [959, 32] on div at bounding box center [1422, 24] width 25 height 25
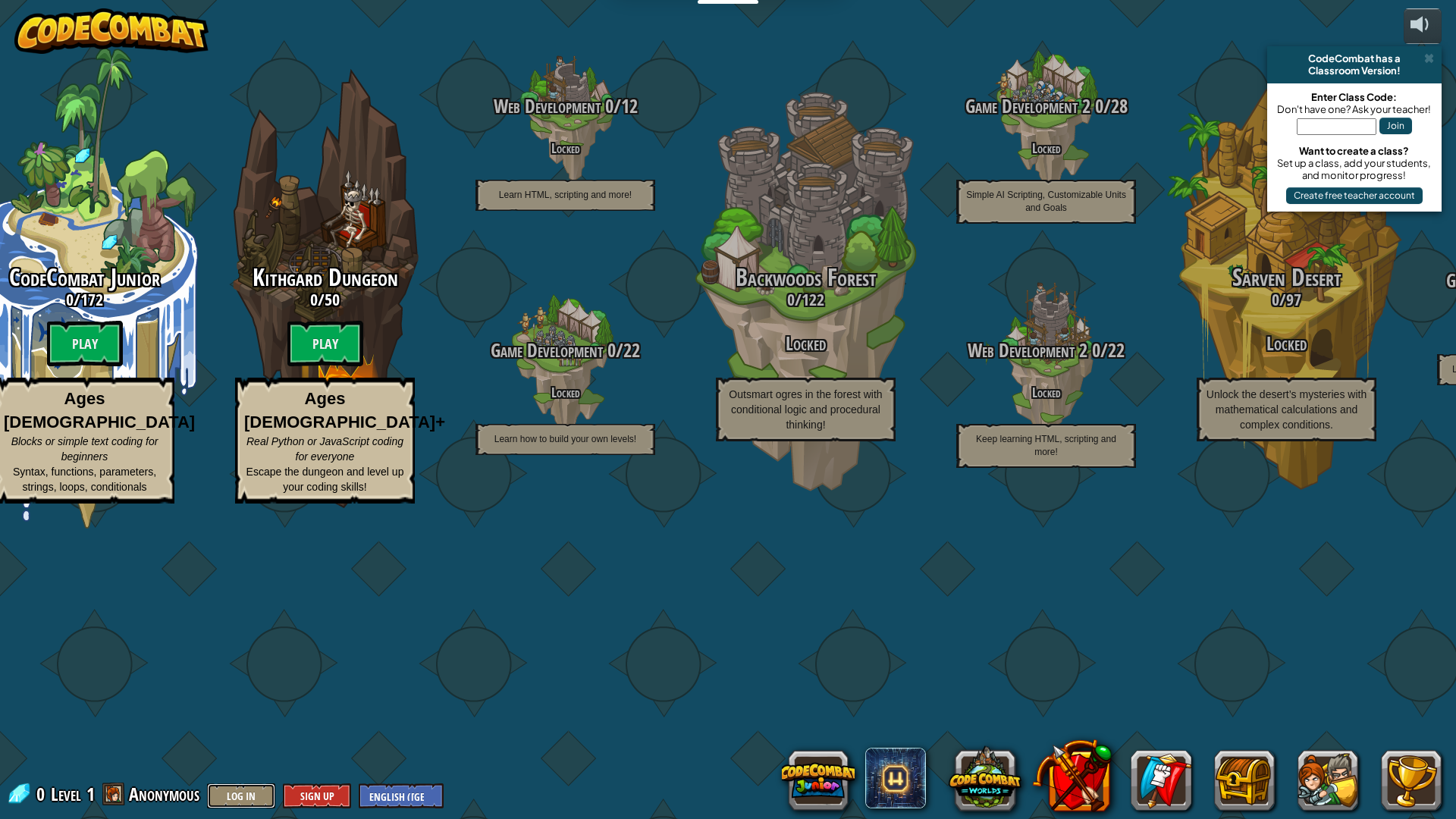
drag, startPoint x: 239, startPoint y: 798, endPoint x: 232, endPoint y: 793, distance: 8.6
click at [232, 348] on button "Log In" at bounding box center [241, 796] width 69 height 25
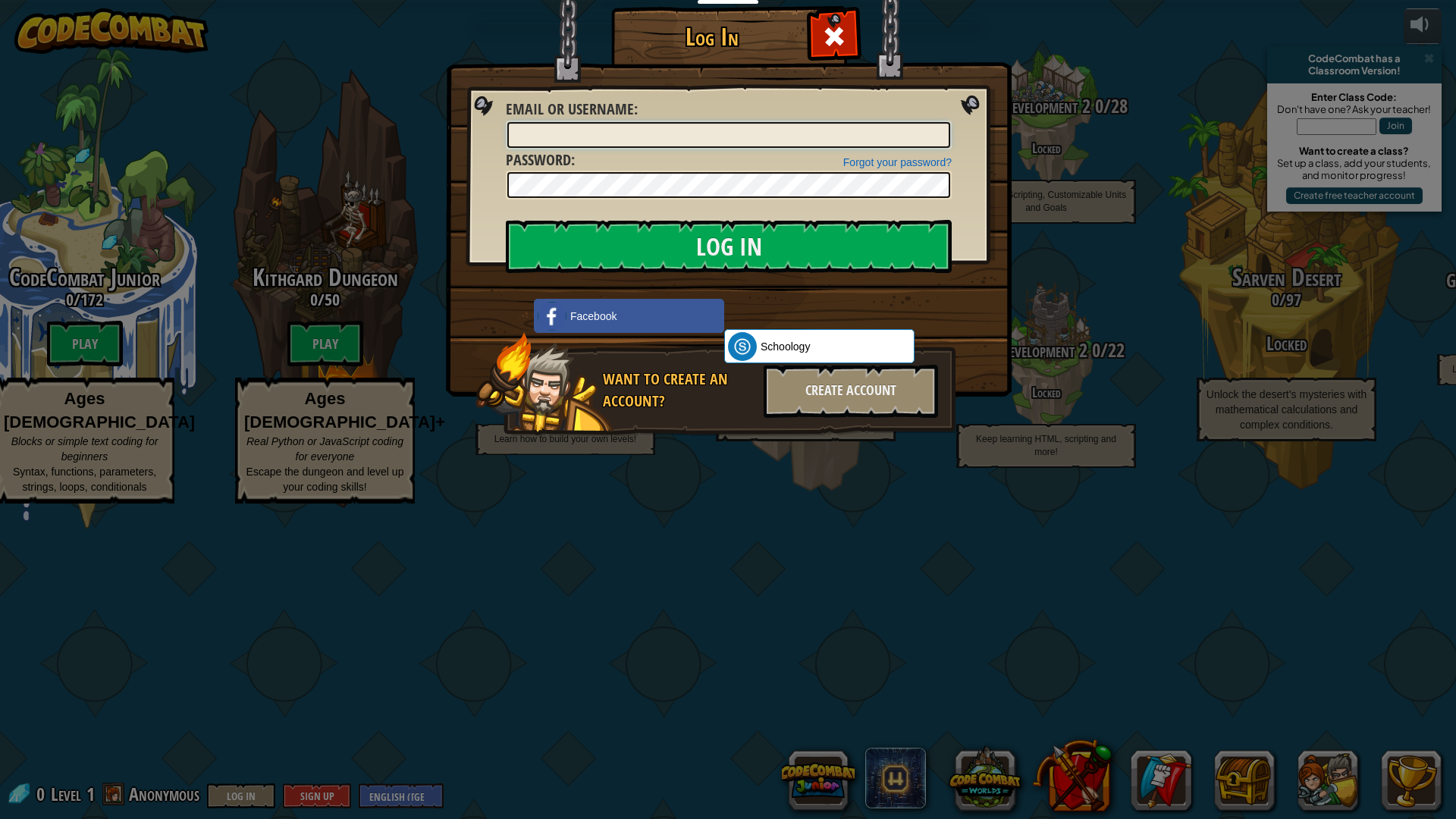
click at [590, 133] on input "Email or Username :" at bounding box center [729, 135] width 443 height 25
type input "[PERSON_NAME]"
click at [591, 239] on input "Log In" at bounding box center [729, 246] width 446 height 53
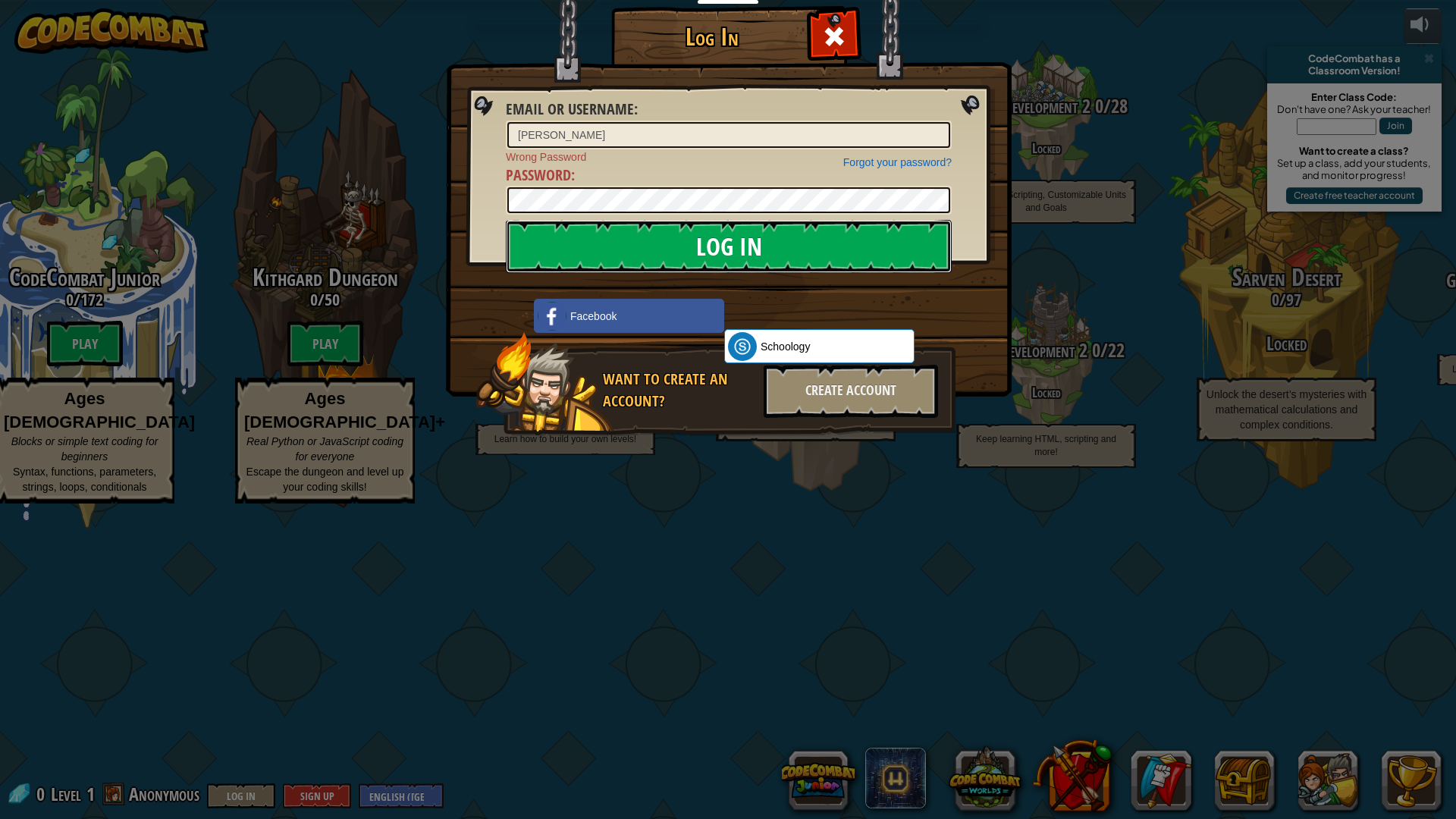
click at [614, 248] on input "Log In" at bounding box center [729, 246] width 446 height 53
click at [604, 239] on input "Log In" at bounding box center [729, 246] width 446 height 53
drag, startPoint x: 583, startPoint y: 248, endPoint x: 575, endPoint y: 253, distance: 9.4
click at [575, 253] on input "Log In" at bounding box center [729, 246] width 446 height 53
